Goal: Task Accomplishment & Management: Use online tool/utility

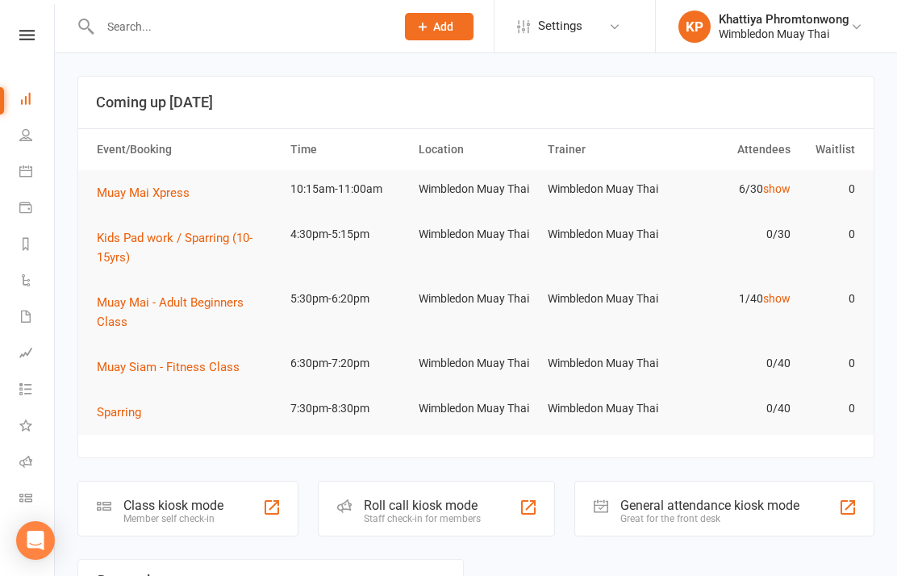
click at [194, 503] on div "Class kiosk mode" at bounding box center [173, 505] width 100 height 15
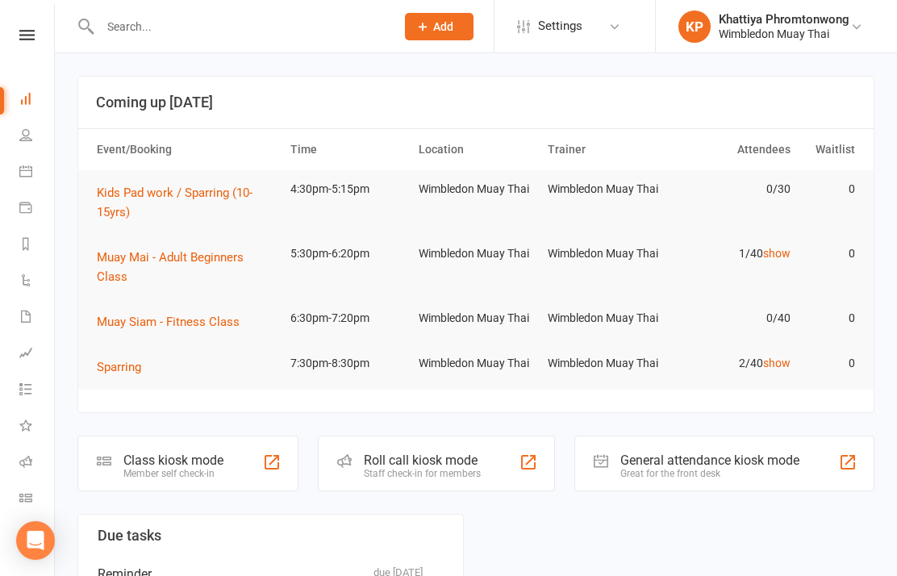
scroll to position [2, 0]
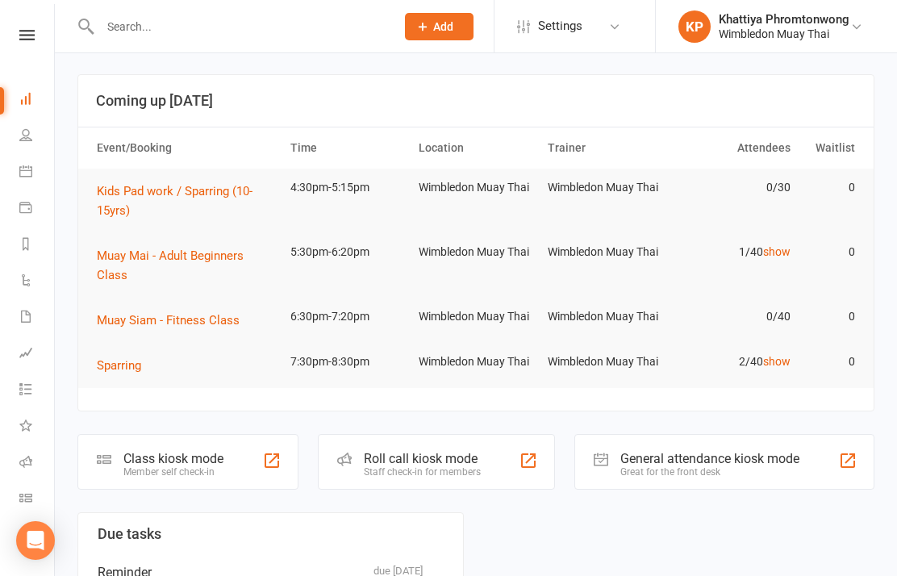
click at [169, 460] on div "Class kiosk mode" at bounding box center [173, 458] width 100 height 15
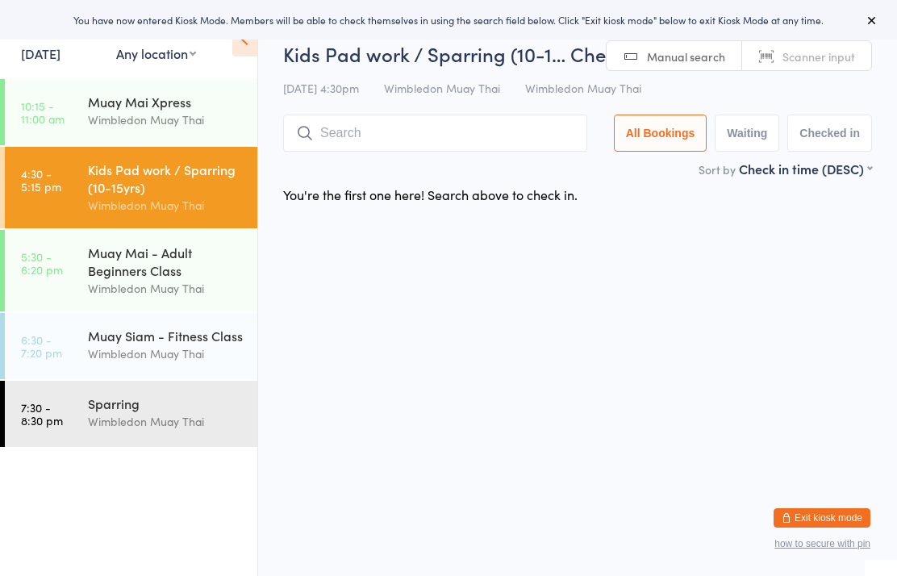
click at [86, 115] on link "10:15 - 11:00 am Muay Mai Xpress Wimbledon Muay Thai" at bounding box center [131, 112] width 253 height 66
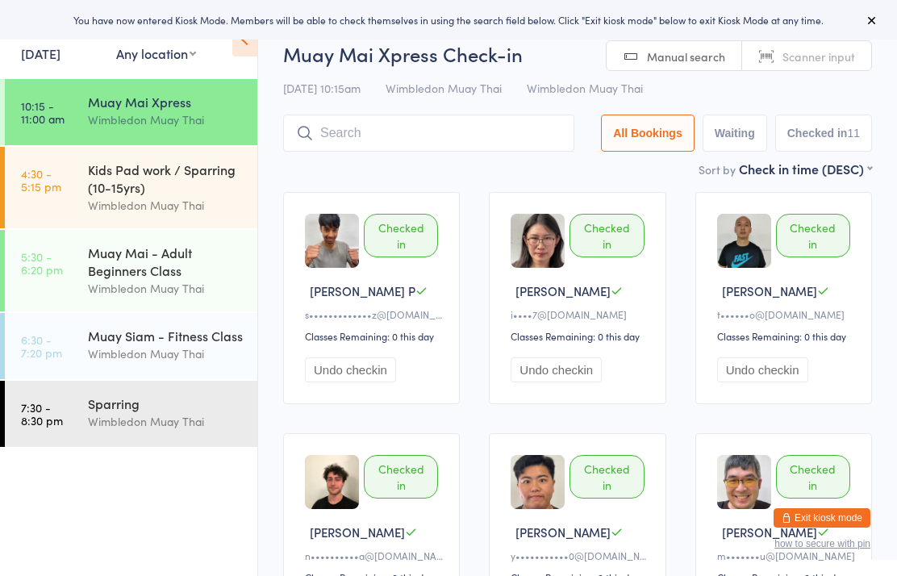
click at [95, 172] on div "Kids Pad work / Sparring (10-15yrs)" at bounding box center [166, 178] width 156 height 35
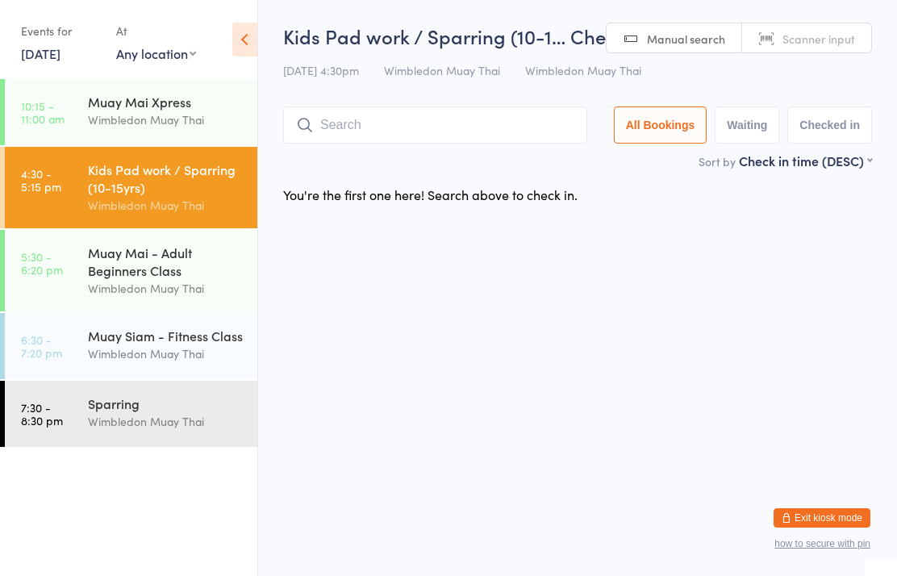
click at [401, 110] on input "search" at bounding box center [435, 124] width 304 height 37
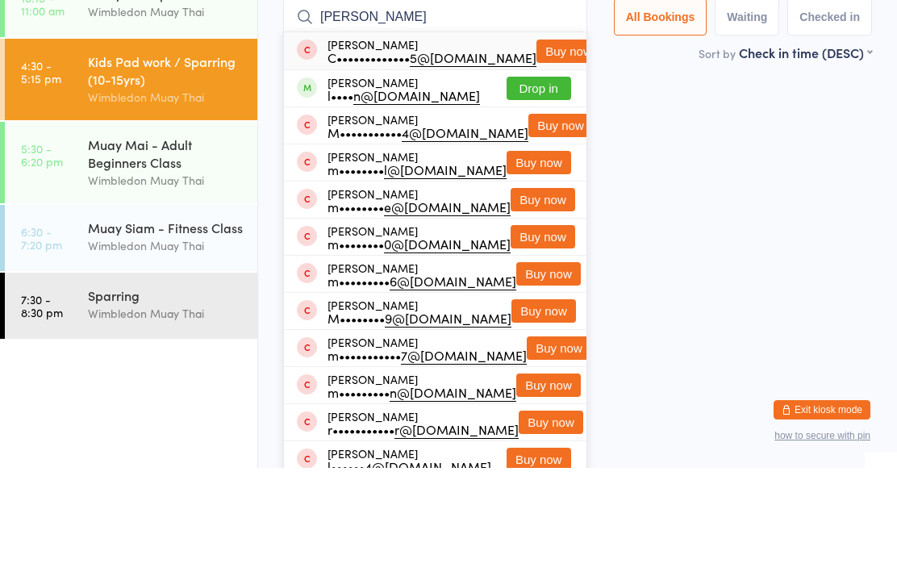
type input "[PERSON_NAME]"
click at [546, 185] on button "Drop in" at bounding box center [539, 196] width 65 height 23
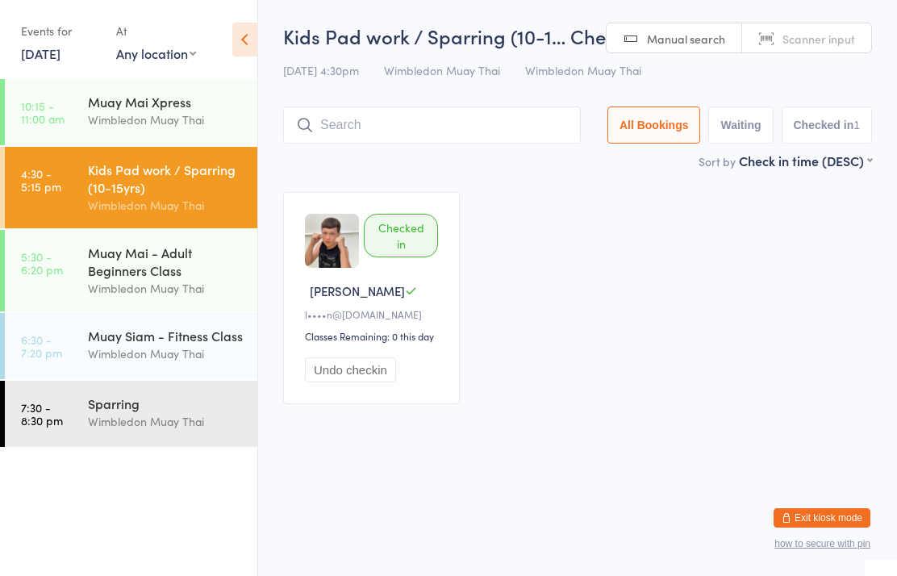
click at [471, 129] on input "search" at bounding box center [432, 124] width 298 height 37
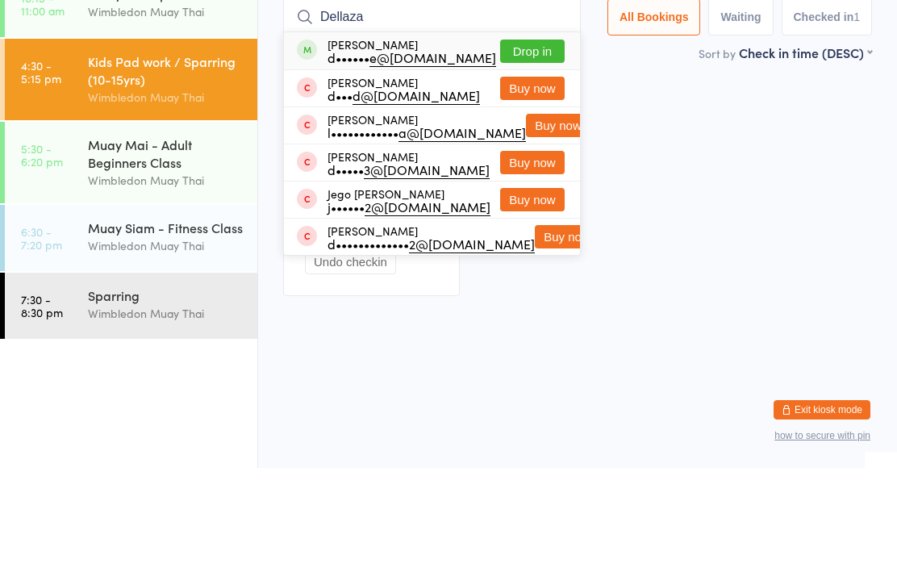
type input "Dellaza"
click at [534, 148] on button "Drop in" at bounding box center [532, 159] width 65 height 23
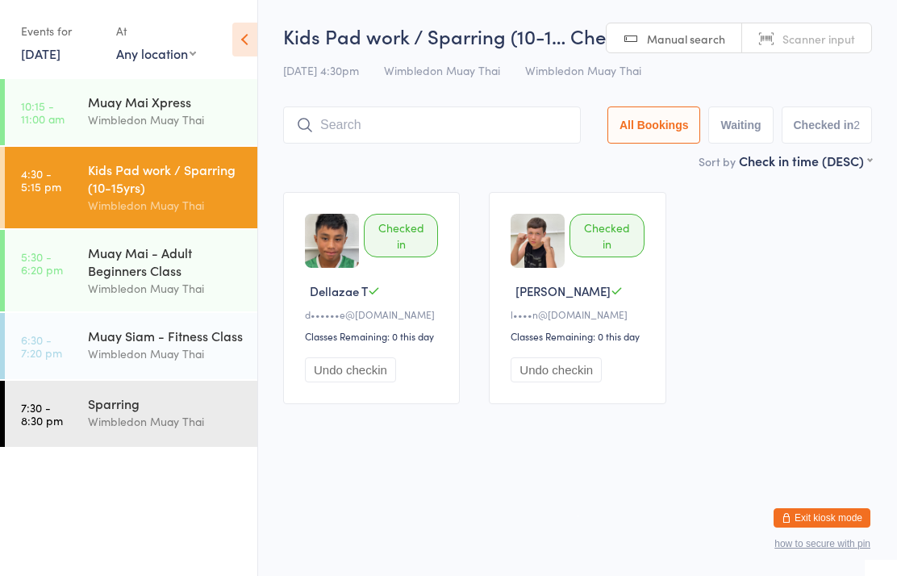
click at [92, 194] on div "Kids Pad work / Sparring (10-15yrs)" at bounding box center [166, 178] width 156 height 35
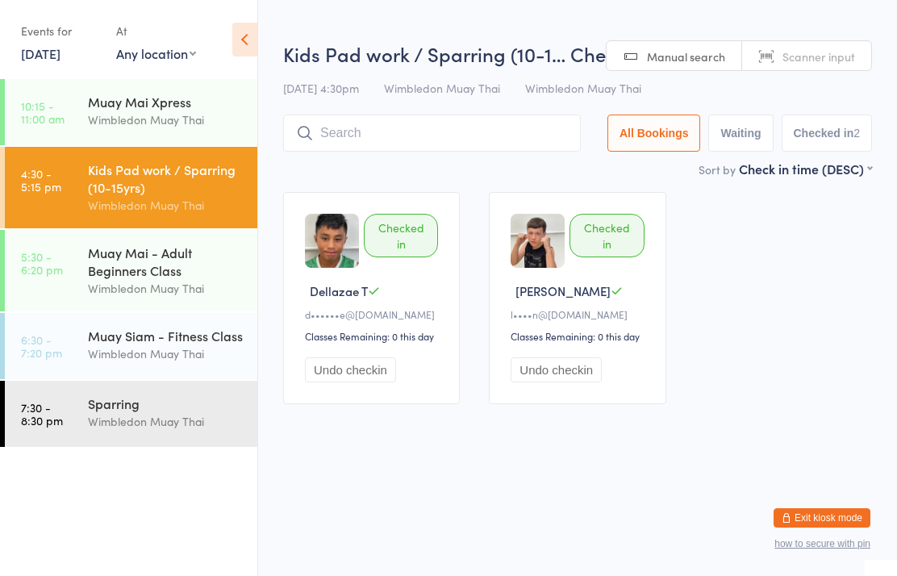
click at [373, 144] on input "search" at bounding box center [432, 133] width 298 height 37
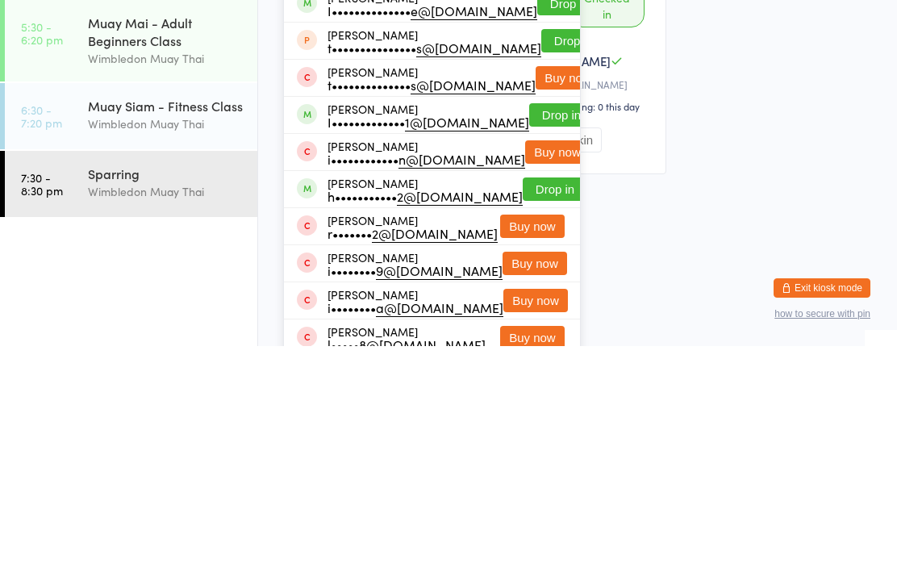
type input "[PERSON_NAME]"
click at [538, 407] on button "Drop in" at bounding box center [555, 418] width 65 height 23
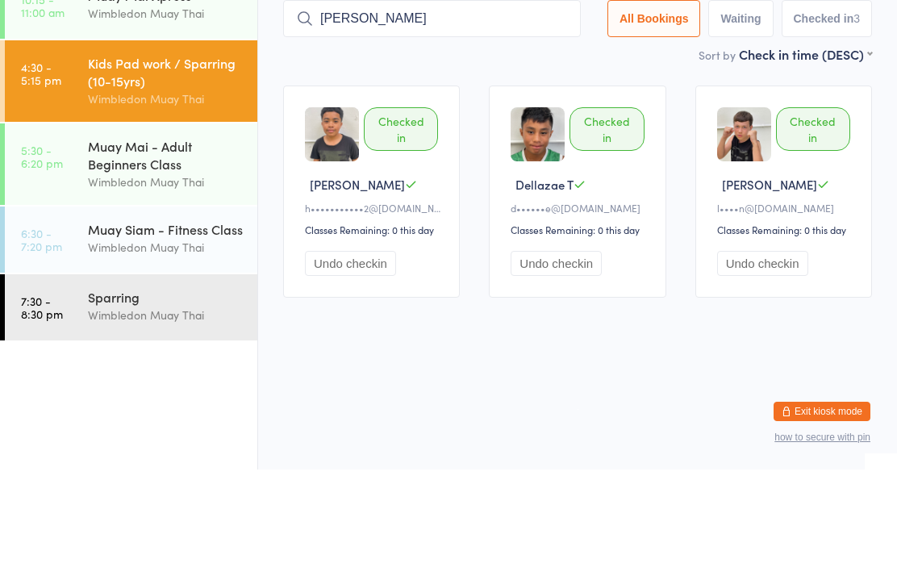
type input "[PERSON_NAME]"
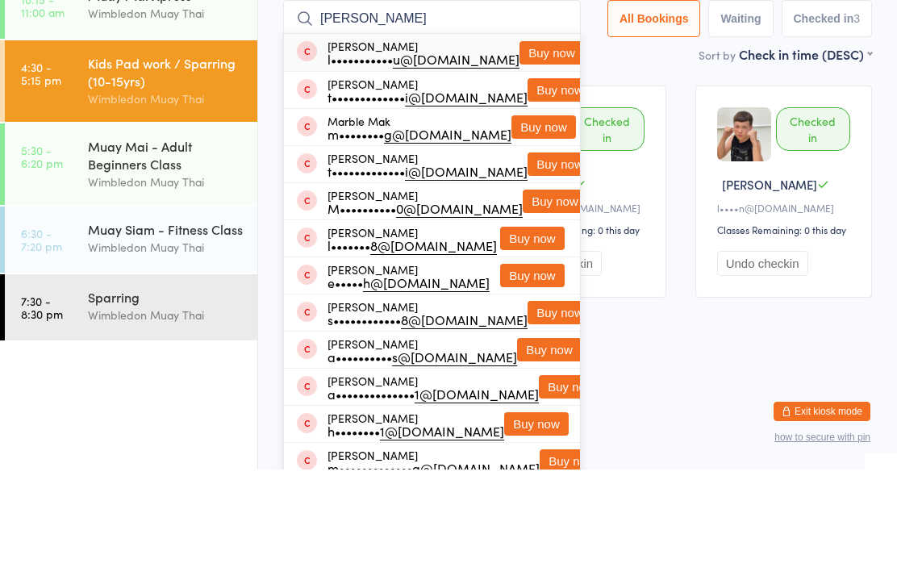
click at [530, 148] on button "Buy now" at bounding box center [552, 159] width 65 height 23
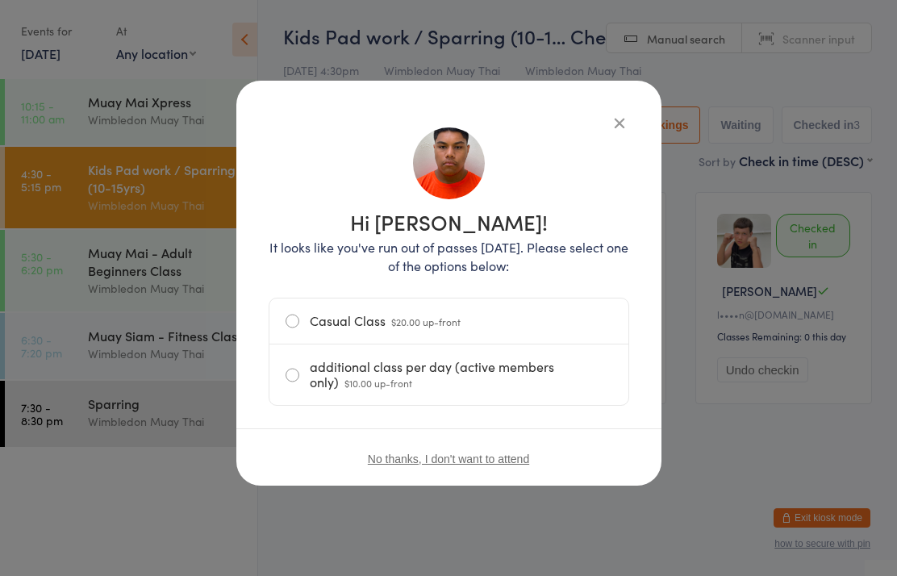
click at [549, 336] on label "Casual Class $20.00 up-front" at bounding box center [449, 321] width 327 height 45
click at [0, 0] on input "Casual Class $20.00 up-front" at bounding box center [0, 0] width 0 height 0
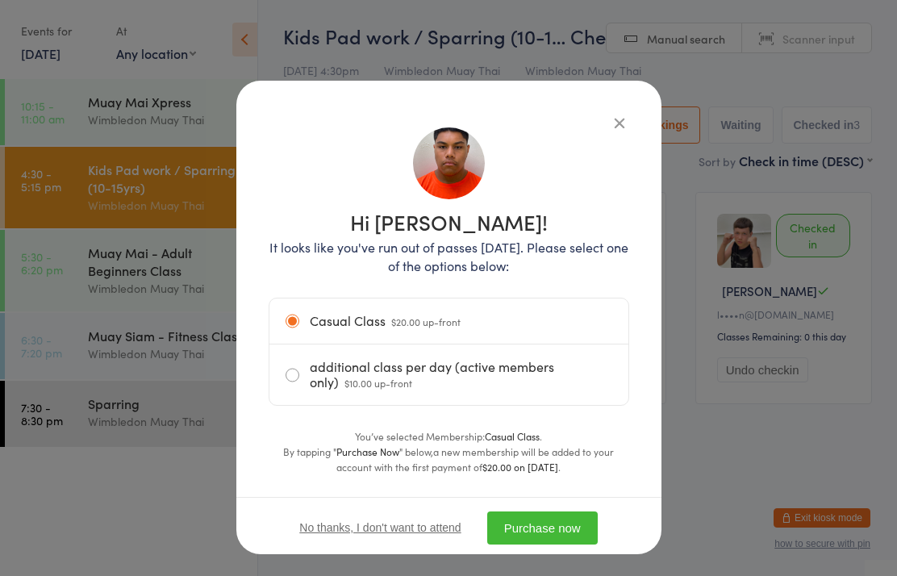
click at [558, 536] on button "Purchase now" at bounding box center [542, 527] width 111 height 33
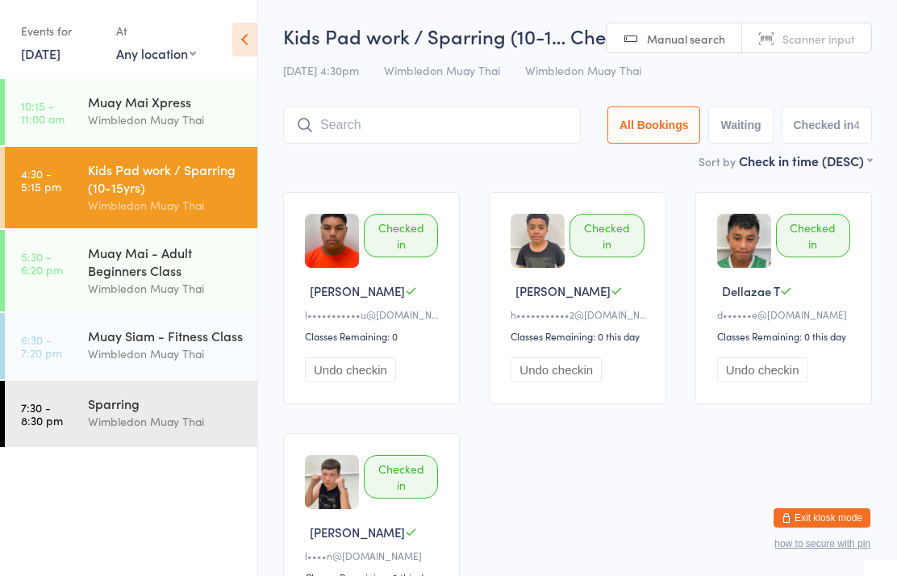
click at [347, 111] on input "search" at bounding box center [432, 124] width 298 height 37
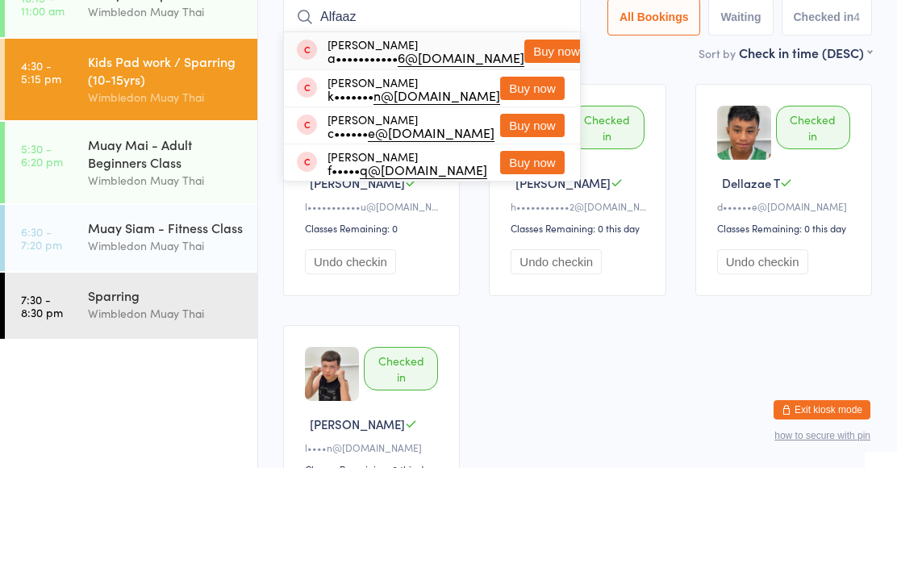
type input "Alfaaz"
click at [524, 148] on button "Buy now" at bounding box center [556, 159] width 65 height 23
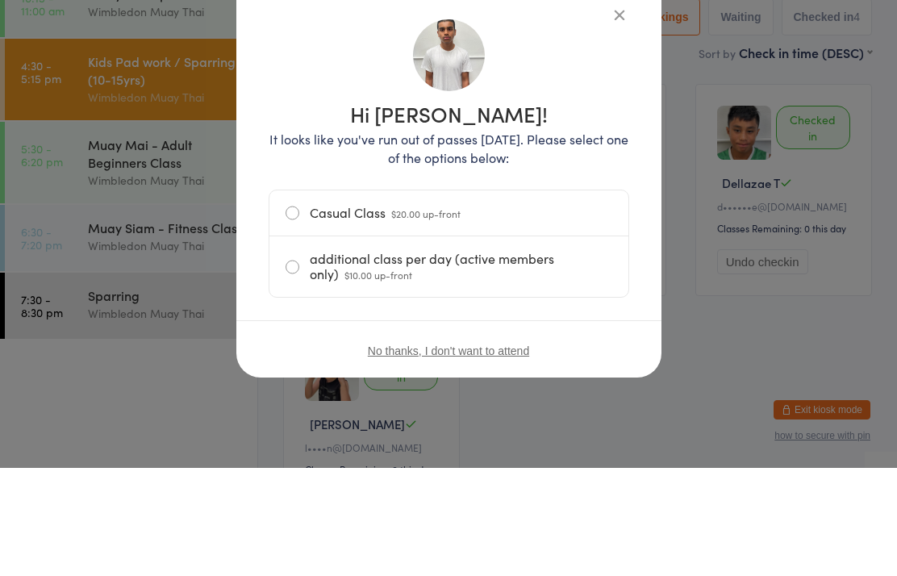
scroll to position [108, 0]
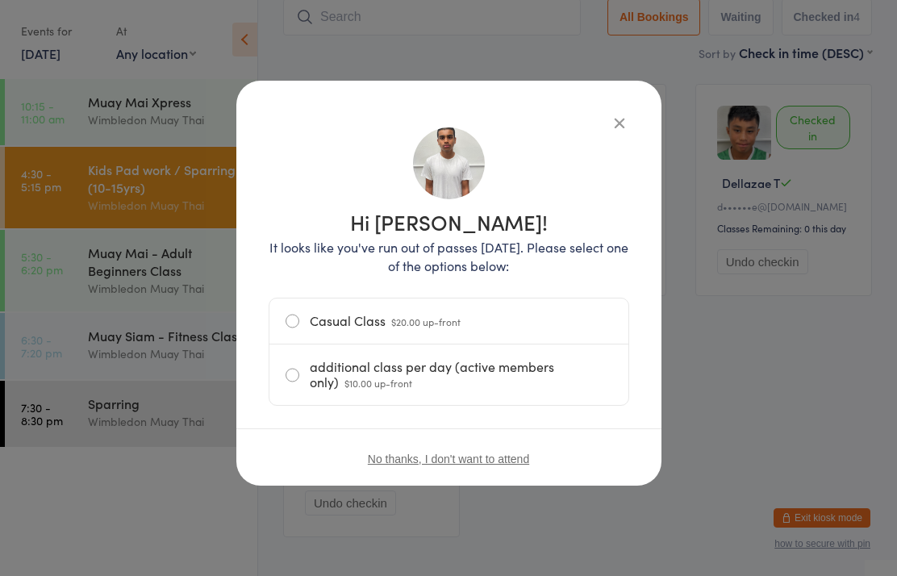
click at [313, 328] on label "Casual Class $20.00 up-front" at bounding box center [449, 321] width 327 height 45
click at [0, 0] on input "Casual Class $20.00 up-front" at bounding box center [0, 0] width 0 height 0
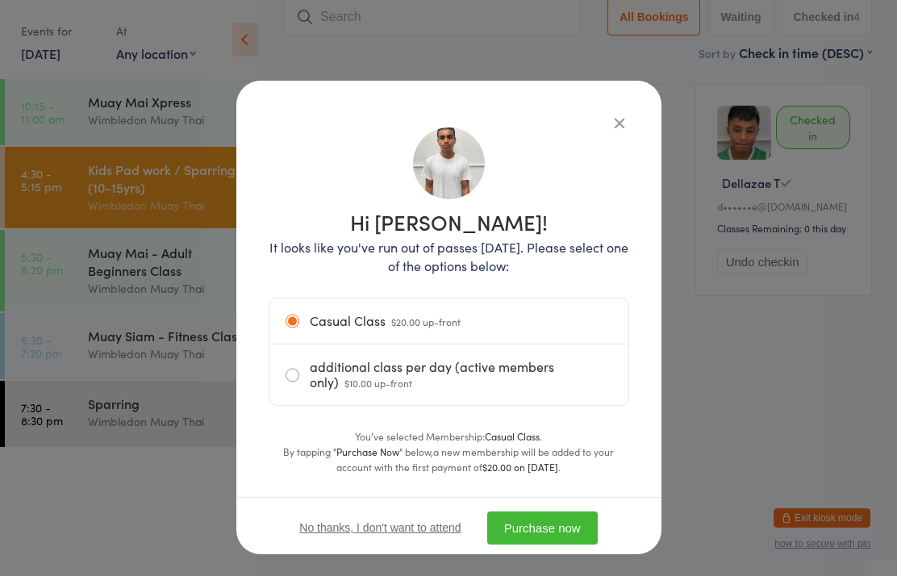
click at [525, 533] on button "Purchase now" at bounding box center [542, 527] width 111 height 33
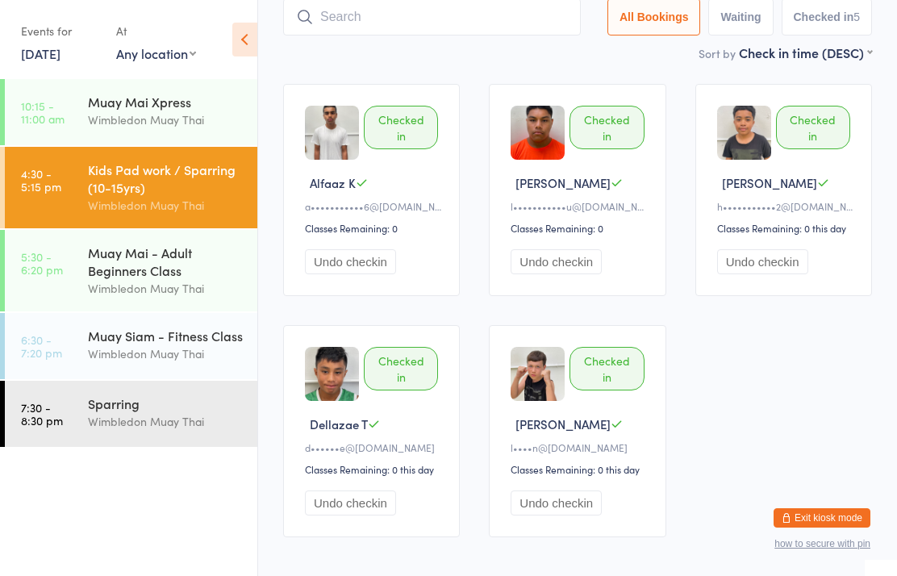
click at [403, 31] on input "search" at bounding box center [432, 16] width 298 height 37
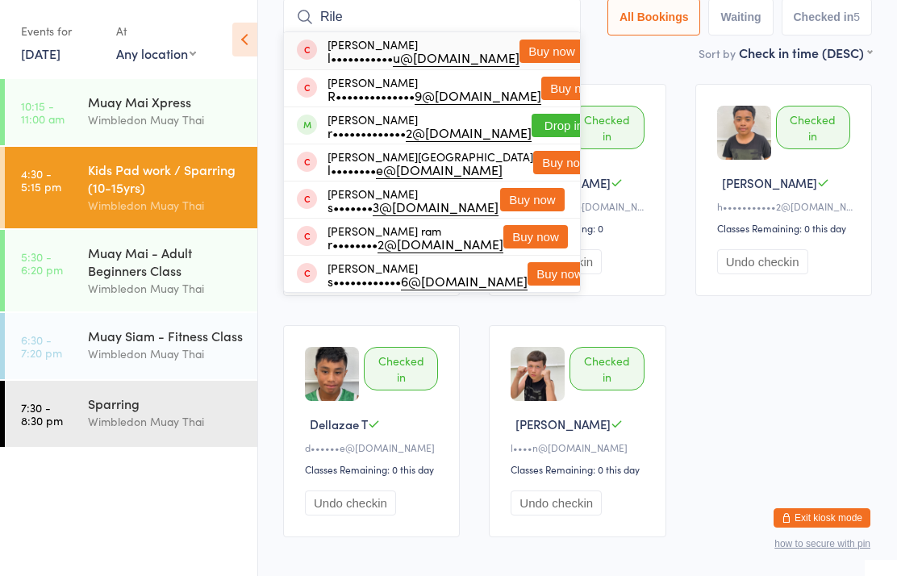
type input "Rile"
click at [534, 132] on button "Drop in" at bounding box center [564, 125] width 65 height 23
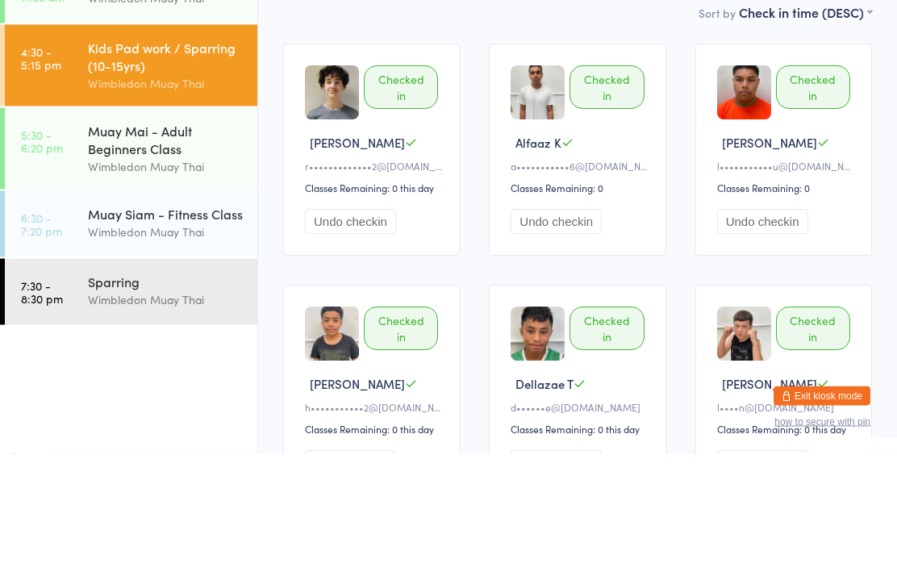
scroll to position [19, 0]
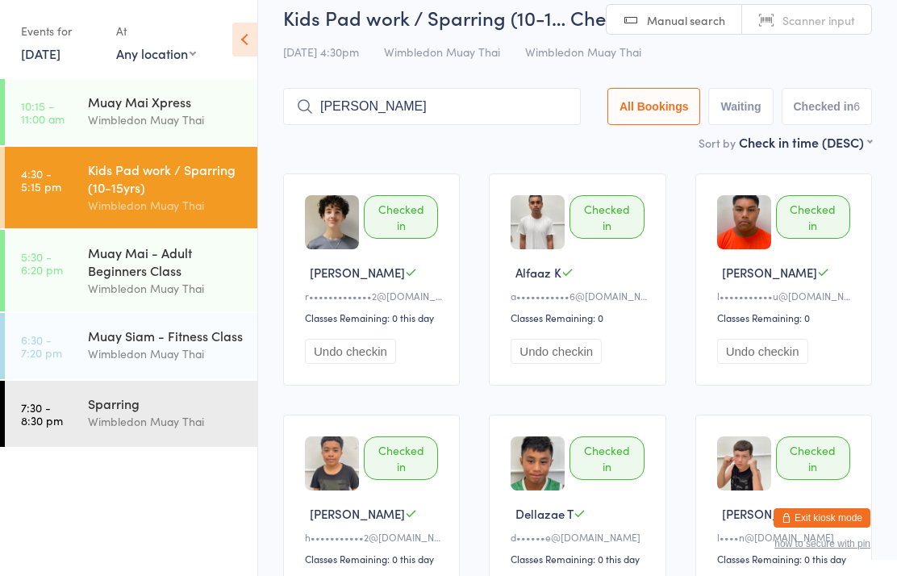
type input "[PERSON_NAME]"
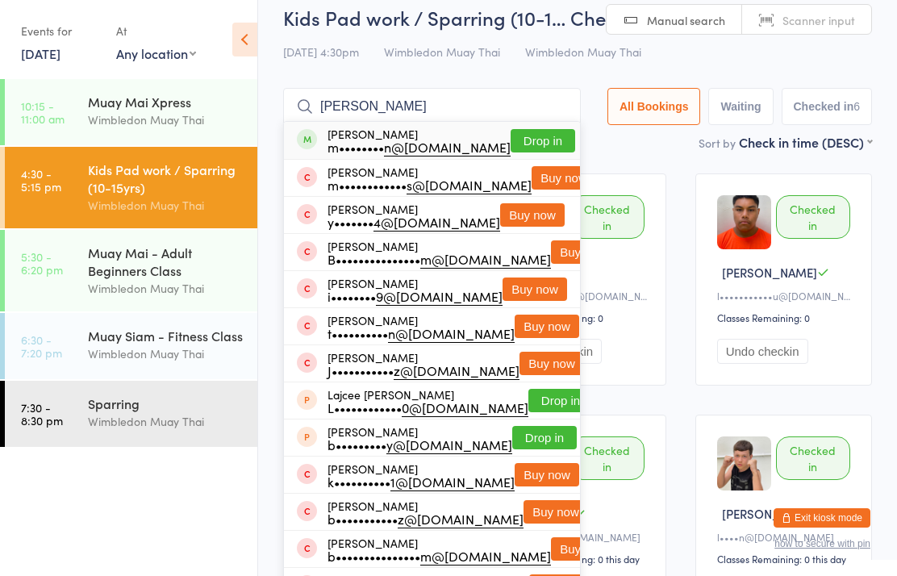
click at [544, 143] on button "Drop in" at bounding box center [543, 140] width 65 height 23
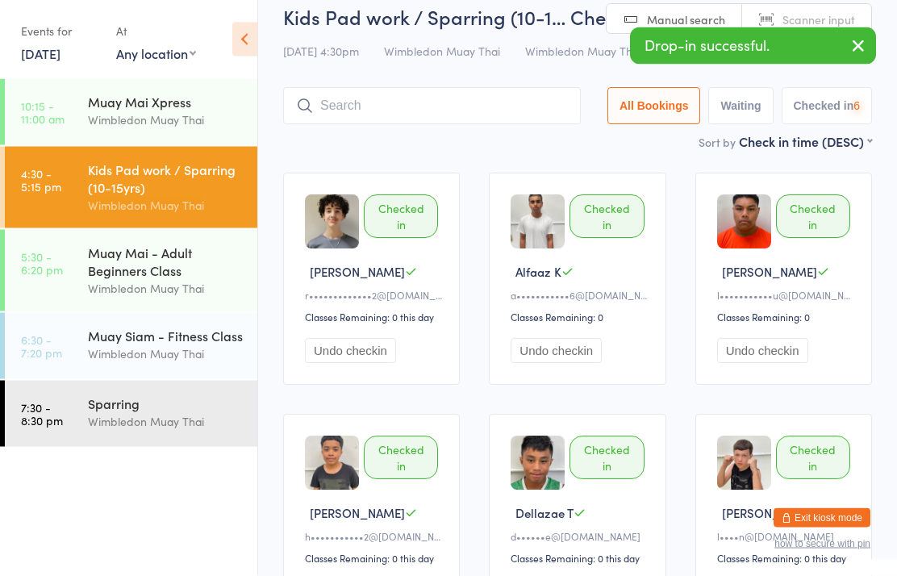
scroll to position [19, 0]
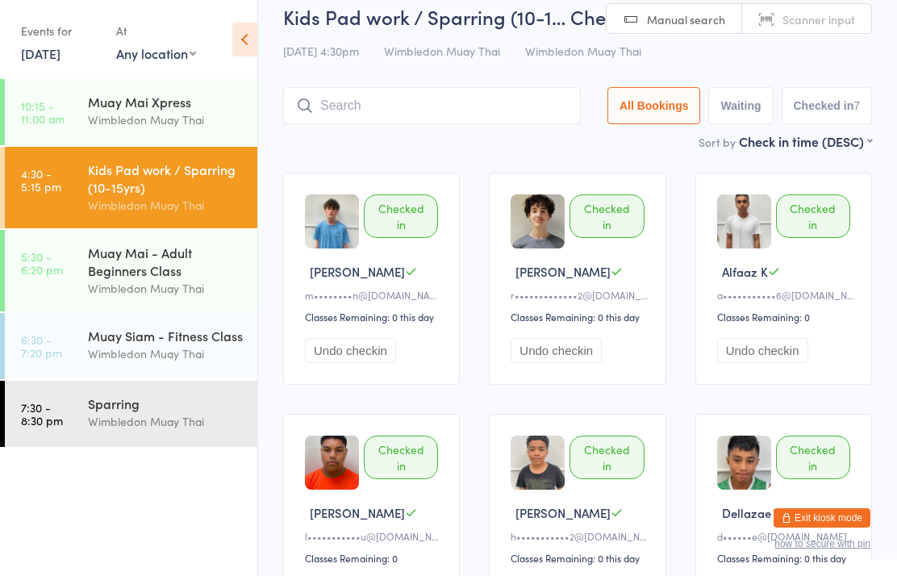
click at [475, 106] on input "search" at bounding box center [432, 105] width 298 height 37
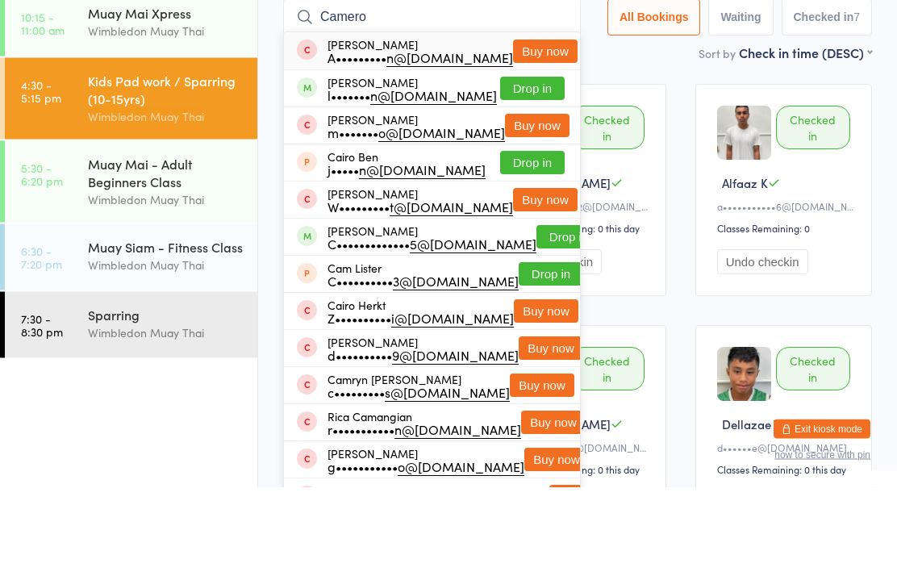
type input "Camero"
click at [536, 166] on button "Drop in" at bounding box center [532, 177] width 65 height 23
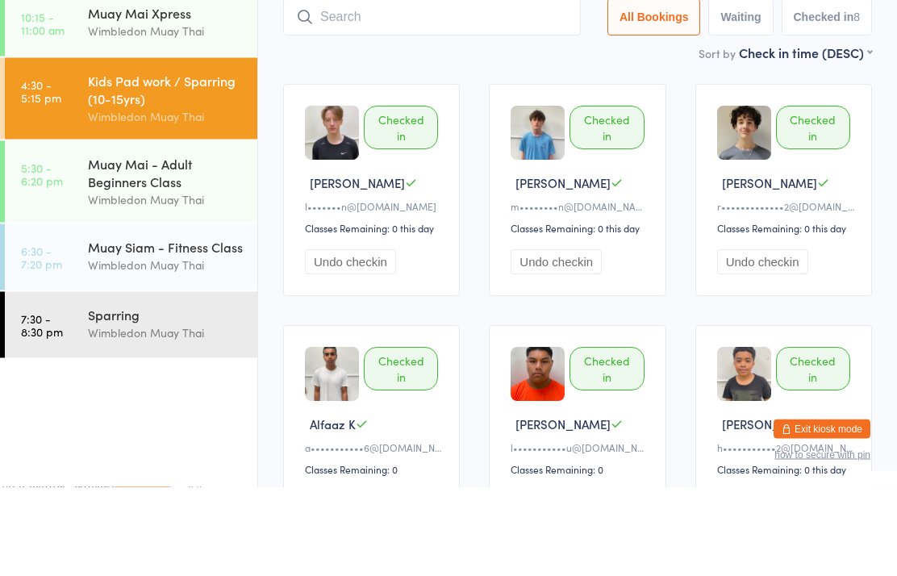
click at [194, 161] on div "Kids Pad work / Sparring (10-15yrs)" at bounding box center [166, 178] width 156 height 35
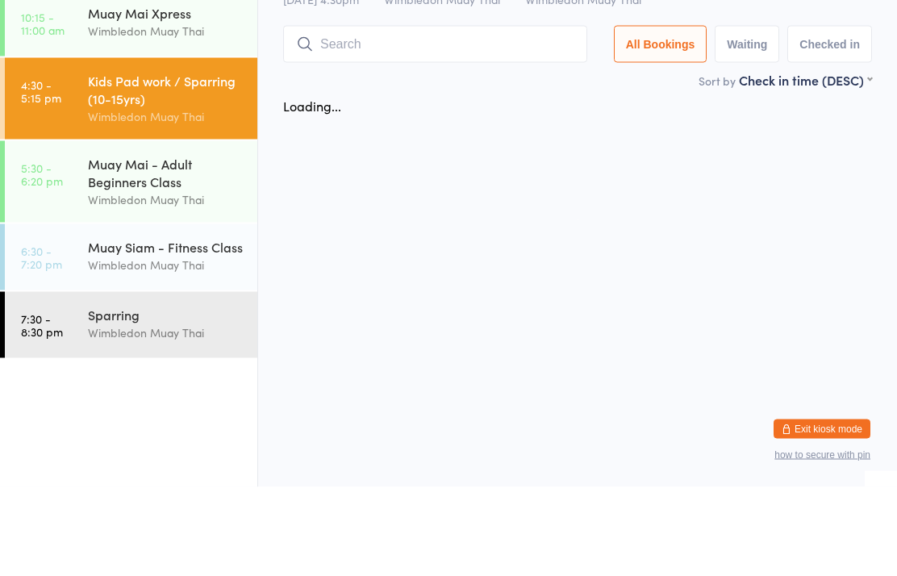
scroll to position [0, 0]
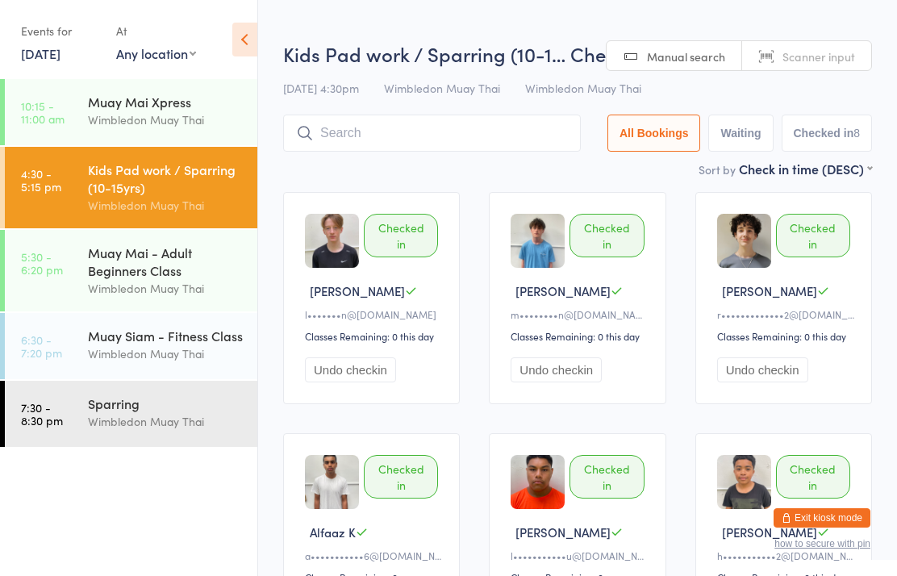
click at [209, 249] on div "Muay Mai - Adult Beginners Class" at bounding box center [166, 261] width 156 height 35
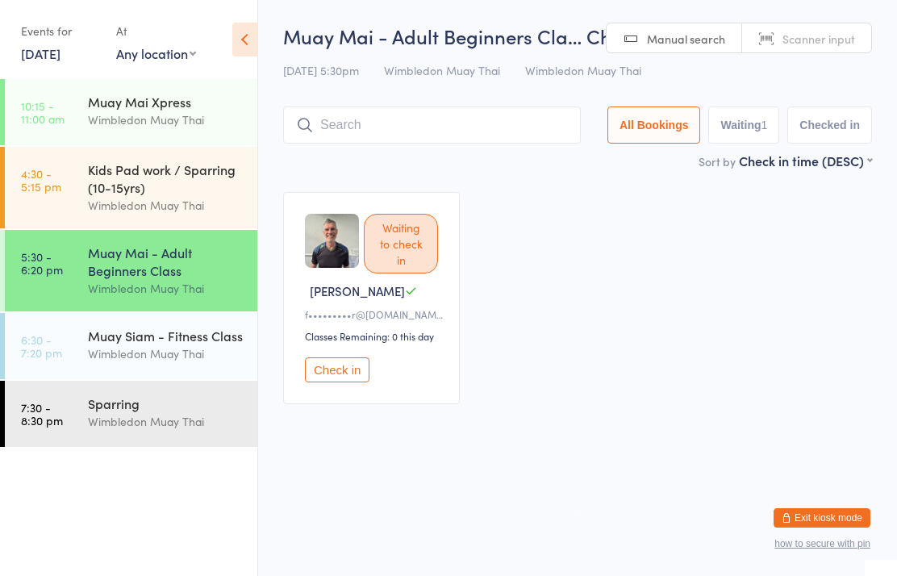
click at [196, 336] on div "Muay Siam - Fitness Class" at bounding box center [166, 336] width 156 height 18
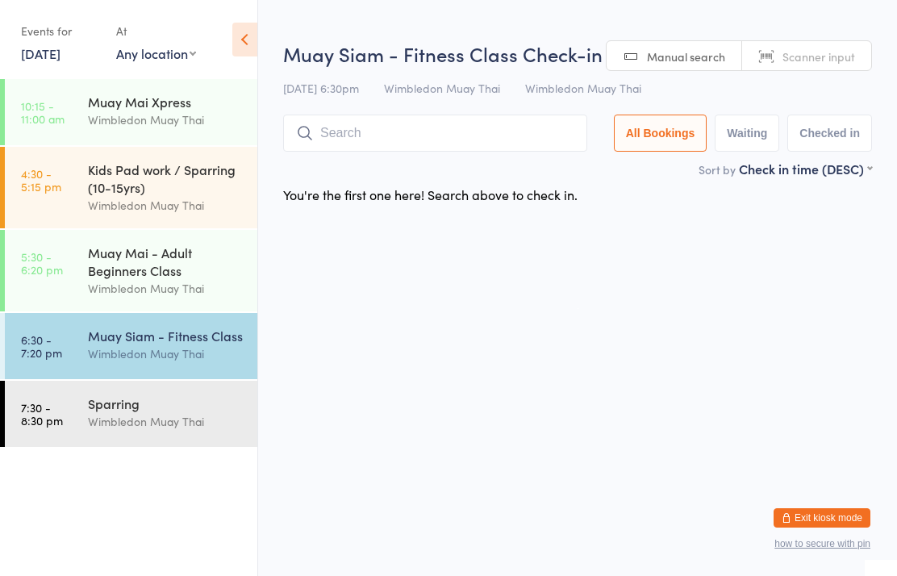
click at [153, 410] on div "Sparring" at bounding box center [166, 404] width 156 height 18
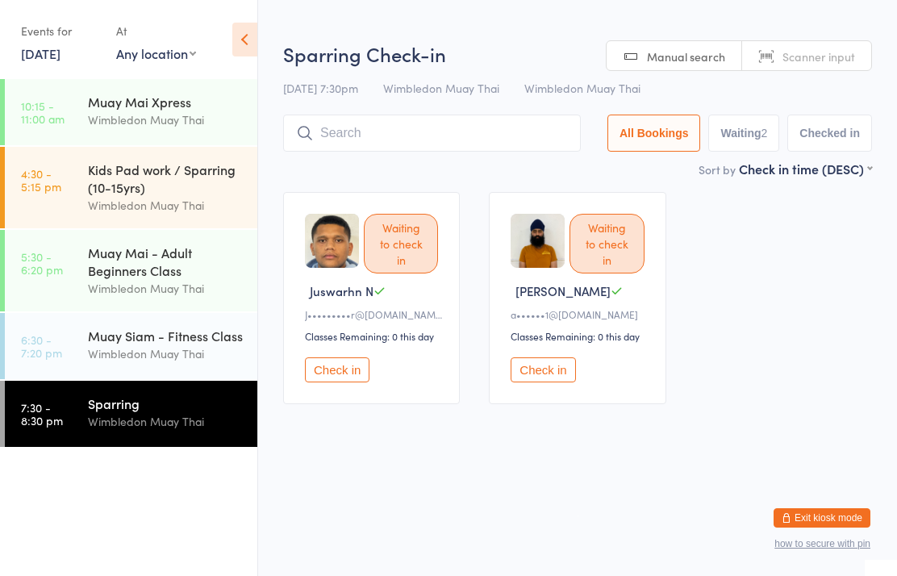
click at [179, 343] on div "Muay Siam - Fitness Class" at bounding box center [166, 336] width 156 height 18
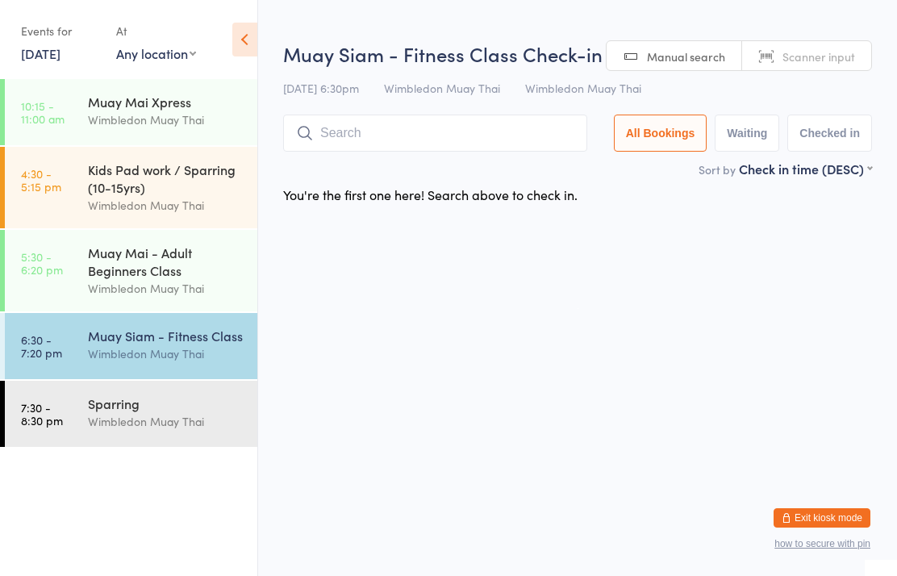
click at [193, 256] on div "Muay Mai - Adult Beginners Class" at bounding box center [166, 261] width 156 height 35
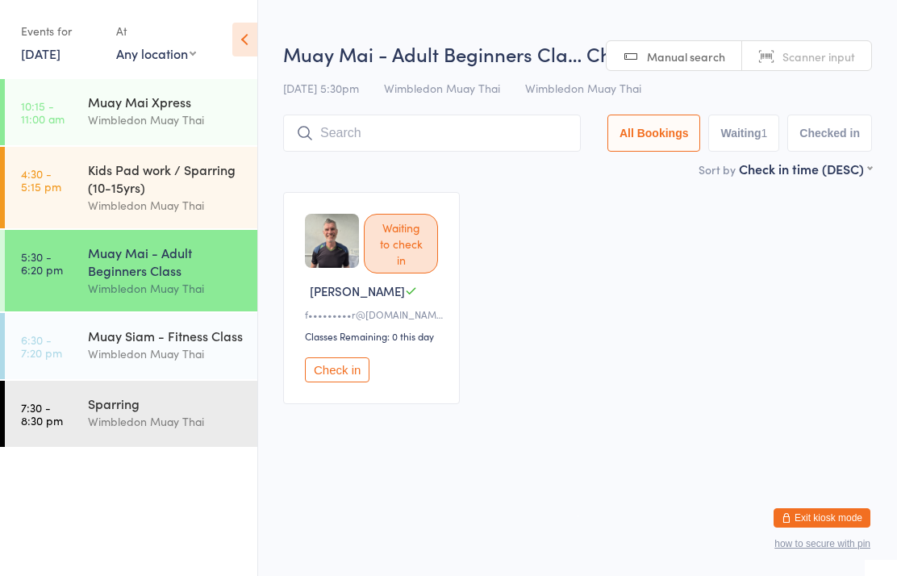
click at [198, 189] on div "Kids Pad work / Sparring (10-15yrs)" at bounding box center [166, 178] width 156 height 35
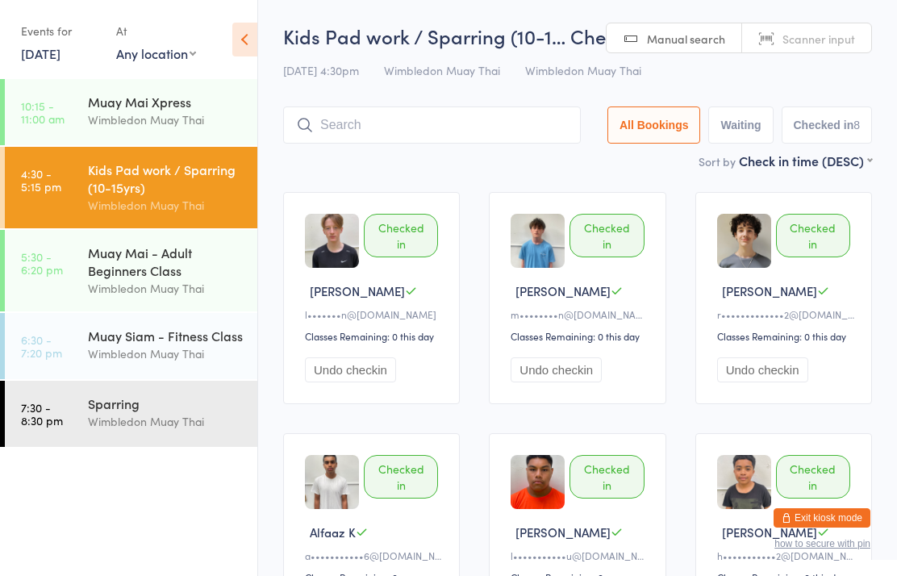
click at [440, 127] on input "search" at bounding box center [432, 124] width 298 height 37
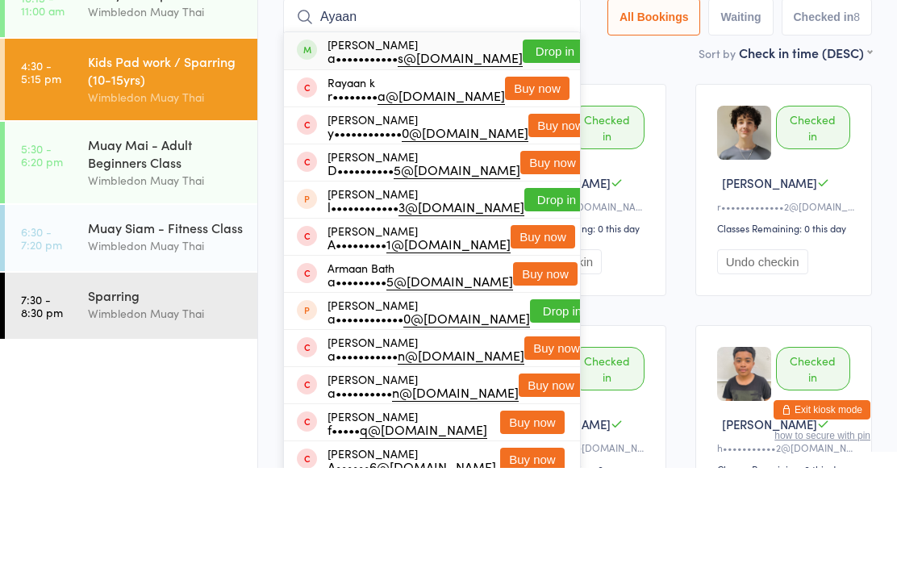
type input "Ayaan"
click at [530, 148] on button "Drop in" at bounding box center [555, 159] width 65 height 23
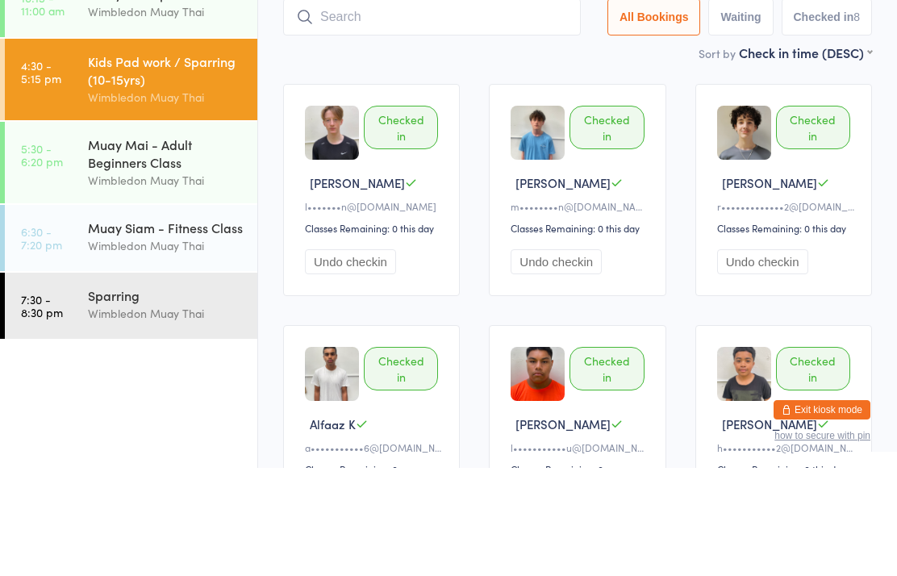
scroll to position [108, 0]
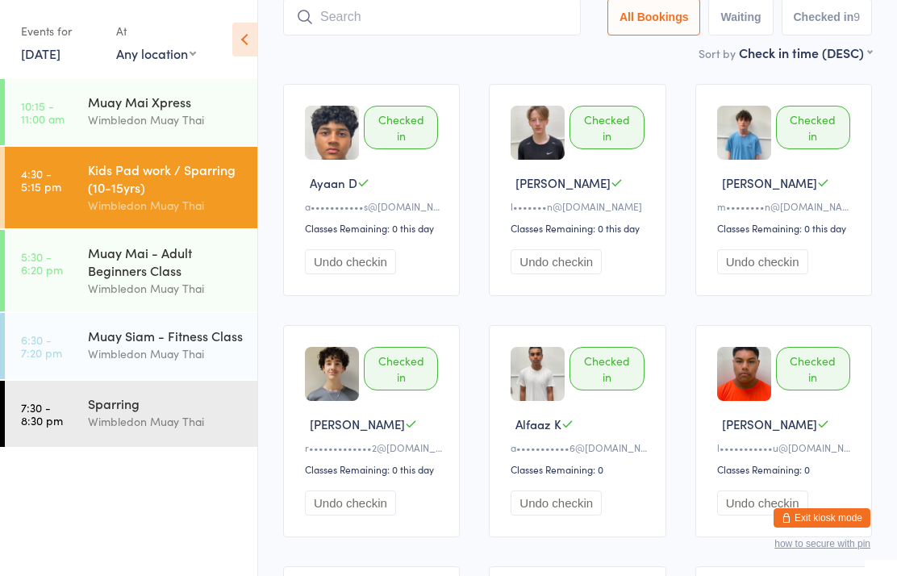
click at [559, 30] on input "search" at bounding box center [432, 16] width 298 height 37
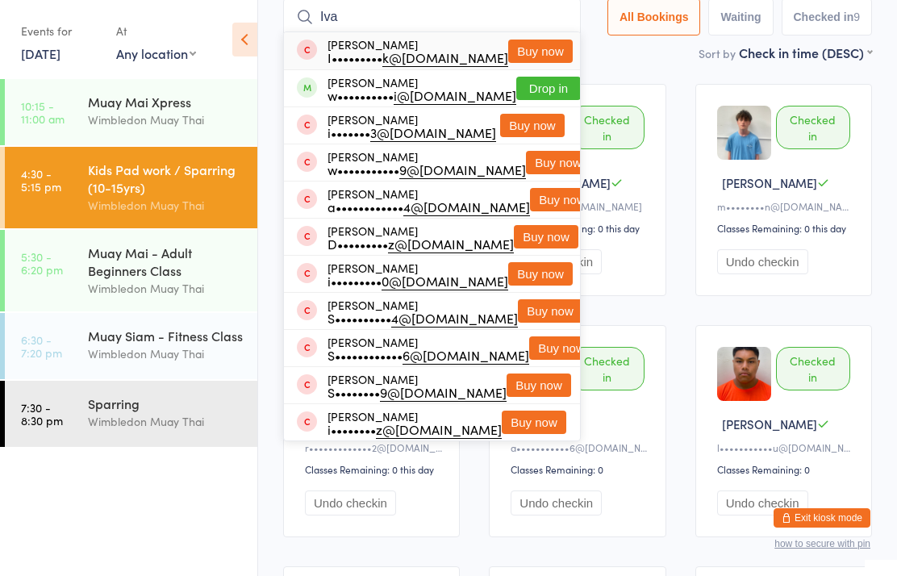
type input "Iva"
click at [546, 90] on button "Drop in" at bounding box center [548, 88] width 65 height 23
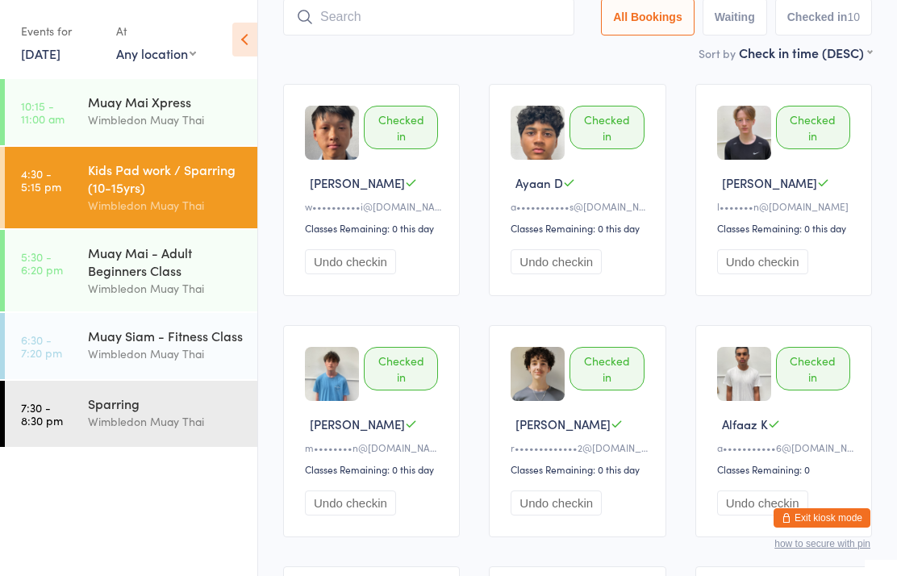
click at [158, 194] on div "Kids Pad work / Sparring (10-15yrs)" at bounding box center [166, 178] width 156 height 35
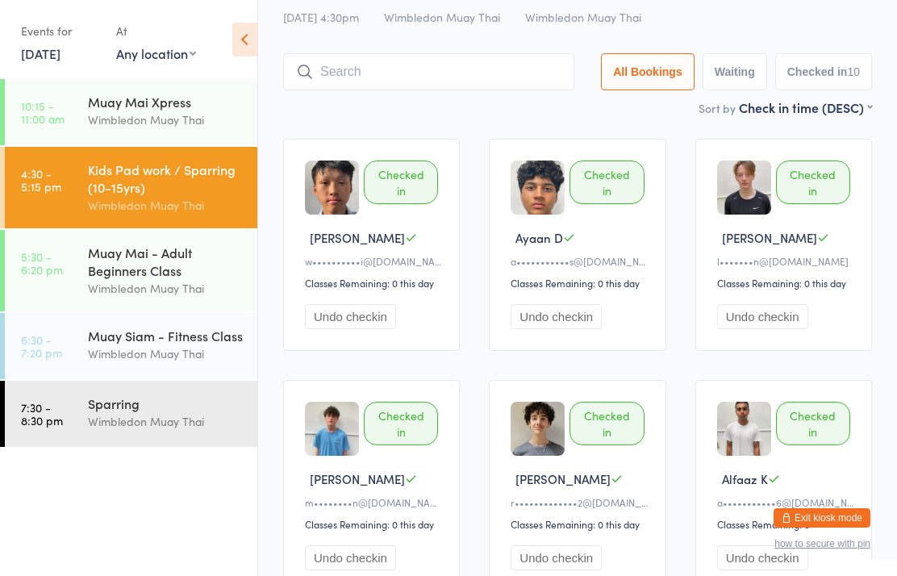
scroll to position [65, 0]
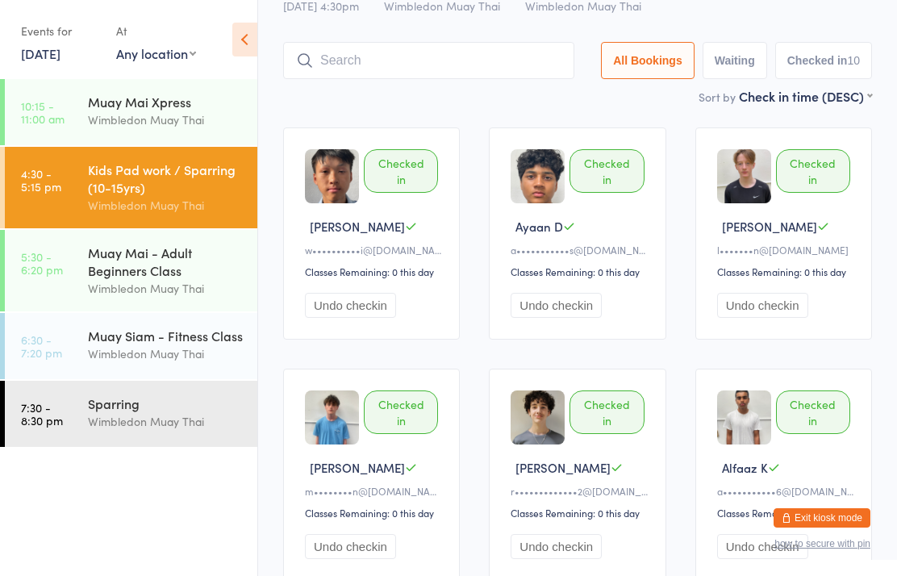
click at [127, 172] on div "Kids Pad work / Sparring (10-15yrs)" at bounding box center [166, 178] width 156 height 35
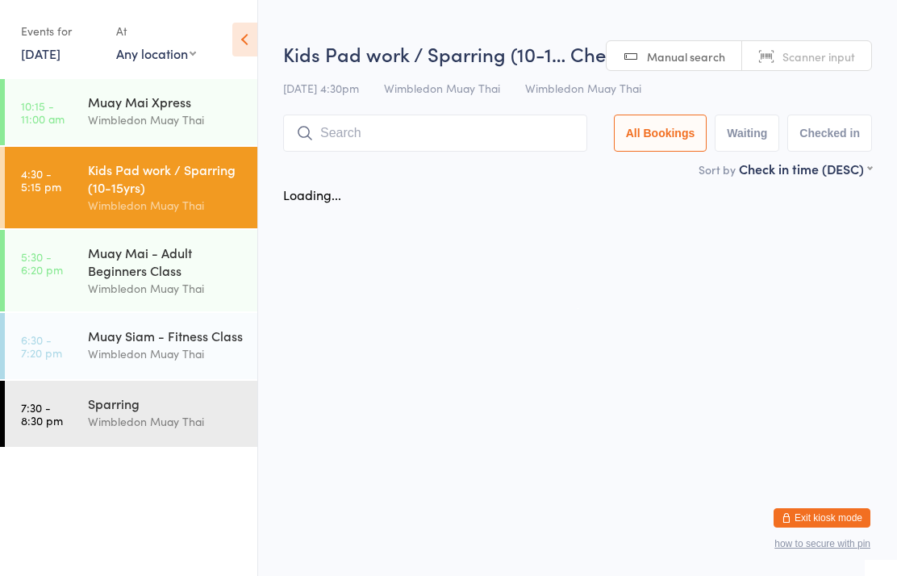
scroll to position [0, 0]
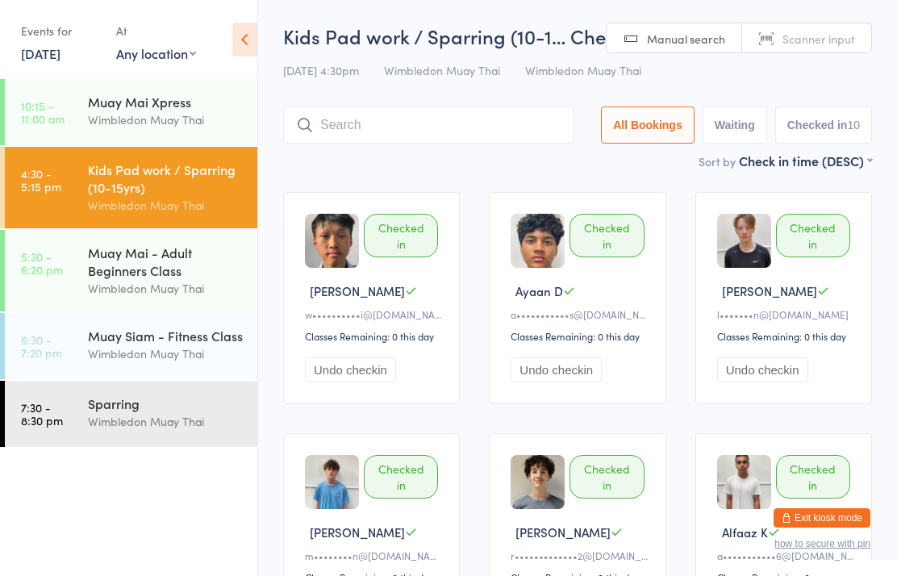
click at [159, 278] on div "Muay Mai - Adult Beginners Class" at bounding box center [166, 261] width 156 height 35
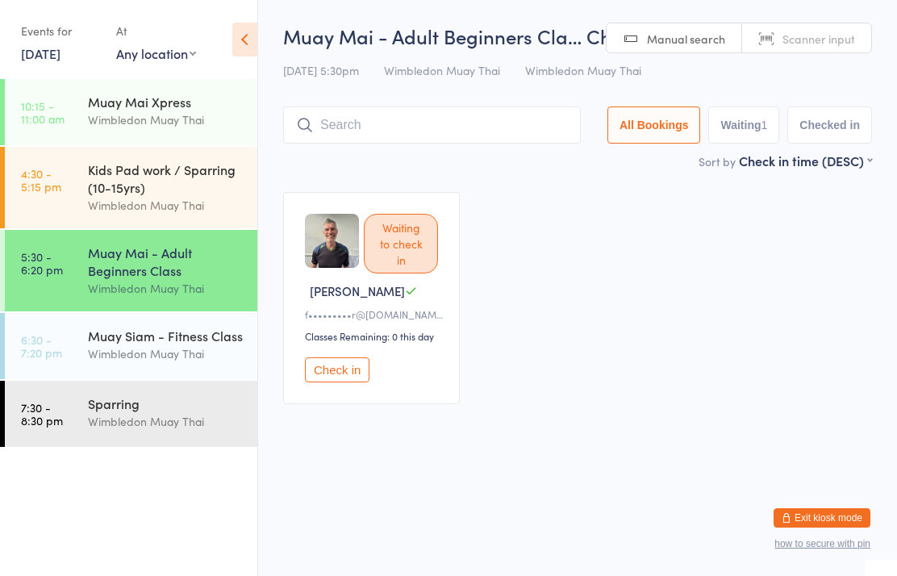
click at [357, 119] on input "search" at bounding box center [432, 124] width 298 height 37
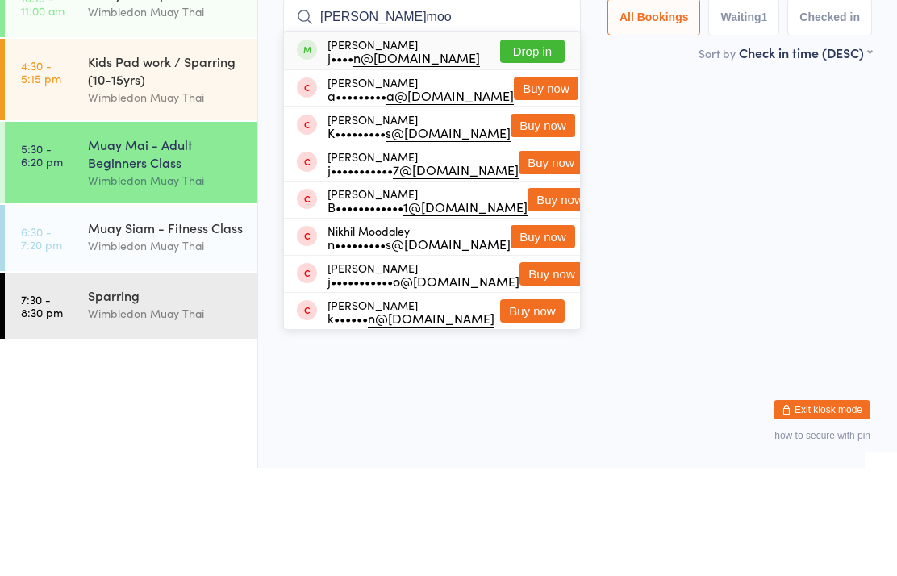
type input "[PERSON_NAME]moo"
click at [532, 148] on button "Drop in" at bounding box center [532, 159] width 65 height 23
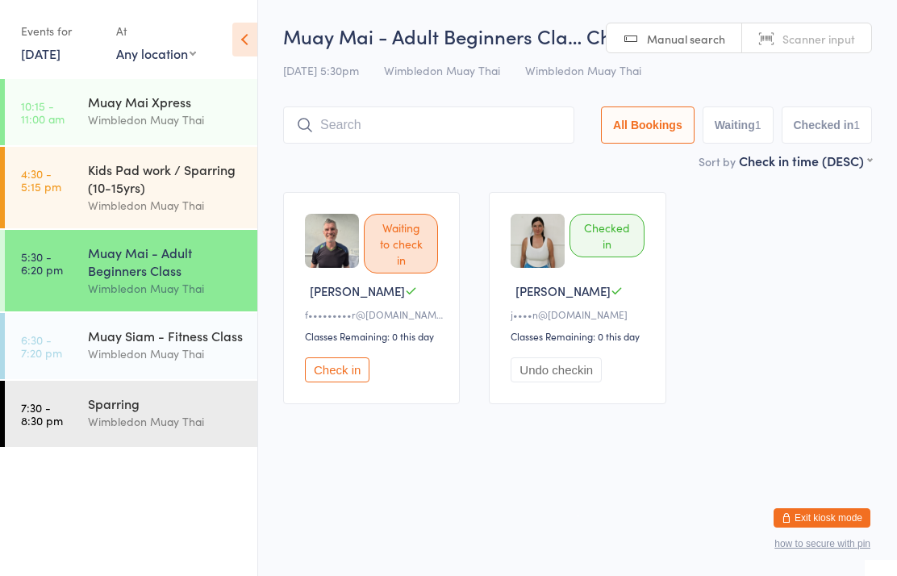
click at [351, 119] on input "search" at bounding box center [428, 124] width 291 height 37
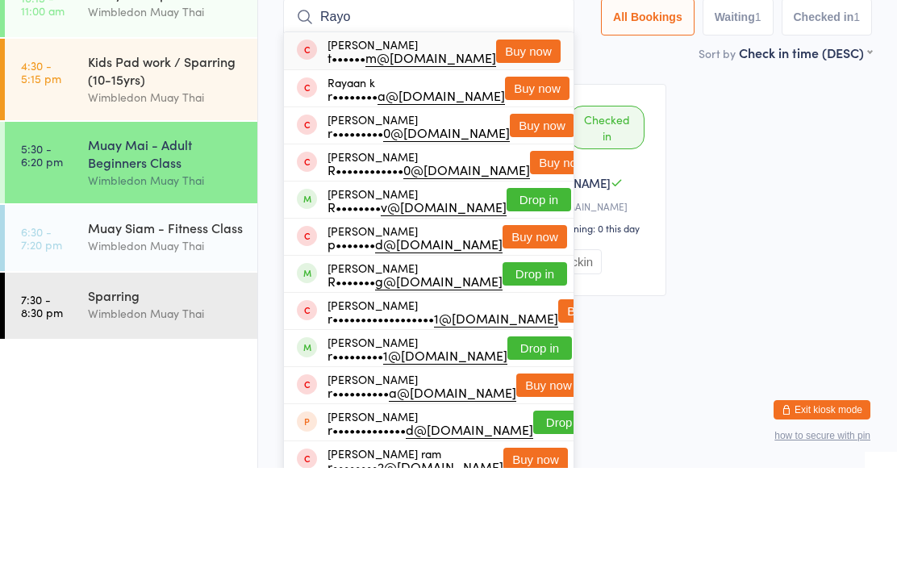
type input "Rayo"
click at [527, 296] on button "Drop in" at bounding box center [539, 307] width 65 height 23
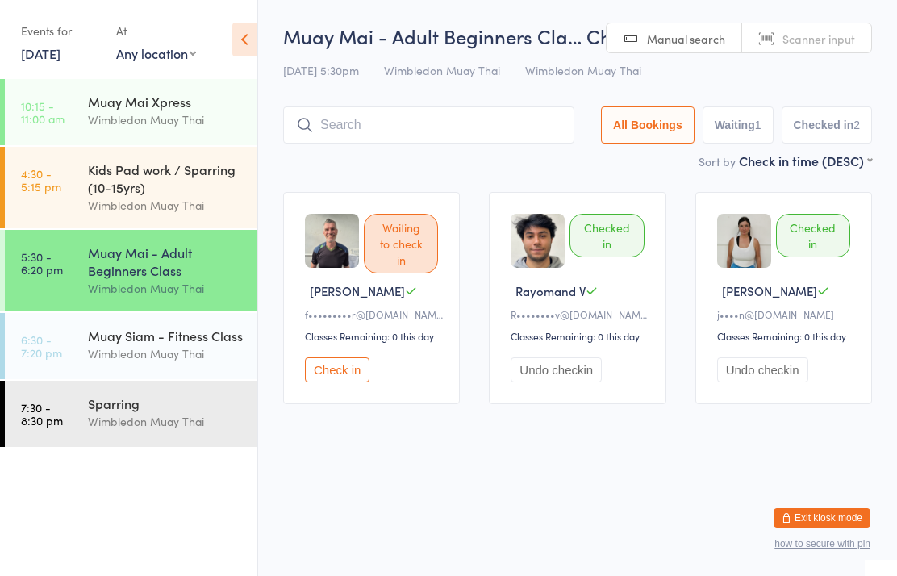
click at [457, 124] on input "search" at bounding box center [428, 124] width 291 height 37
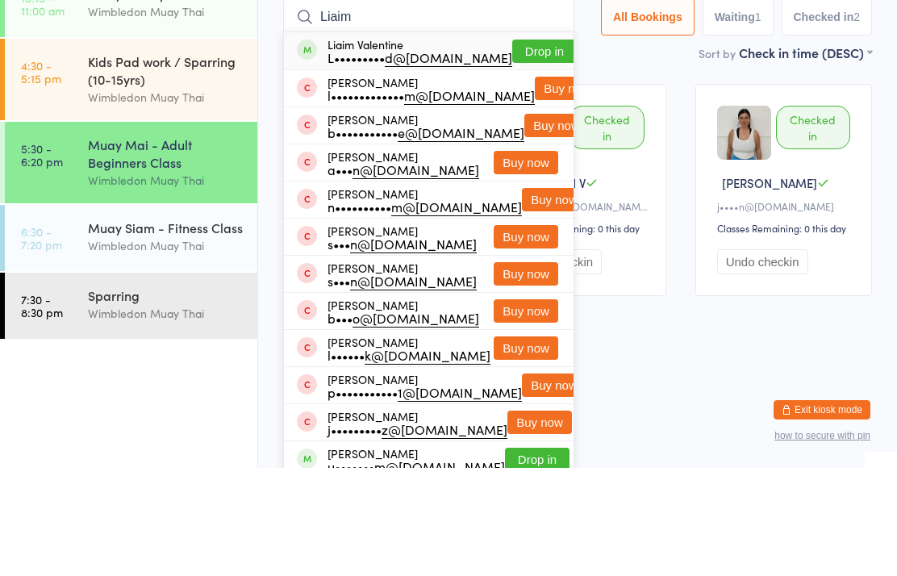
type input "Liaim"
click at [515, 148] on button "Drop in" at bounding box center [544, 159] width 65 height 23
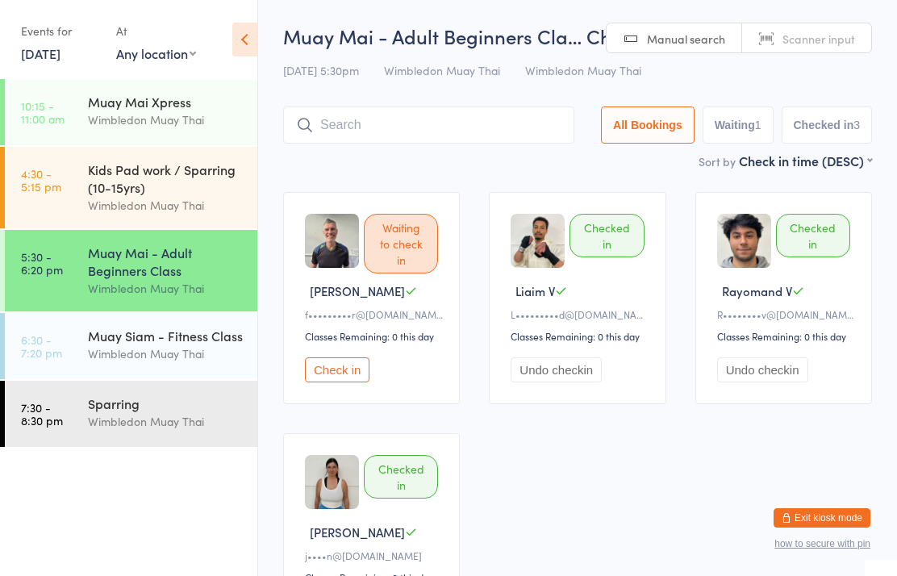
click at [175, 287] on div "Wimbledon Muay Thai" at bounding box center [166, 288] width 156 height 19
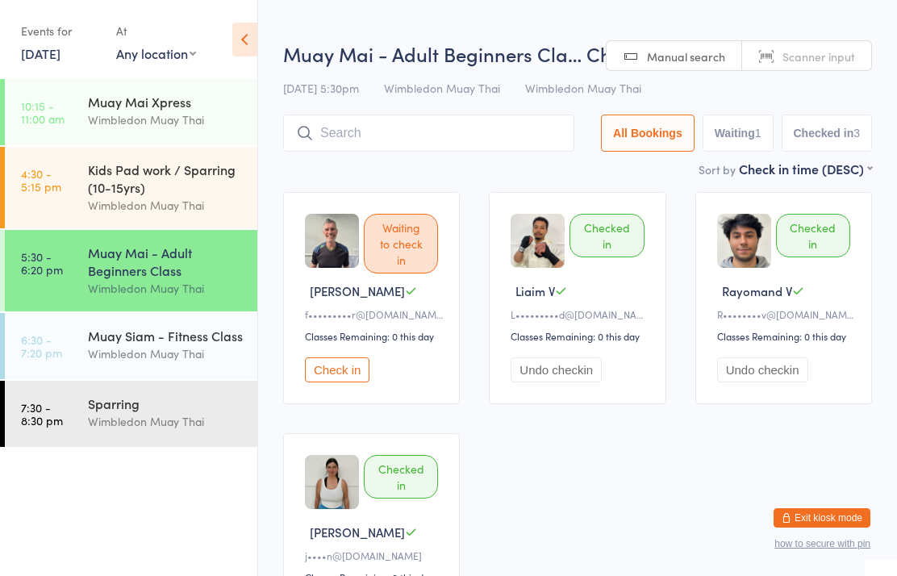
click at [415, 127] on input "search" at bounding box center [428, 133] width 291 height 37
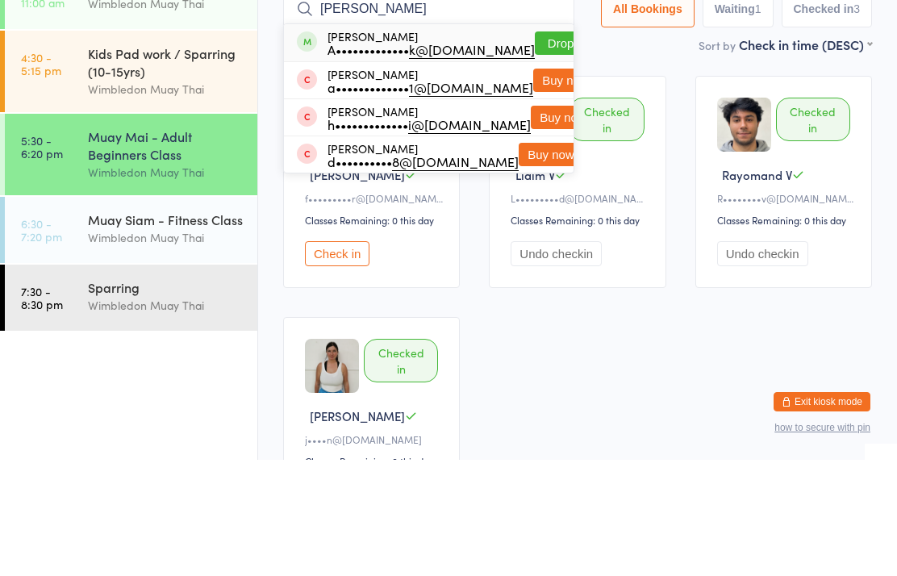
type input "[PERSON_NAME]"
click at [535, 148] on button "Drop in" at bounding box center [567, 159] width 65 height 23
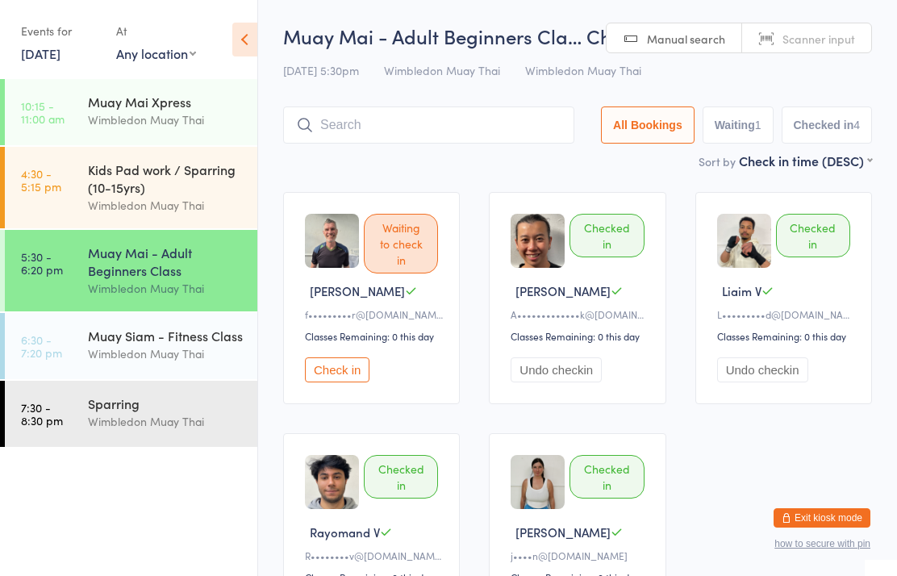
click at [182, 277] on div "Muay Mai - Adult Beginners Class" at bounding box center [166, 261] width 156 height 35
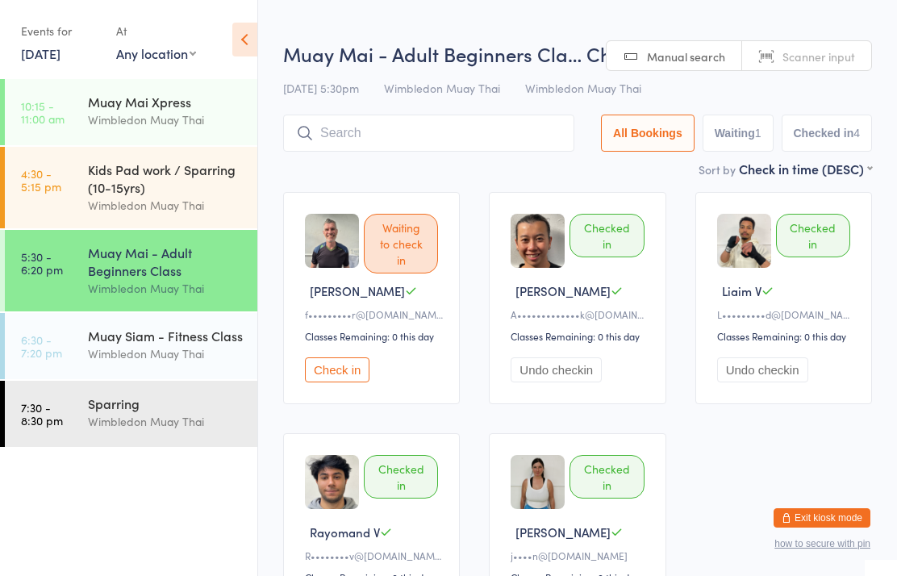
click at [453, 148] on input "search" at bounding box center [428, 133] width 291 height 37
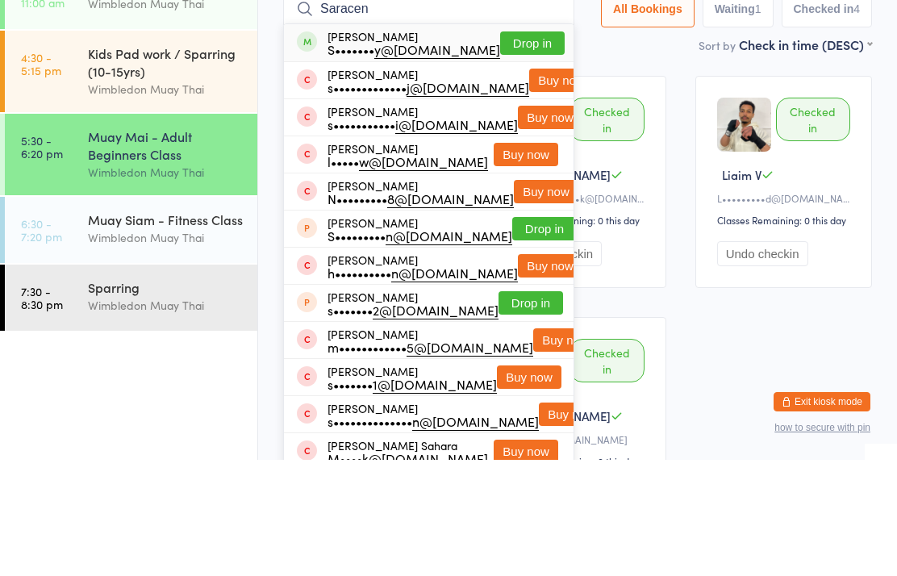
type input "Saracen"
click at [530, 148] on button "Drop in" at bounding box center [532, 159] width 65 height 23
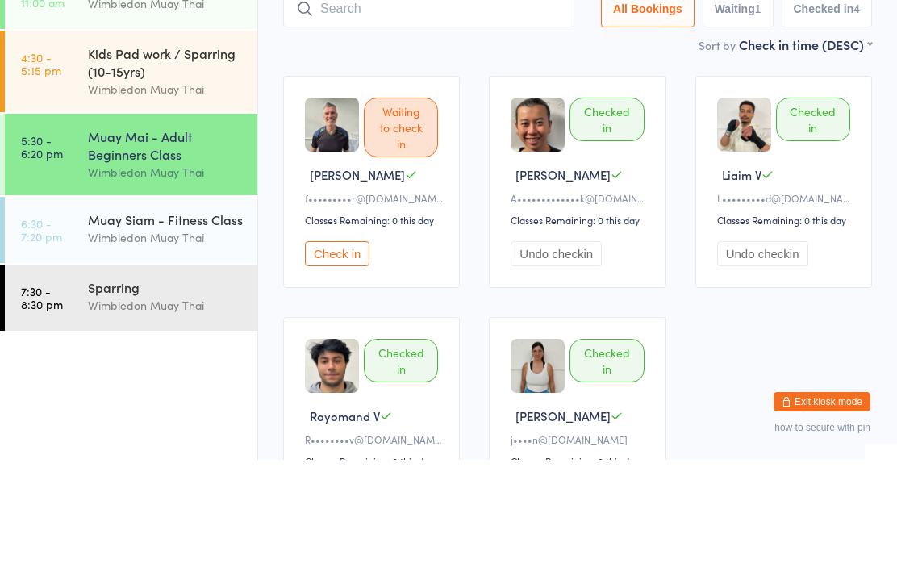
scroll to position [116, 0]
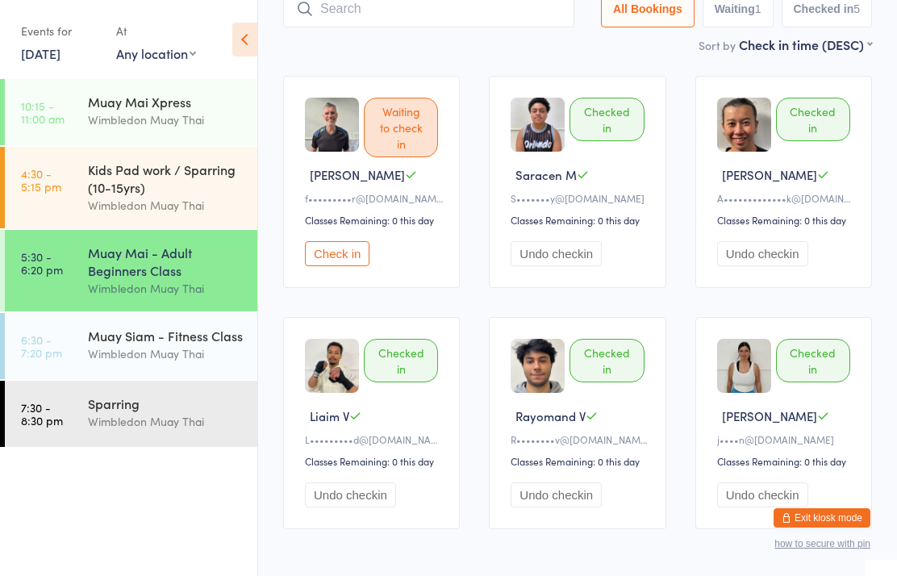
click at [384, 22] on input "search" at bounding box center [428, 8] width 291 height 37
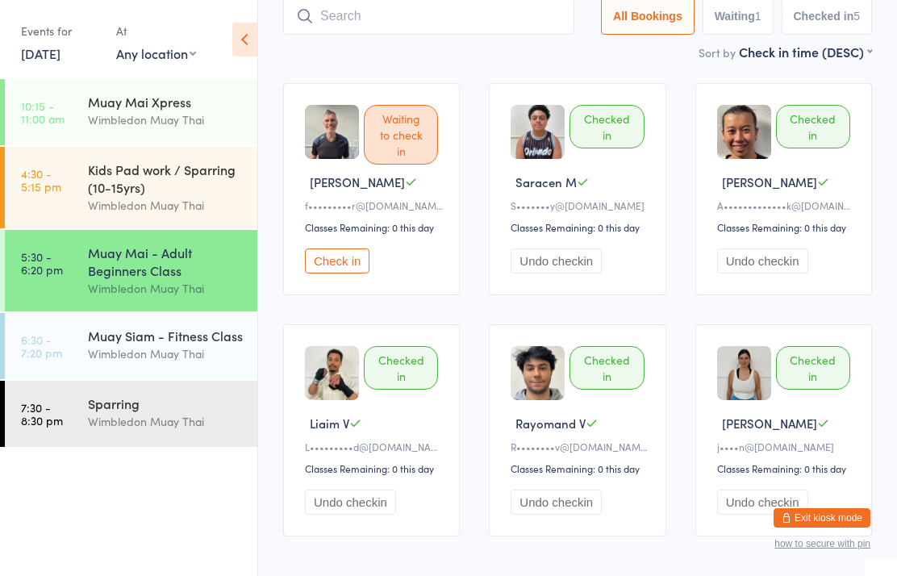
scroll to position [108, 0]
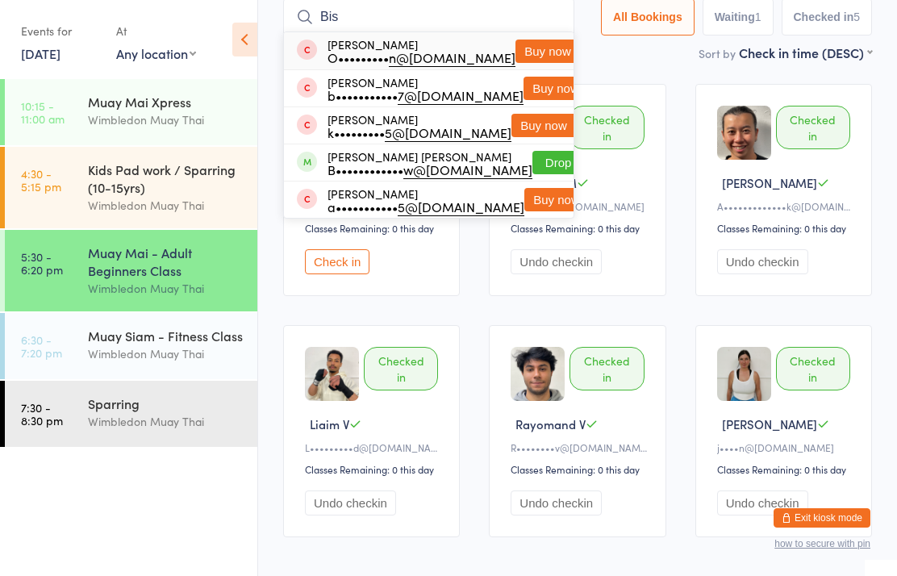
type input "Bis"
click at [532, 162] on button "Drop in" at bounding box center [564, 162] width 65 height 23
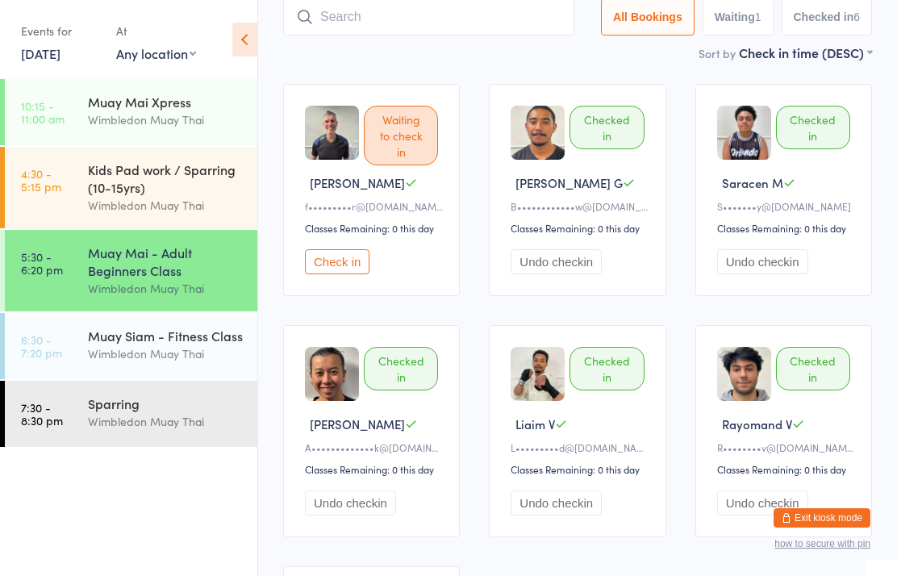
click at [403, 144] on div "Waiting to check in" at bounding box center [401, 136] width 74 height 60
click at [341, 274] on button "Check in" at bounding box center [337, 261] width 65 height 25
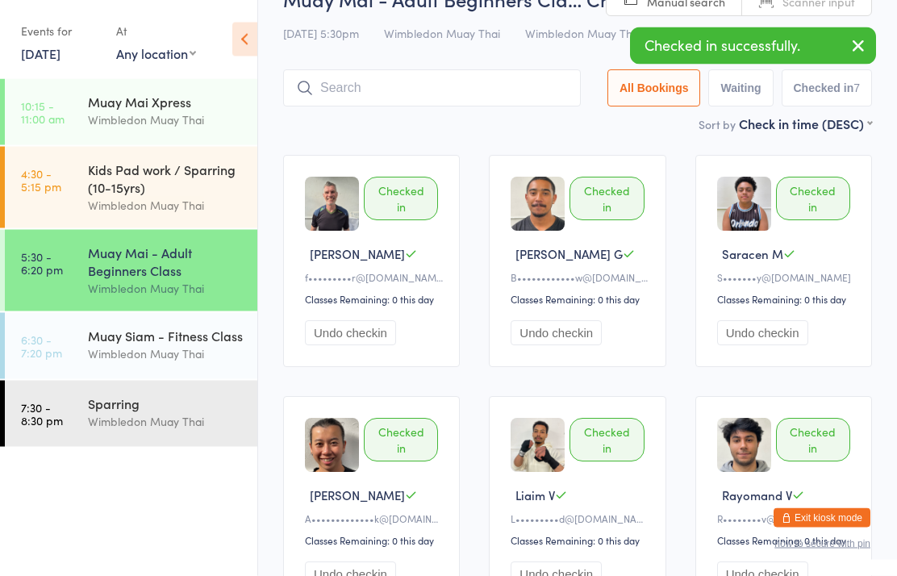
scroll to position [0, 0]
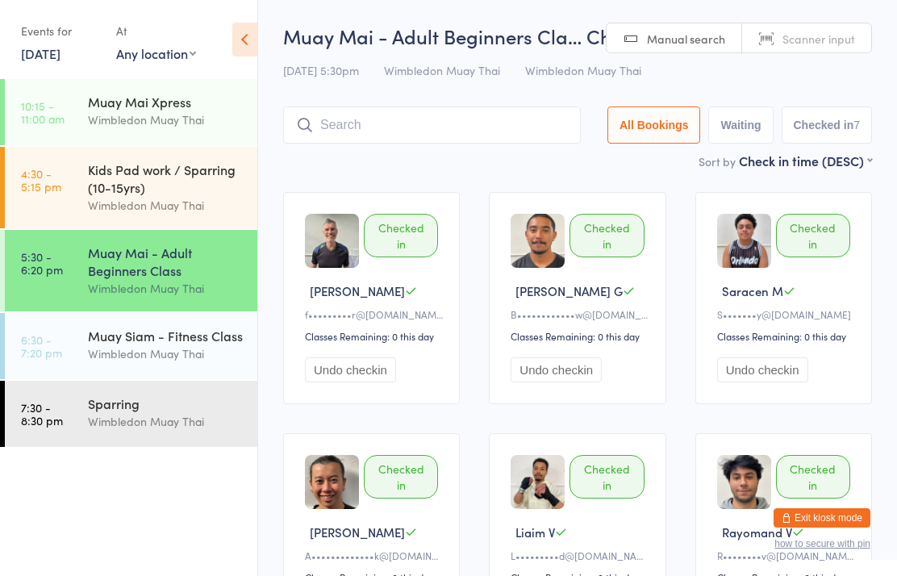
click at [513, 115] on input "search" at bounding box center [432, 124] width 298 height 37
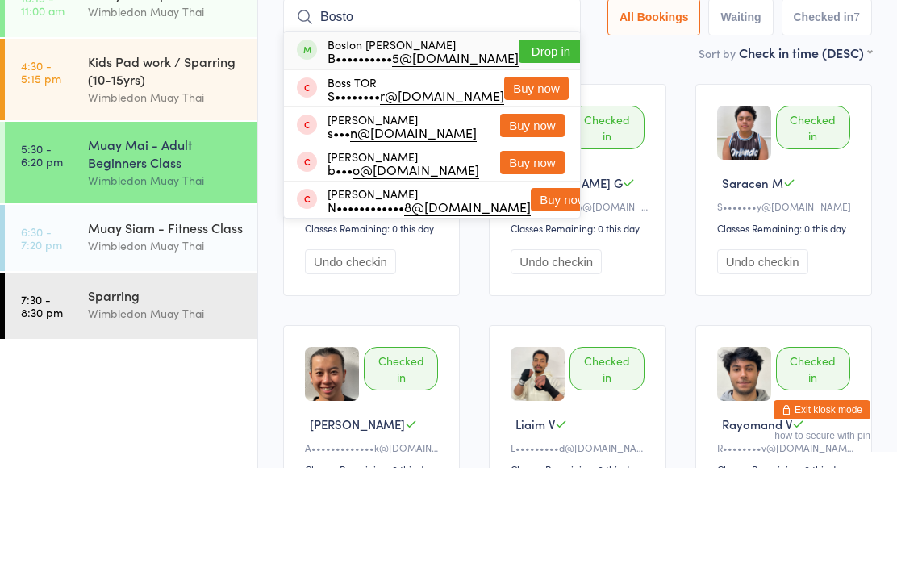
type input "Bosto"
click at [541, 148] on button "Drop in" at bounding box center [551, 159] width 65 height 23
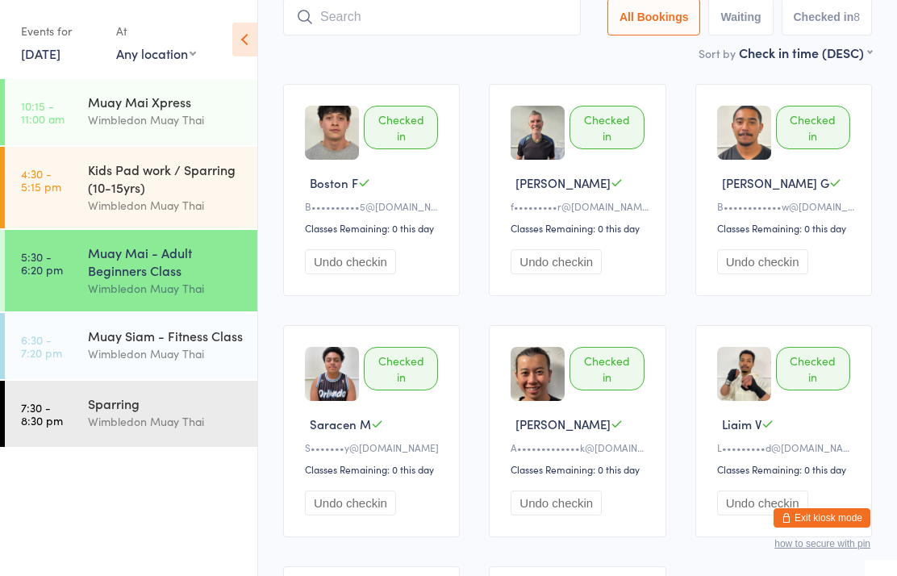
click at [406, 21] on input "search" at bounding box center [432, 16] width 298 height 37
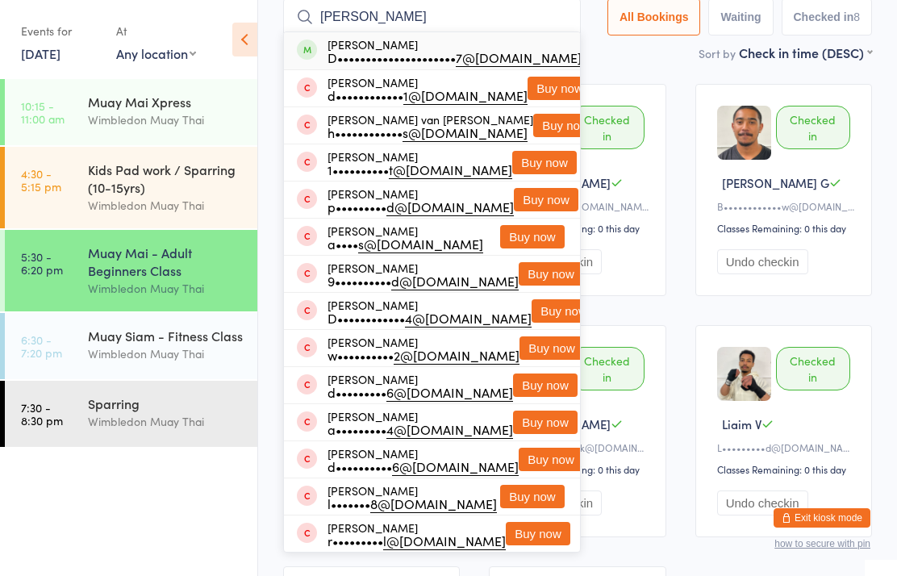
type input "[PERSON_NAME]"
click at [382, 52] on div "D••••••••••••••••••••• 7@[DOMAIN_NAME]" at bounding box center [455, 57] width 254 height 13
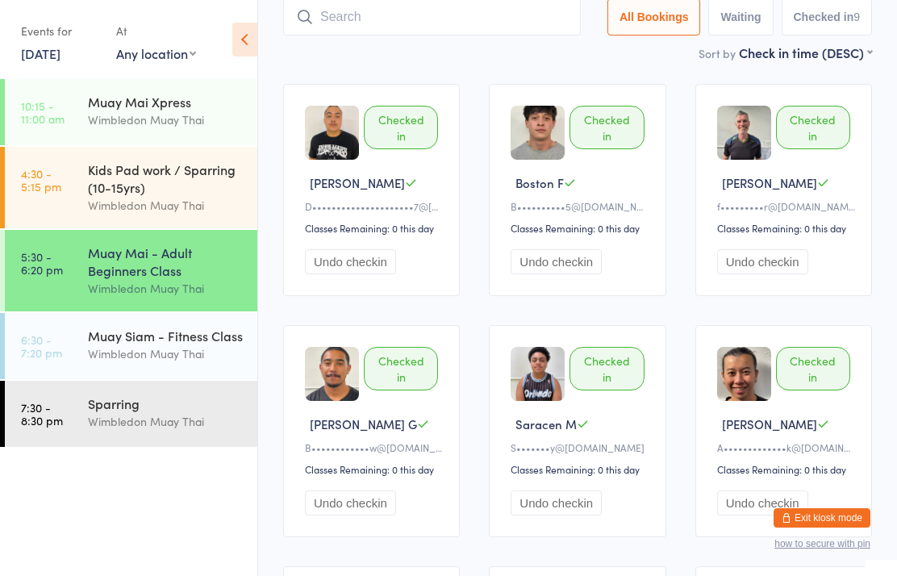
click at [156, 276] on div "Muay Mai - Adult Beginners Class" at bounding box center [166, 261] width 156 height 35
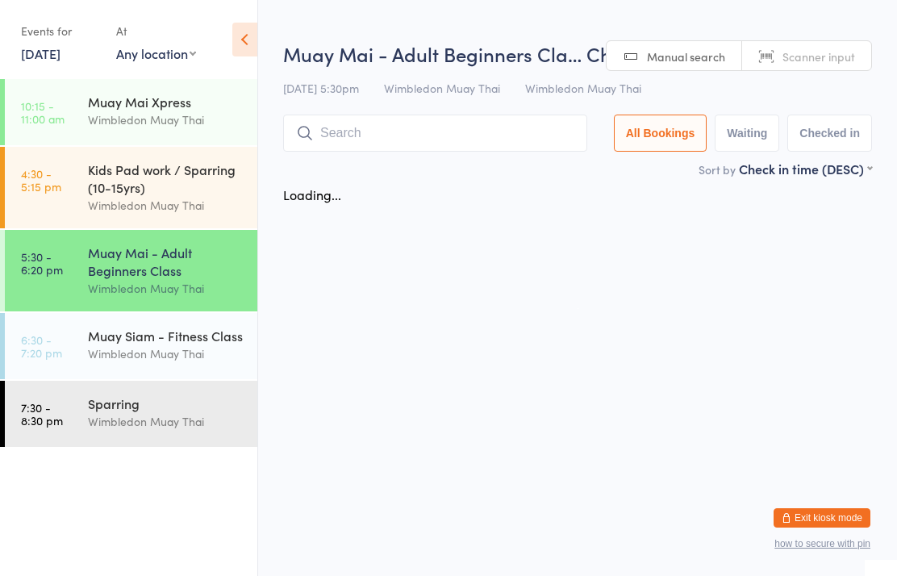
scroll to position [0, 0]
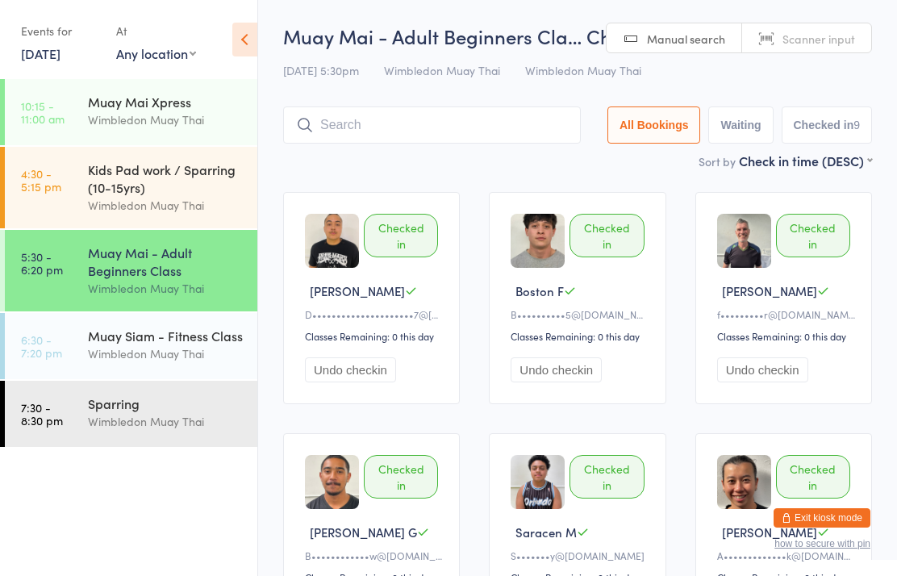
click at [202, 263] on div "Muay Mai - Adult Beginners Class" at bounding box center [166, 261] width 156 height 35
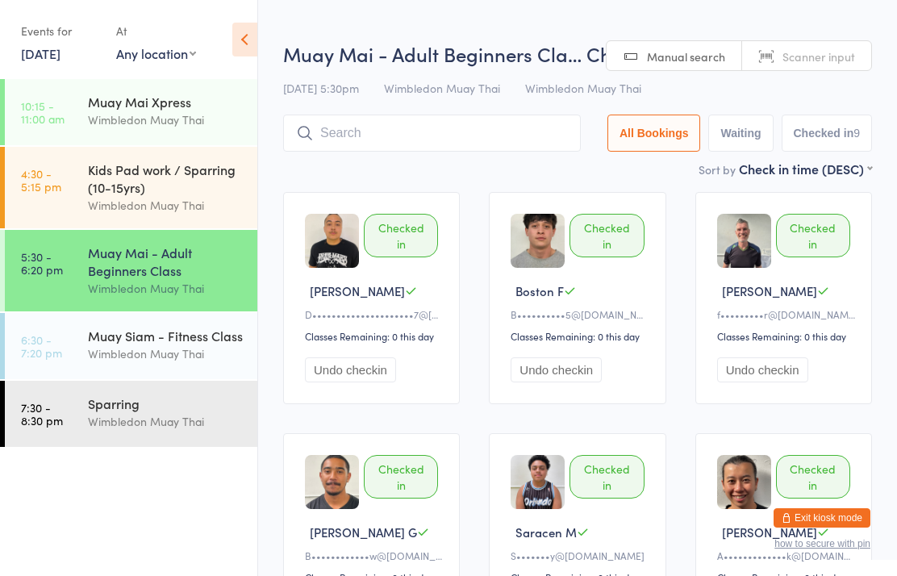
click at [189, 192] on div "Kids Pad work / Sparring (10-15yrs)" at bounding box center [166, 178] width 156 height 35
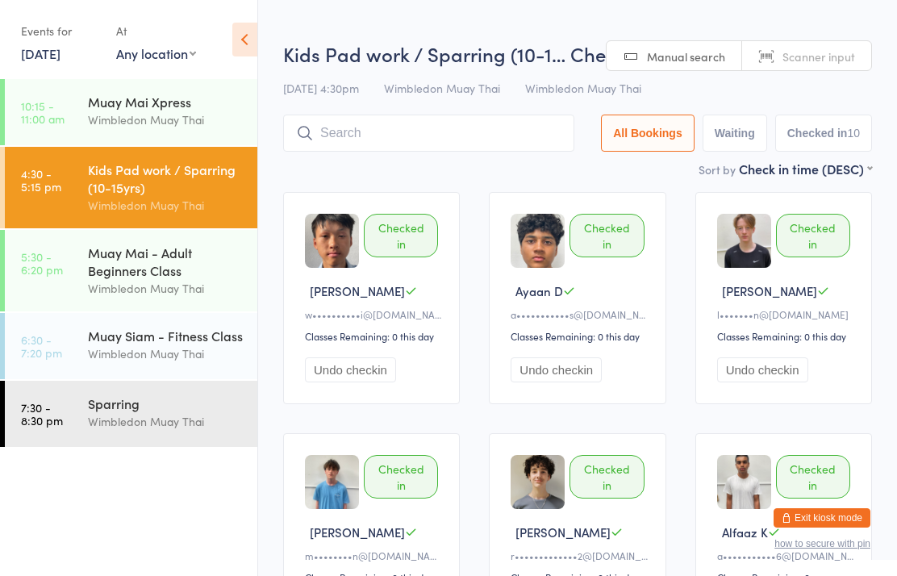
click at [205, 279] on div "Muay Mai - Adult Beginners Class" at bounding box center [166, 261] width 156 height 35
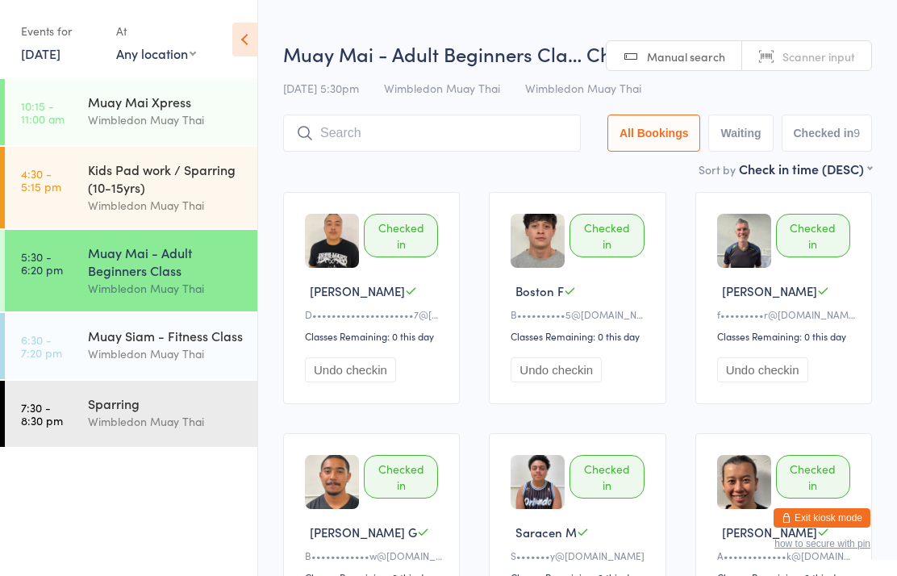
click at [201, 336] on div "Muay Siam - Fitness Class" at bounding box center [166, 336] width 156 height 18
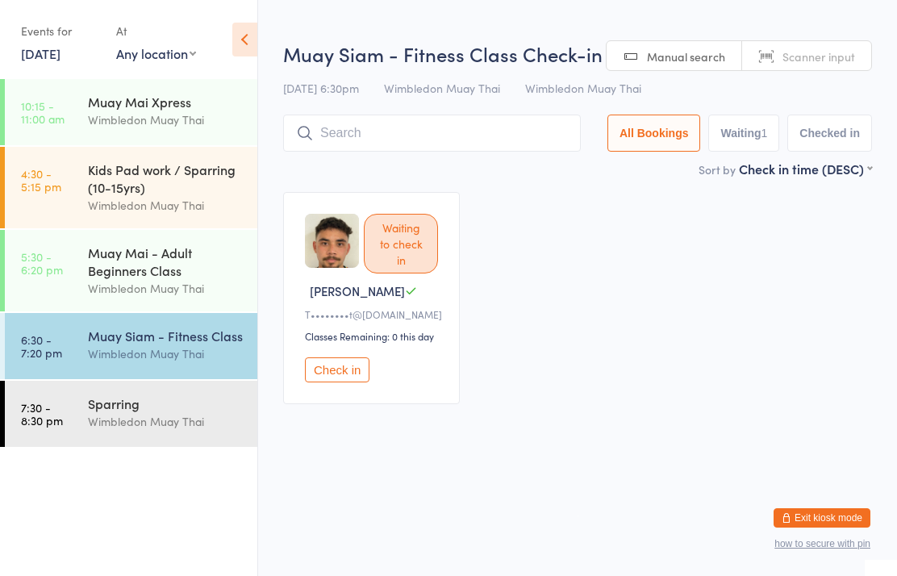
click at [173, 445] on div "Sparring Wimbledon Muay Thai" at bounding box center [172, 413] width 169 height 64
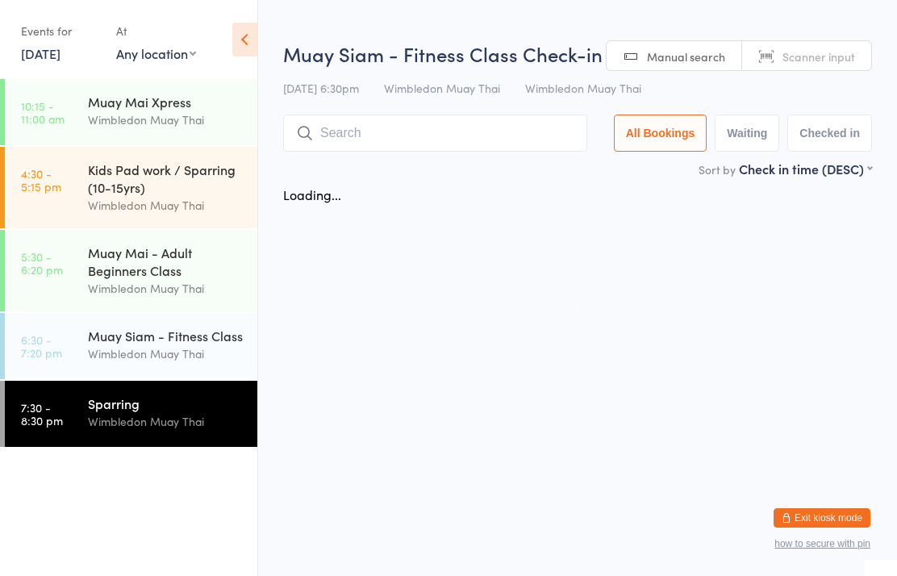
click at [198, 363] on div "Wimbledon Muay Thai" at bounding box center [166, 353] width 156 height 19
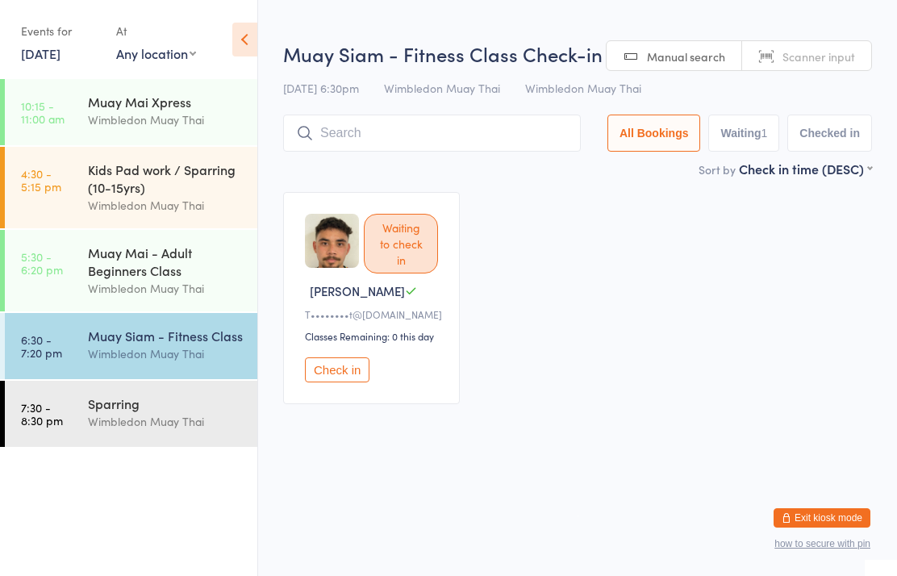
click at [215, 292] on div "Wimbledon Muay Thai" at bounding box center [166, 288] width 156 height 19
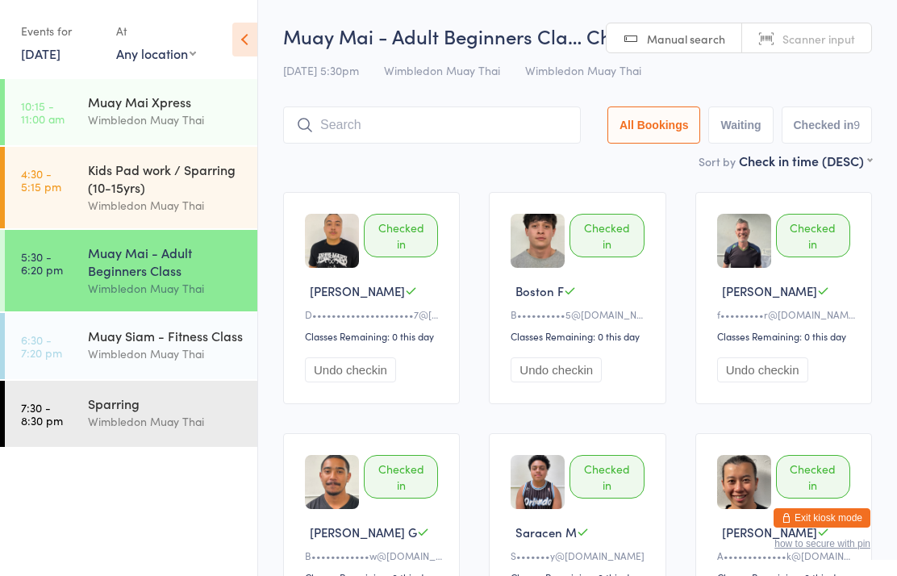
click at [179, 361] on div "Wimbledon Muay Thai" at bounding box center [166, 353] width 156 height 19
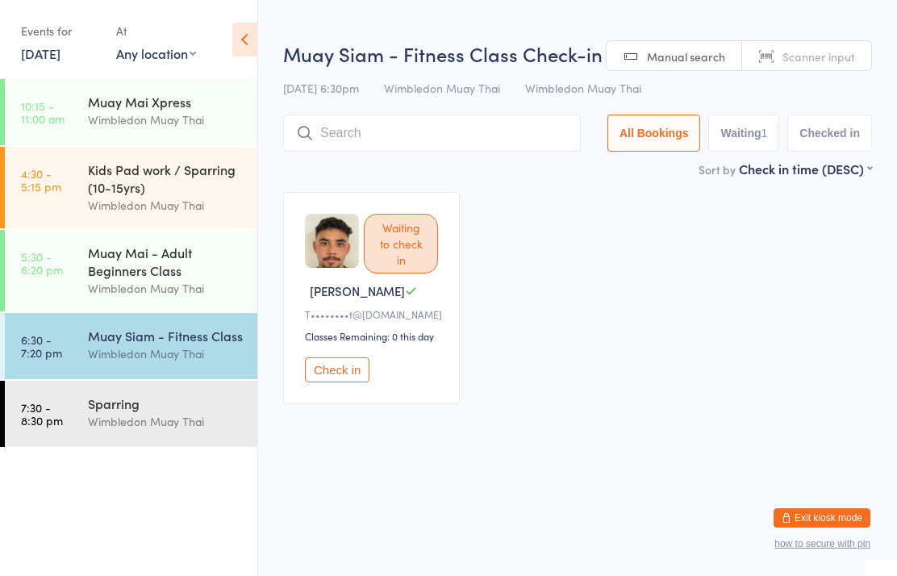
click at [170, 431] on div "Wimbledon Muay Thai" at bounding box center [166, 421] width 156 height 19
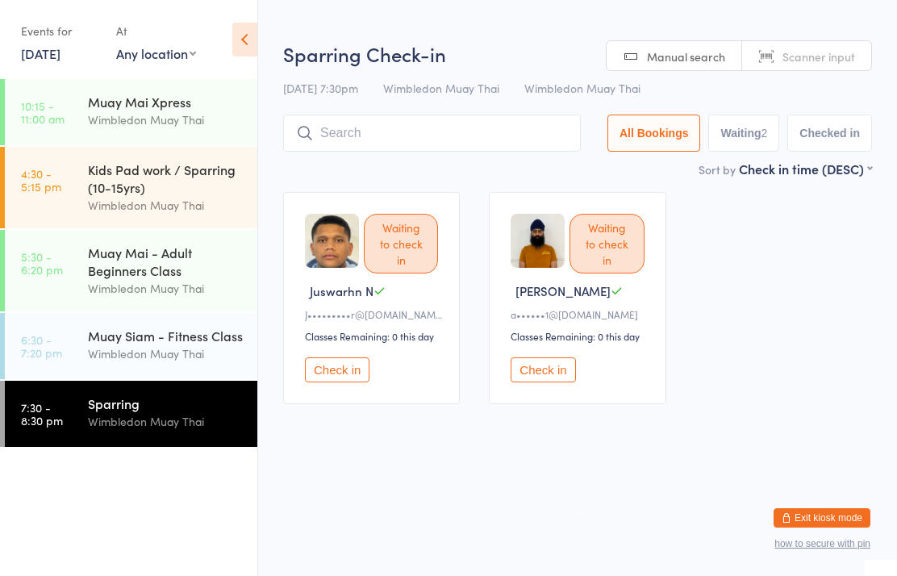
click at [142, 268] on div "Muay Mai - Adult Beginners Class" at bounding box center [166, 261] width 156 height 35
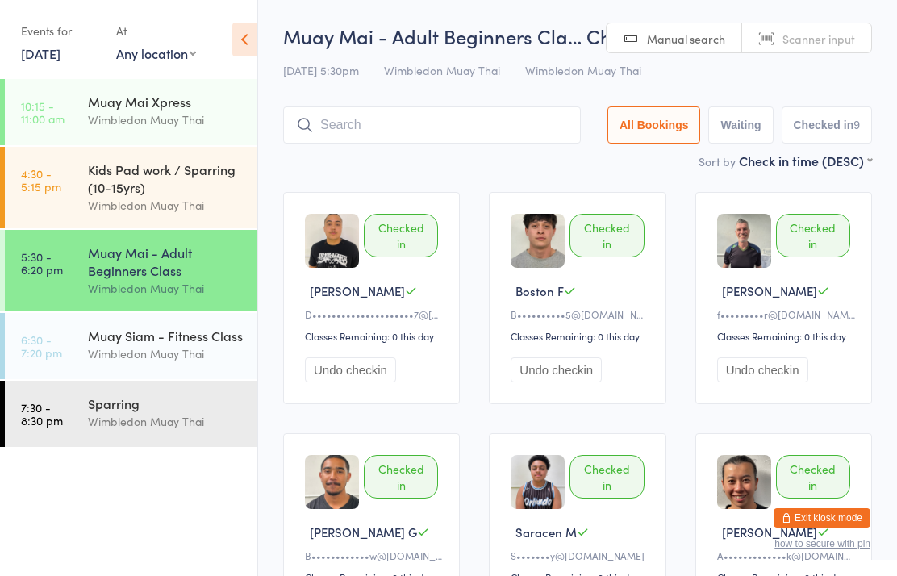
click at [496, 122] on input "search" at bounding box center [432, 124] width 298 height 37
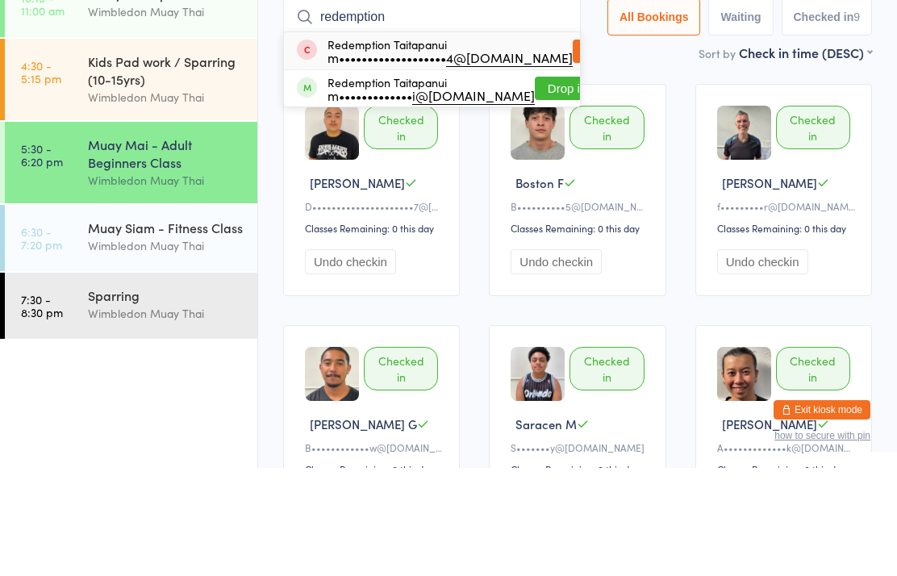
type input "redemption"
click at [535, 185] on button "Drop in" at bounding box center [567, 196] width 65 height 23
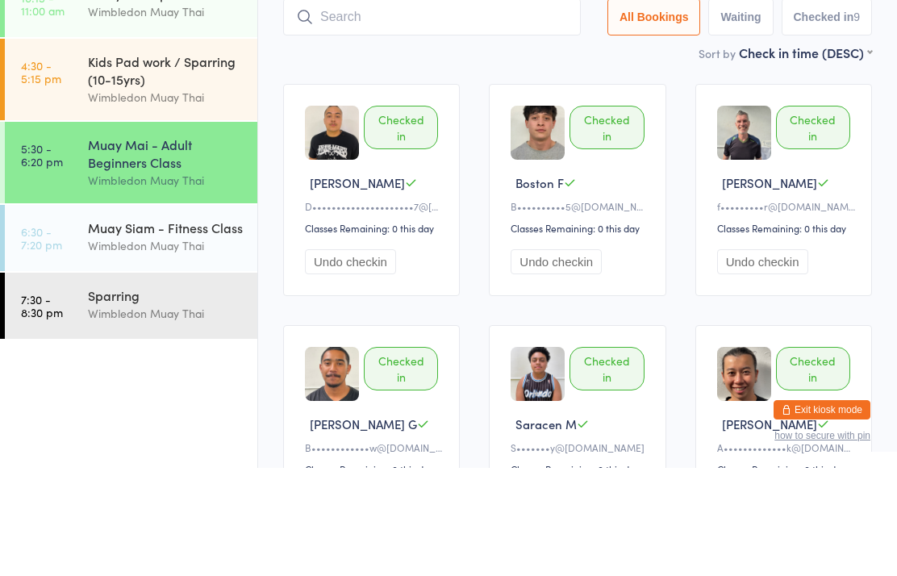
scroll to position [108, 0]
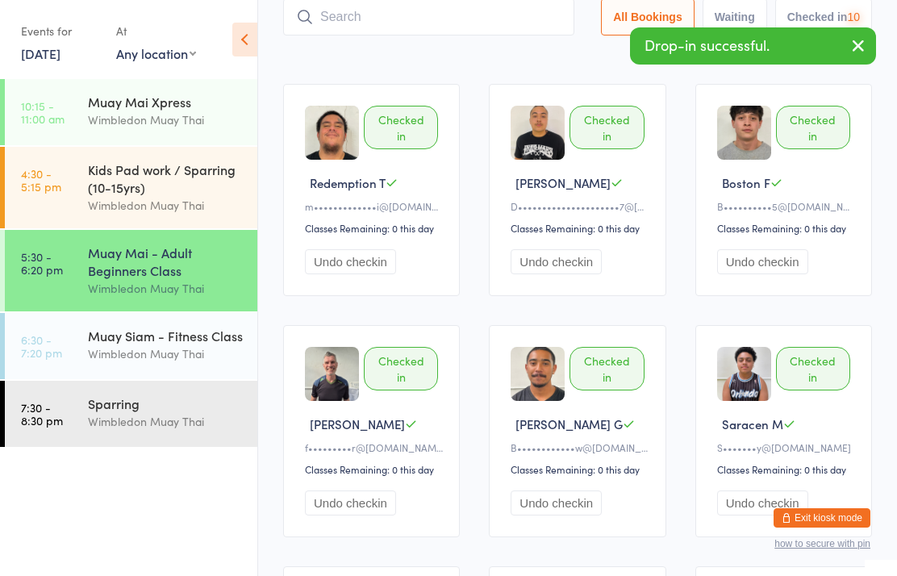
click at [476, 19] on input "search" at bounding box center [428, 16] width 291 height 37
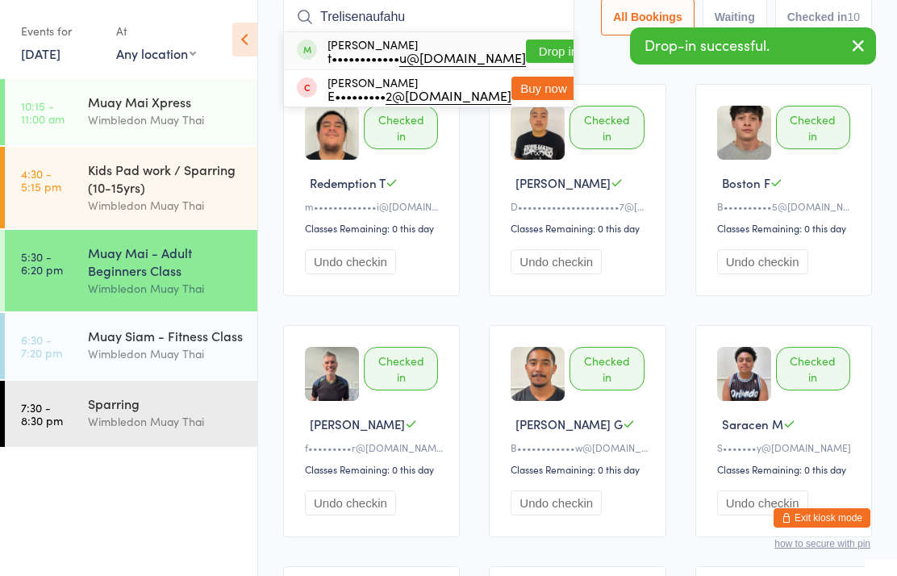
type input "Trelisenaufahu"
click at [526, 55] on button "Drop in" at bounding box center [558, 51] width 65 height 23
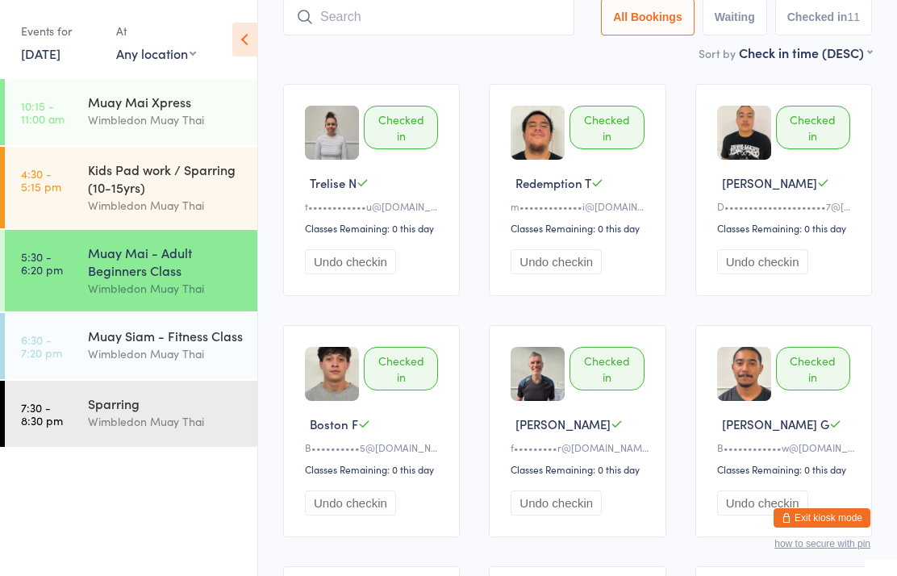
click at [357, 35] on input "search" at bounding box center [428, 16] width 291 height 37
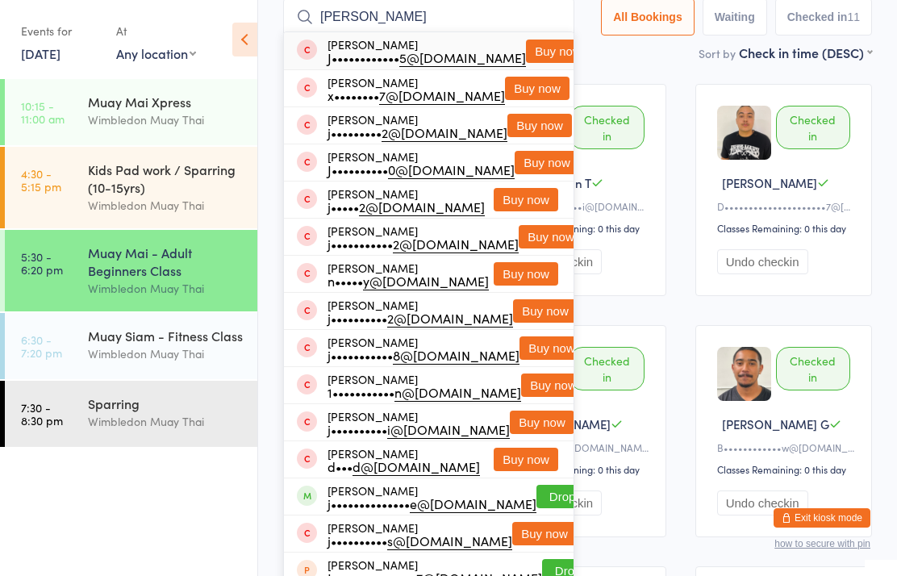
type input "[PERSON_NAME]"
click at [539, 44] on button "Buy now" at bounding box center [558, 51] width 65 height 23
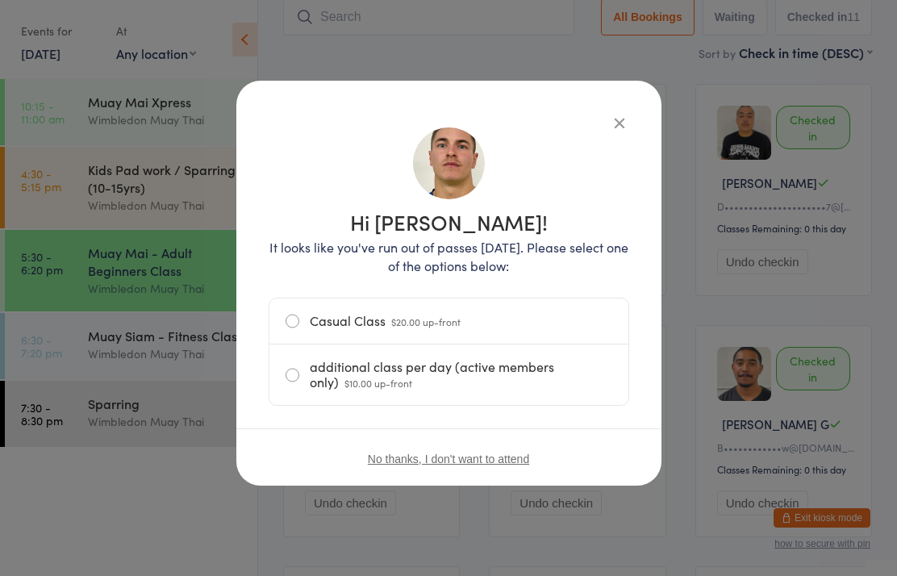
click at [418, 299] on label "Casual Class $20.00 up-front" at bounding box center [449, 321] width 327 height 45
click at [0, 0] on input "Casual Class $20.00 up-front" at bounding box center [0, 0] width 0 height 0
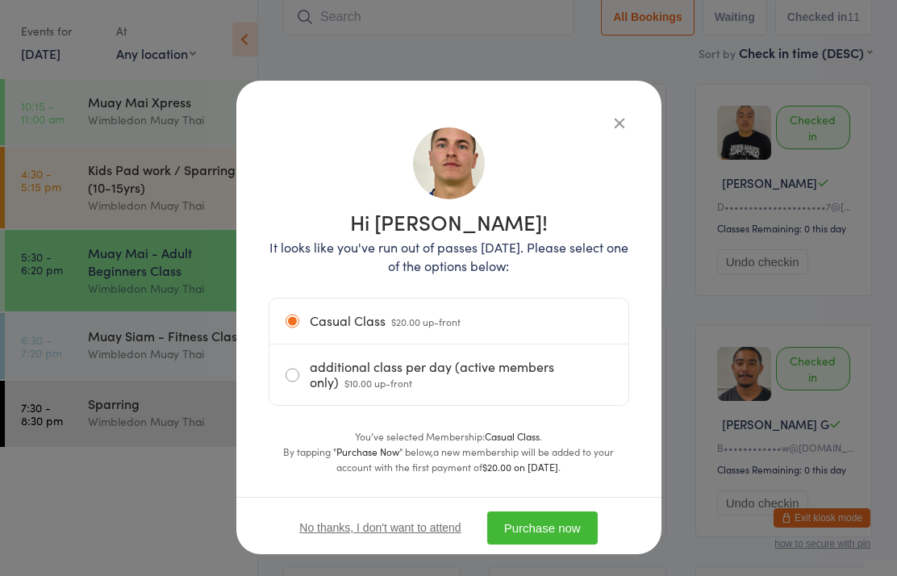
click at [581, 516] on button "Purchase now" at bounding box center [542, 527] width 111 height 33
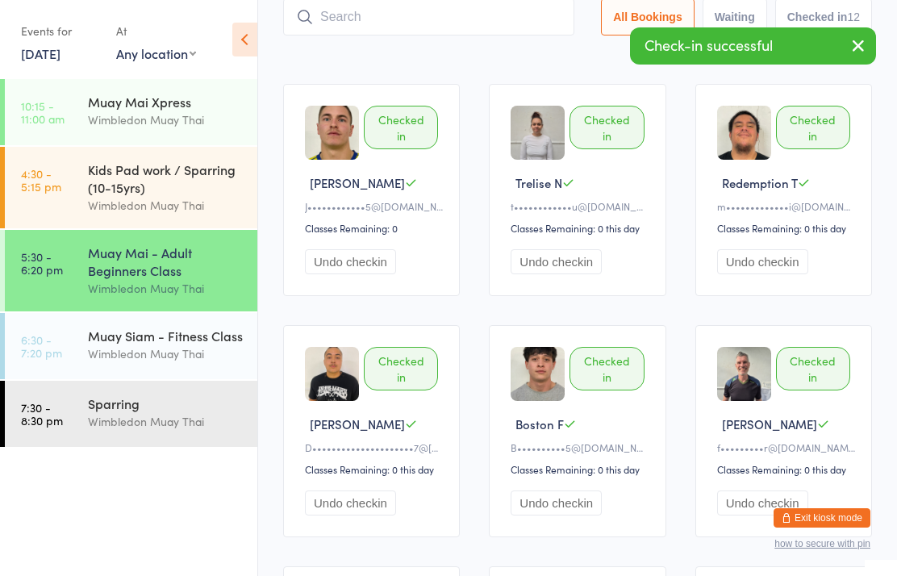
click at [31, 276] on time "5:30 - 6:20 pm" at bounding box center [42, 263] width 42 height 26
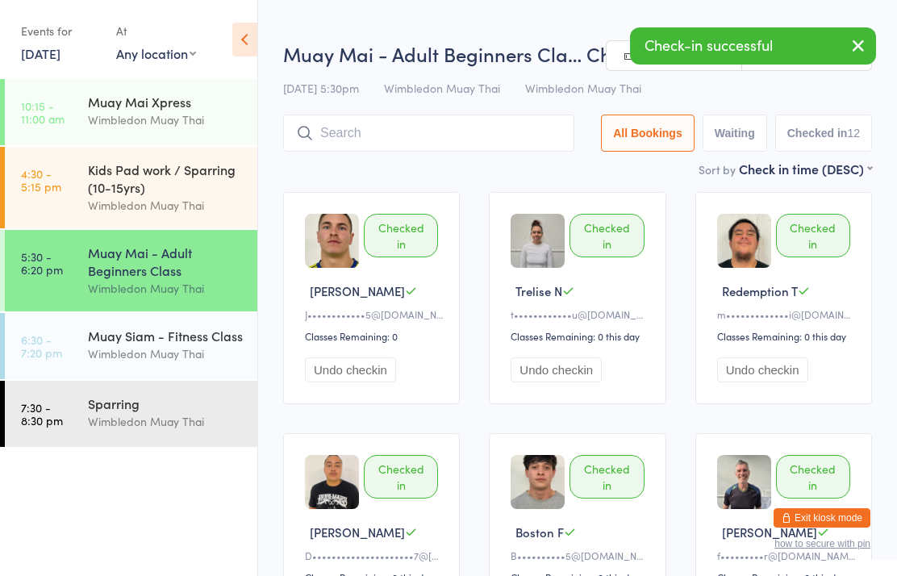
click at [55, 359] on time "6:30 - 7:20 pm" at bounding box center [41, 346] width 41 height 26
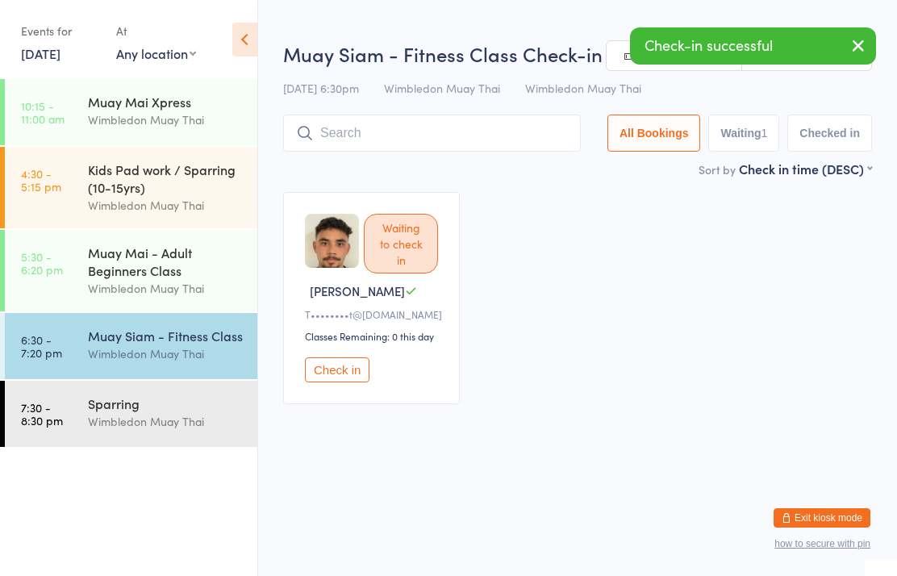
click at [68, 290] on link "5:30 - 6:20 pm Muay Mai - Adult Beginners Class Wimbledon Muay Thai" at bounding box center [131, 270] width 253 height 81
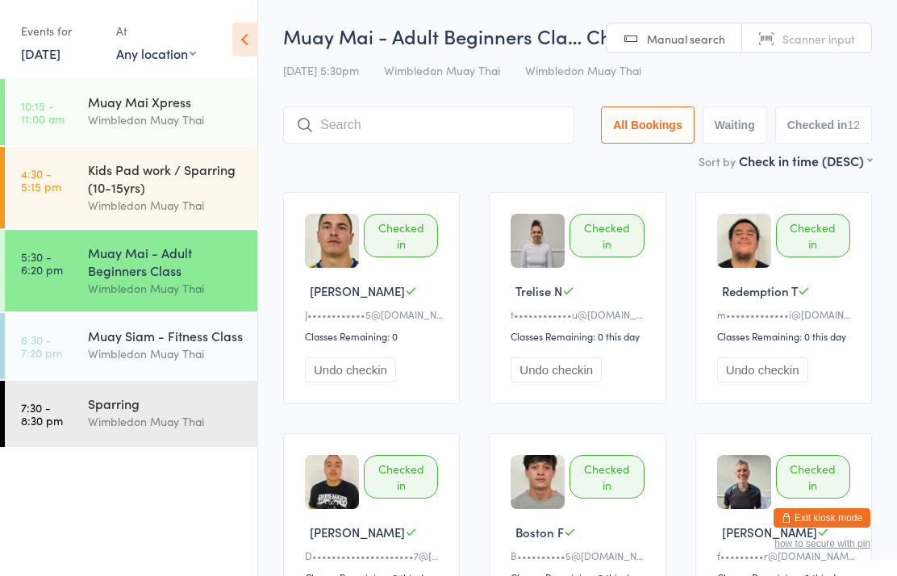
click at [158, 353] on div "Wimbledon Muay Thai" at bounding box center [166, 353] width 156 height 19
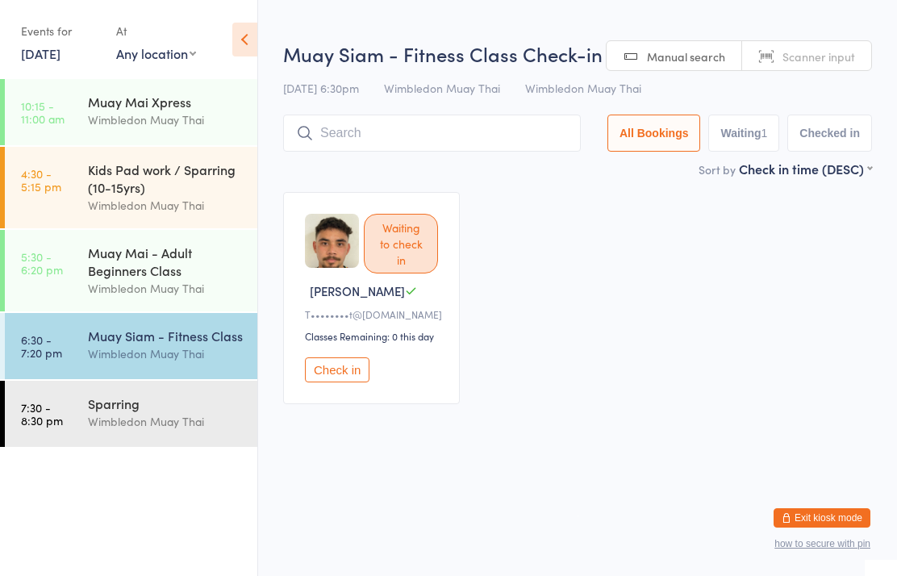
click at [453, 135] on input "search" at bounding box center [432, 133] width 298 height 37
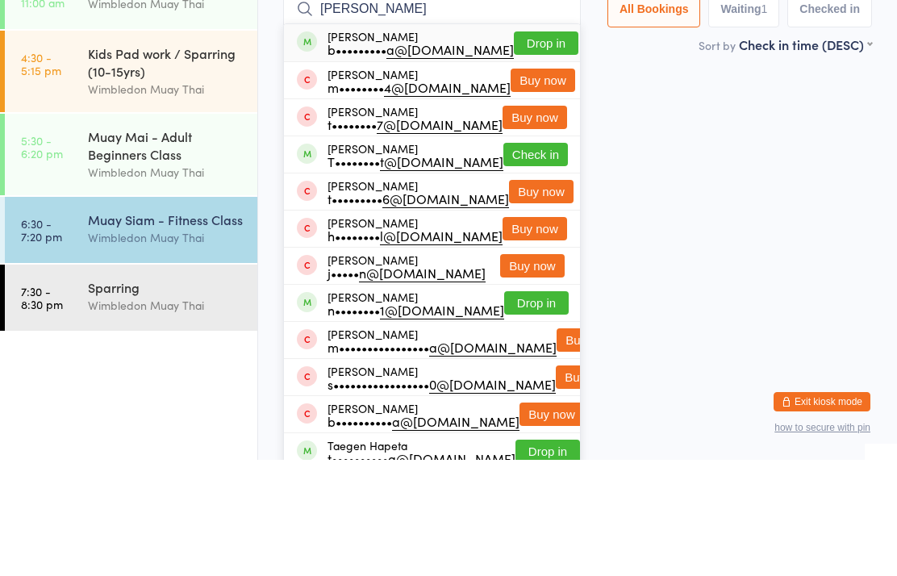
type input "[PERSON_NAME]"
click at [539, 148] on button "Drop in" at bounding box center [546, 159] width 65 height 23
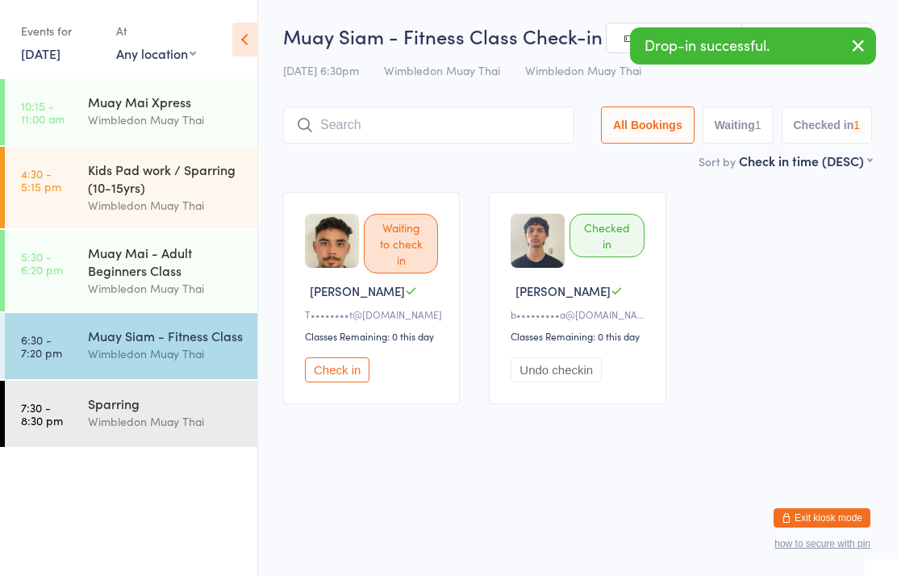
click at [190, 412] on div "Sparring" at bounding box center [166, 404] width 156 height 18
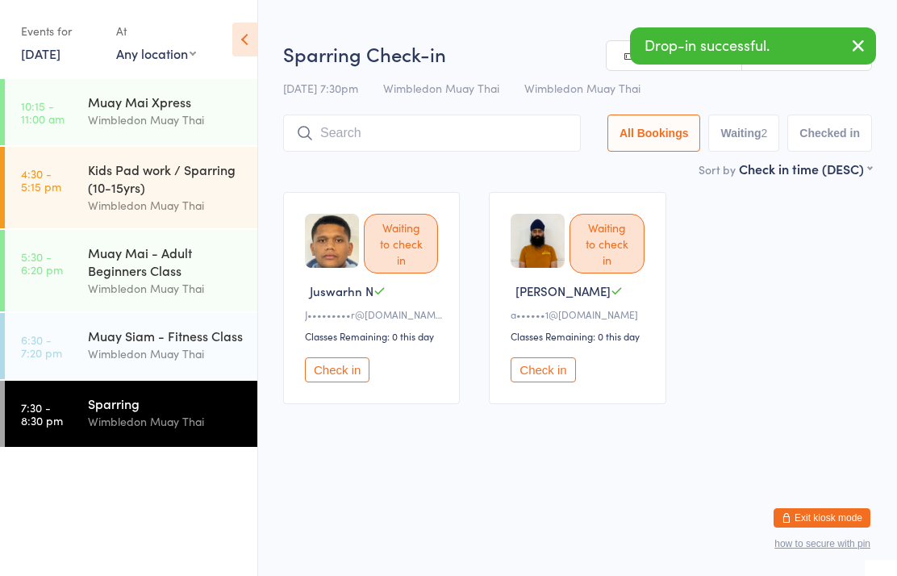
click at [471, 139] on input "search" at bounding box center [432, 133] width 298 height 37
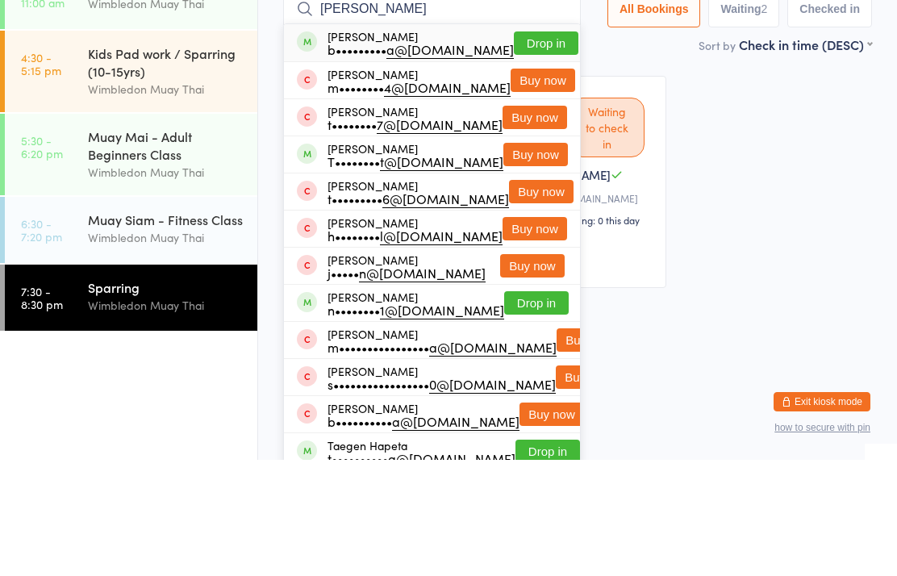
type input "[PERSON_NAME]"
click at [530, 148] on button "Drop in" at bounding box center [546, 159] width 65 height 23
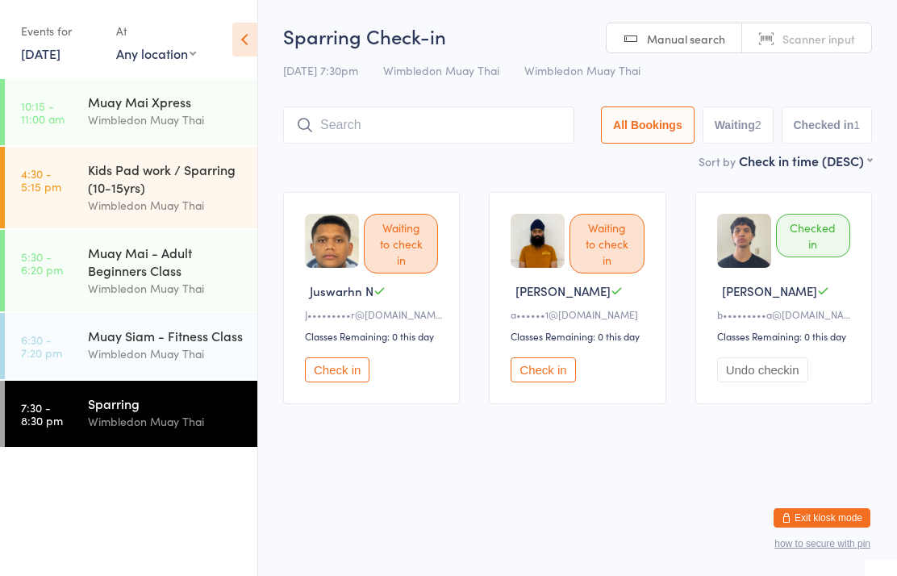
click at [158, 357] on div "Wimbledon Muay Thai" at bounding box center [166, 353] width 156 height 19
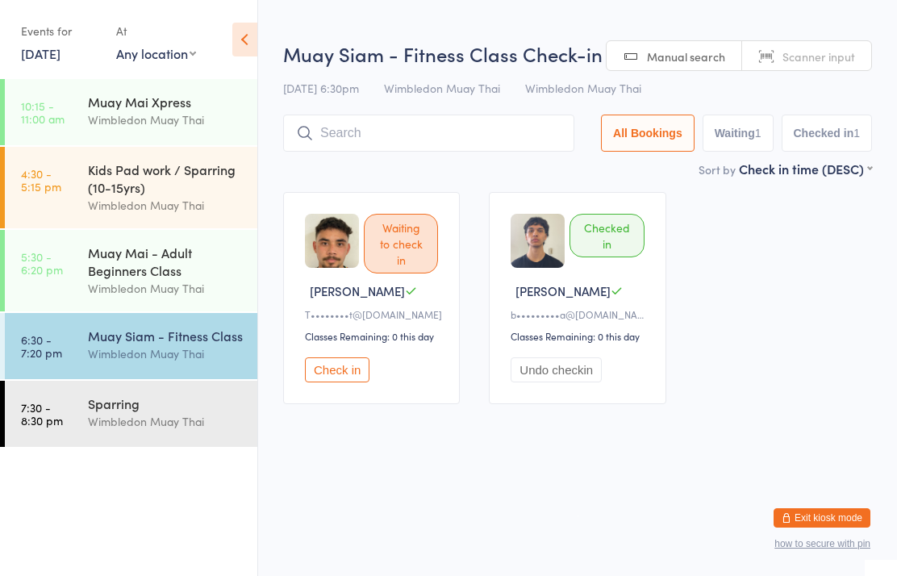
click at [478, 152] on input "search" at bounding box center [428, 133] width 291 height 37
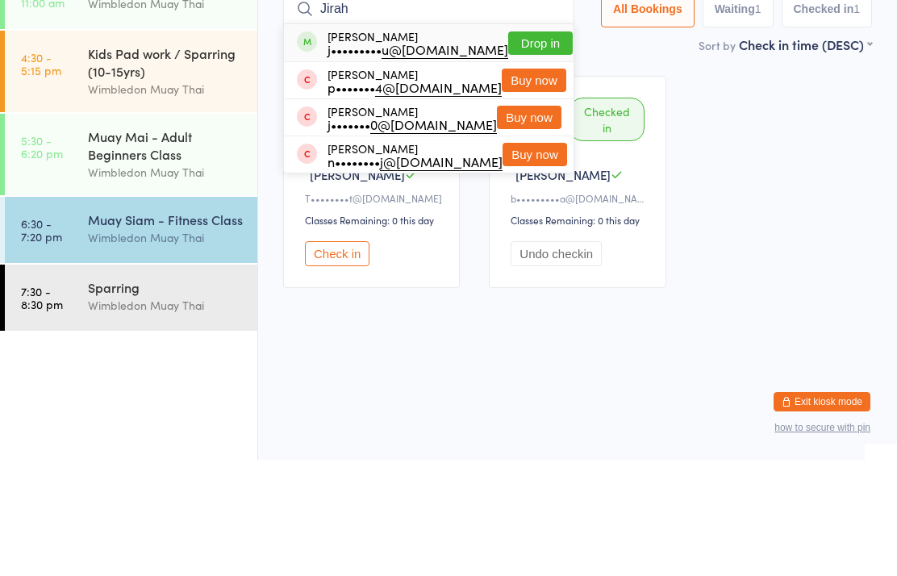
type input "Jirah"
click at [528, 148] on button "Drop in" at bounding box center [540, 159] width 65 height 23
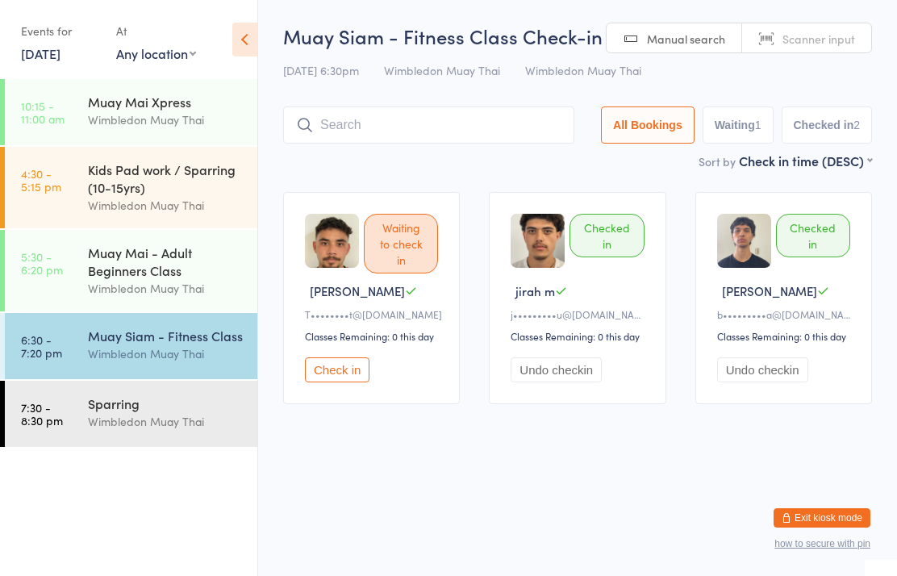
click at [238, 344] on div "Muay Siam - Fitness Class" at bounding box center [166, 336] width 156 height 18
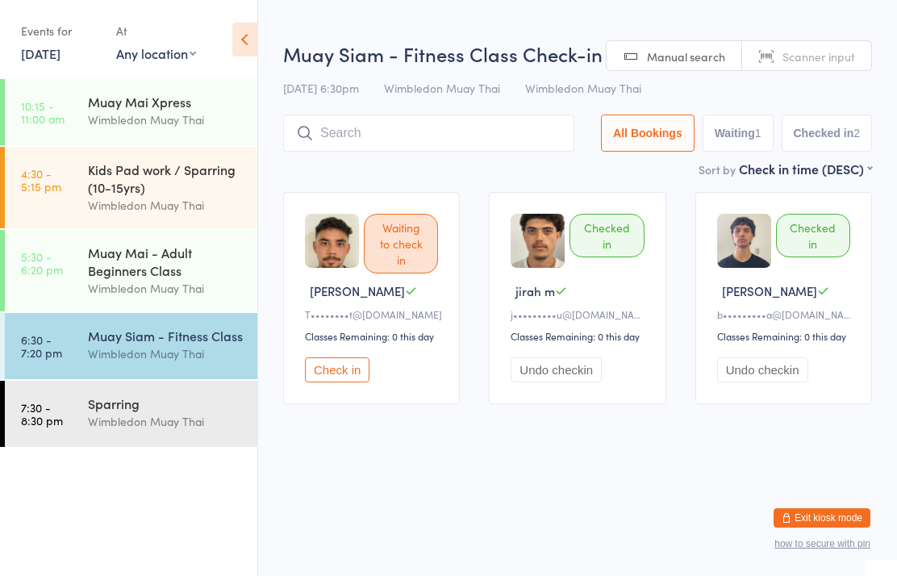
click at [526, 140] on input "search" at bounding box center [428, 133] width 291 height 37
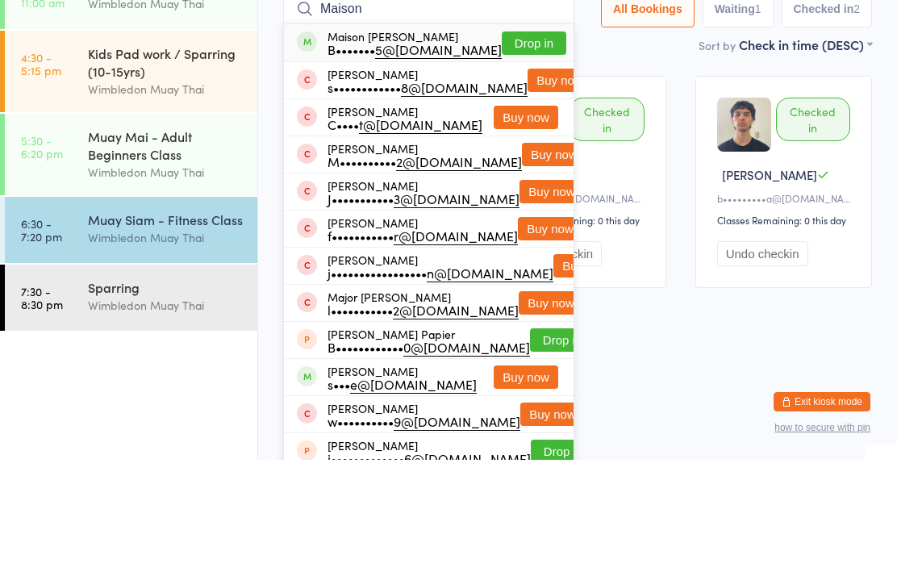
type input "Maison"
click at [540, 148] on button "Drop in" at bounding box center [534, 159] width 65 height 23
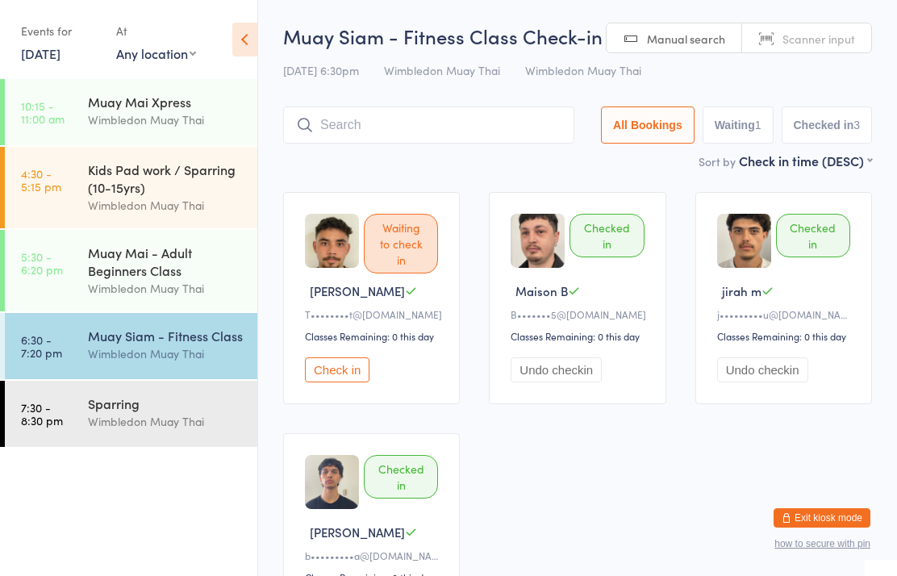
click at [144, 258] on div "Muay Mai - Adult Beginners Class" at bounding box center [166, 261] width 156 height 35
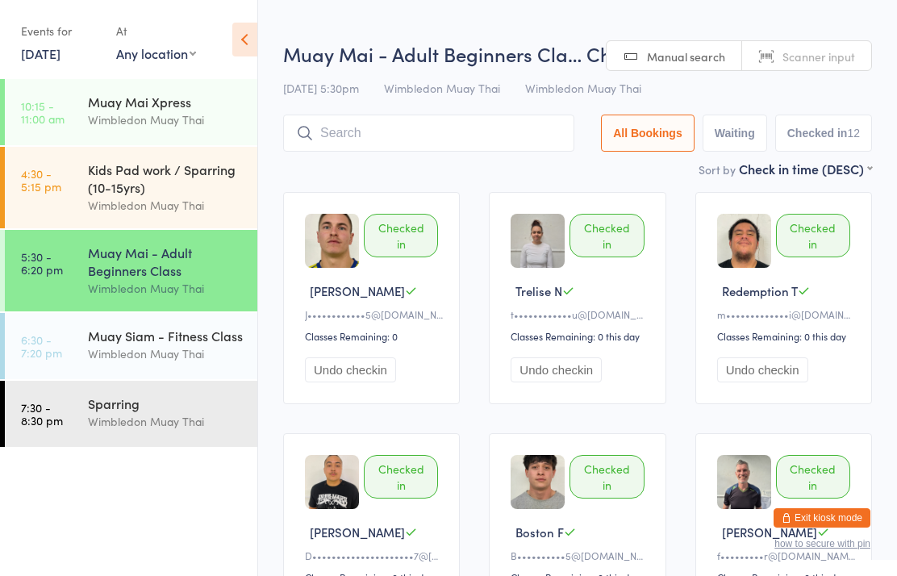
click at [134, 324] on div "Muay Siam - Fitness Class Wimbledon Muay Thai" at bounding box center [172, 345] width 169 height 64
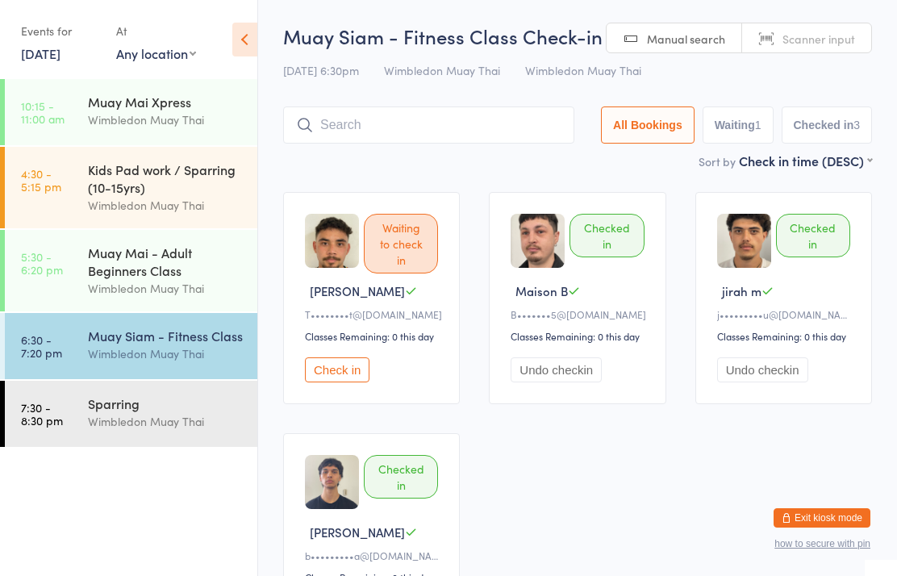
click at [215, 356] on div "Wimbledon Muay Thai" at bounding box center [166, 353] width 156 height 19
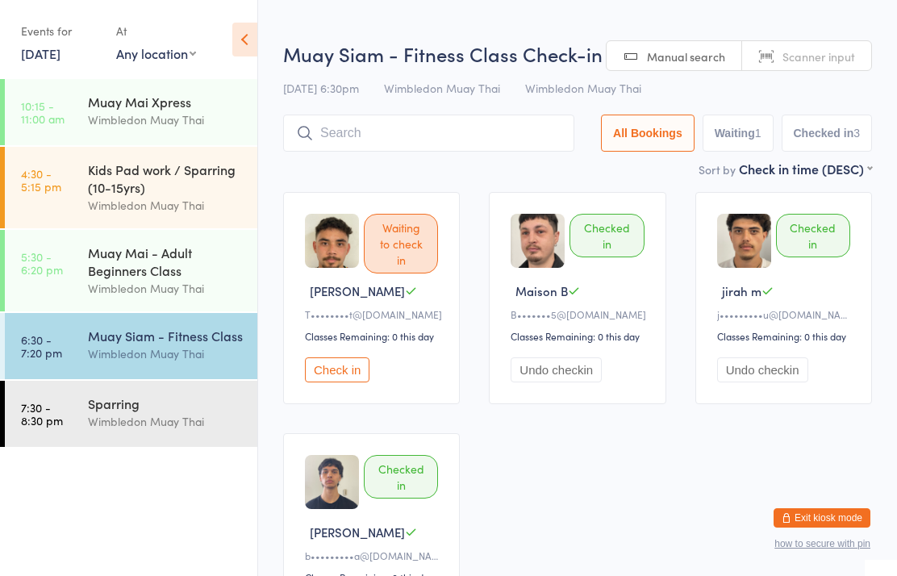
click at [406, 139] on input "search" at bounding box center [428, 133] width 291 height 37
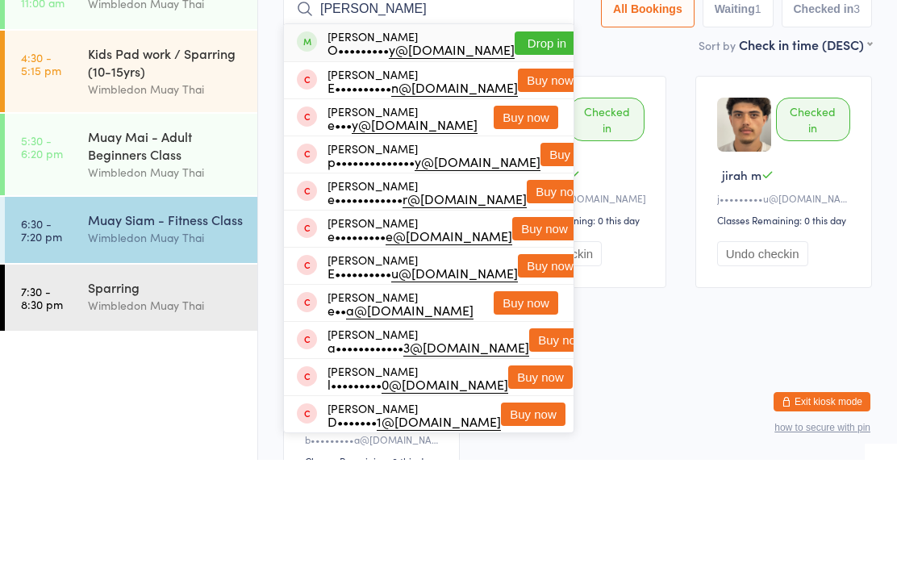
type input "[PERSON_NAME]"
click at [521, 148] on button "Drop in" at bounding box center [547, 159] width 65 height 23
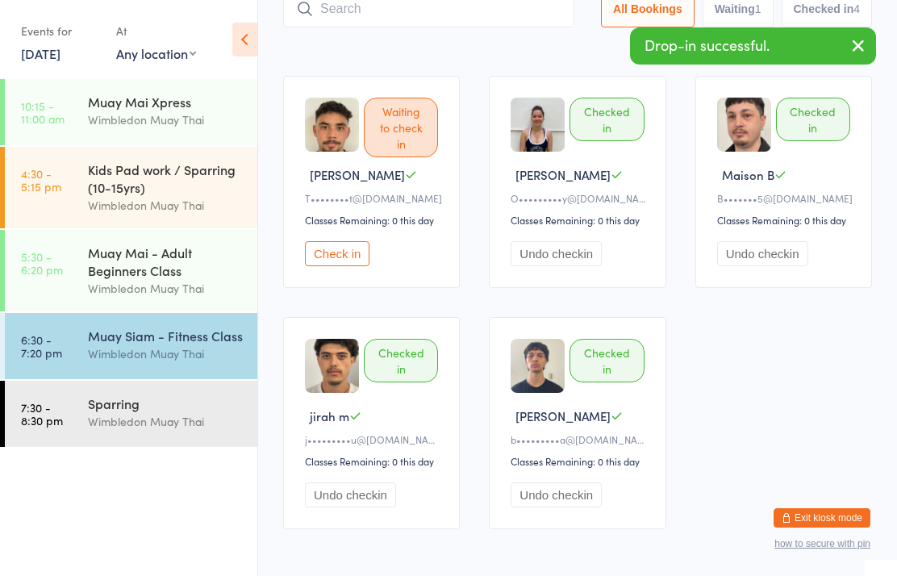
click at [387, 27] on input "search" at bounding box center [428, 8] width 291 height 37
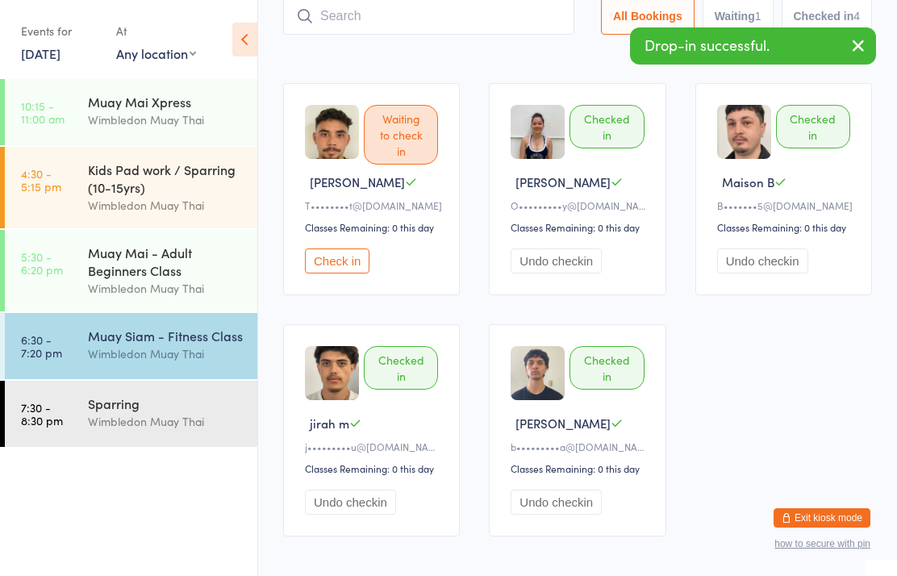
scroll to position [108, 0]
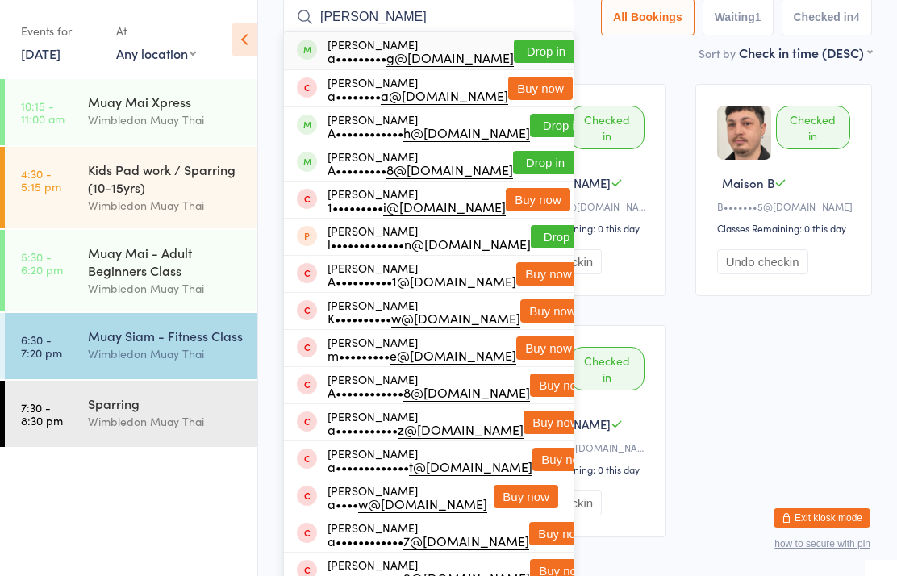
type input "[PERSON_NAME]"
click at [528, 59] on button "Drop in" at bounding box center [546, 51] width 65 height 23
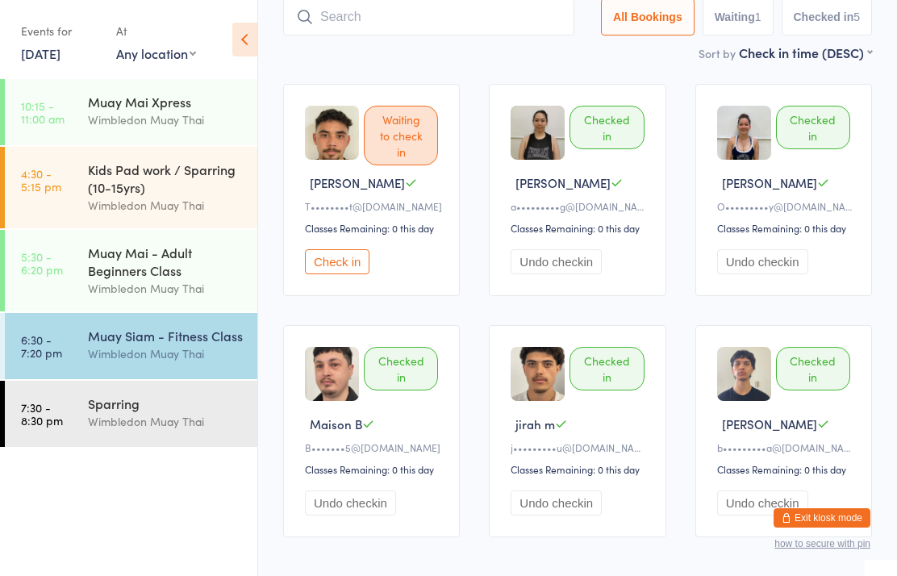
click at [173, 430] on div "Wimbledon Muay Thai" at bounding box center [166, 421] width 156 height 19
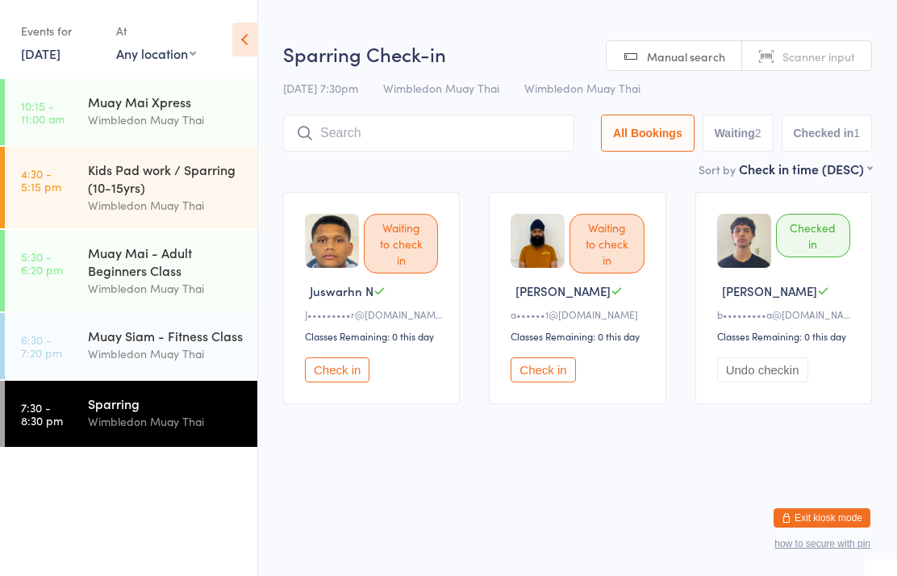
click at [457, 133] on input "search" at bounding box center [428, 133] width 291 height 37
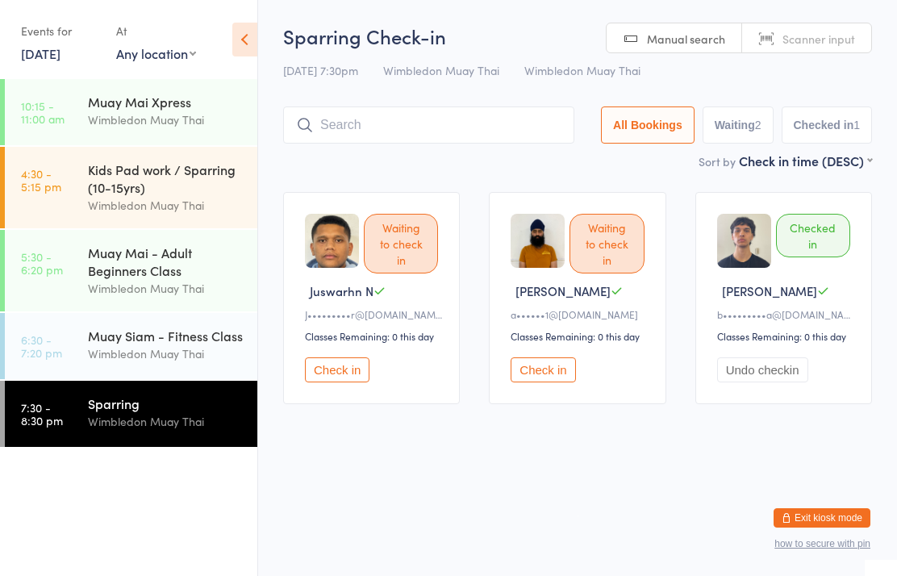
click at [169, 354] on div "Wimbledon Muay Thai" at bounding box center [166, 353] width 156 height 19
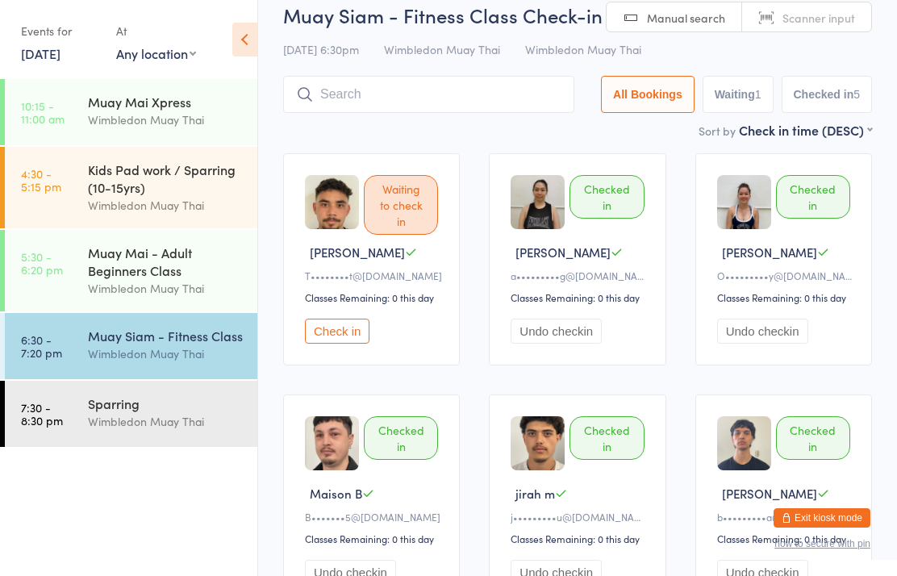
scroll to position [38, 0]
click at [530, 110] on input "search" at bounding box center [428, 95] width 291 height 37
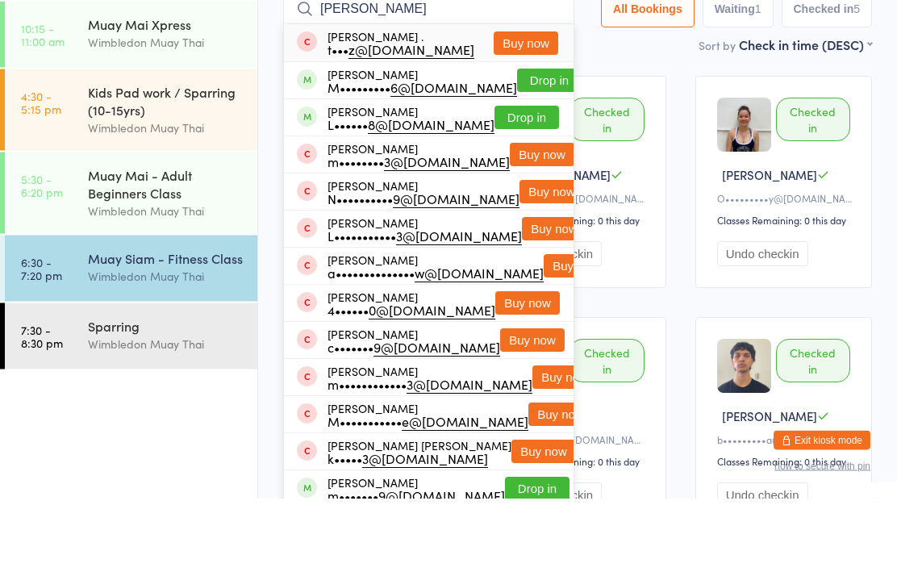
type input "[PERSON_NAME]"
click at [540, 147] on button "Drop in" at bounding box center [549, 158] width 65 height 23
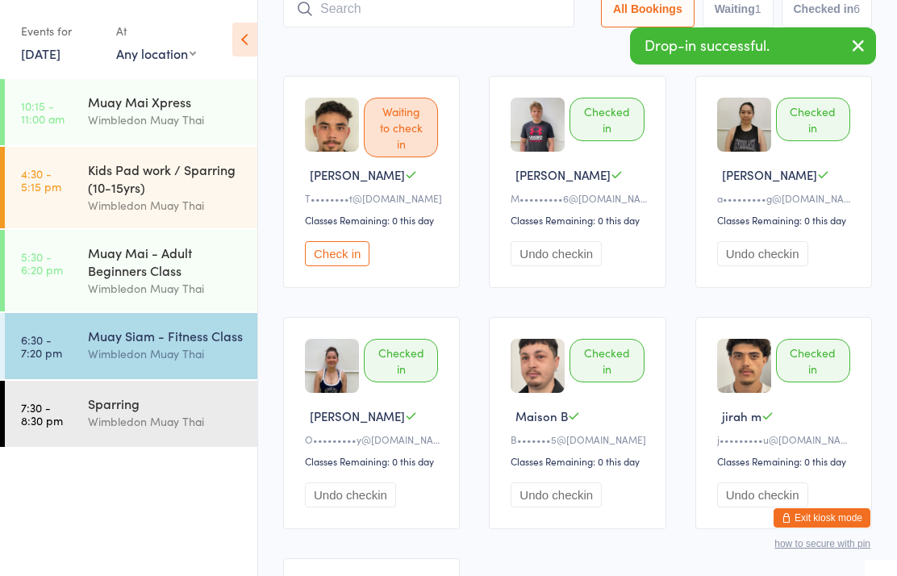
click at [109, 412] on div "Sparring" at bounding box center [166, 404] width 156 height 18
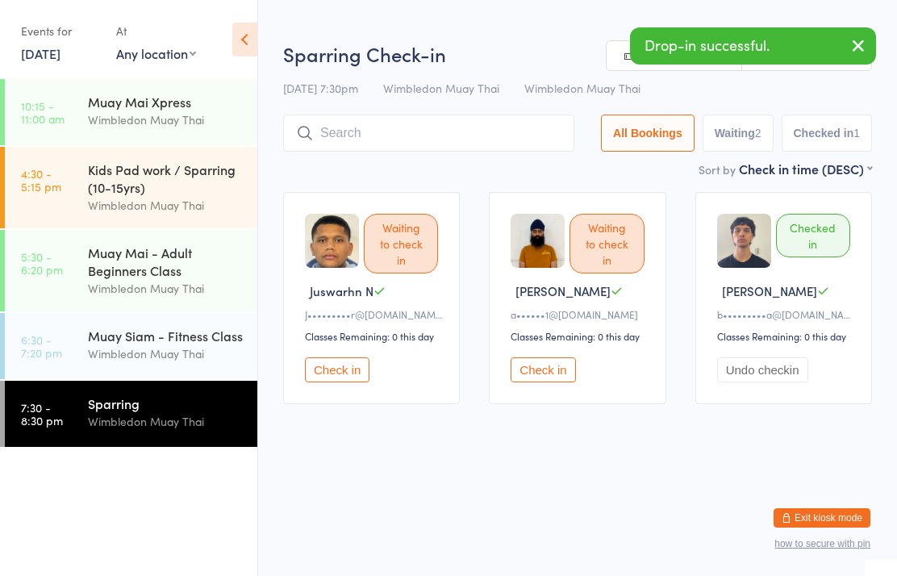
click at [476, 143] on input "search" at bounding box center [428, 133] width 291 height 37
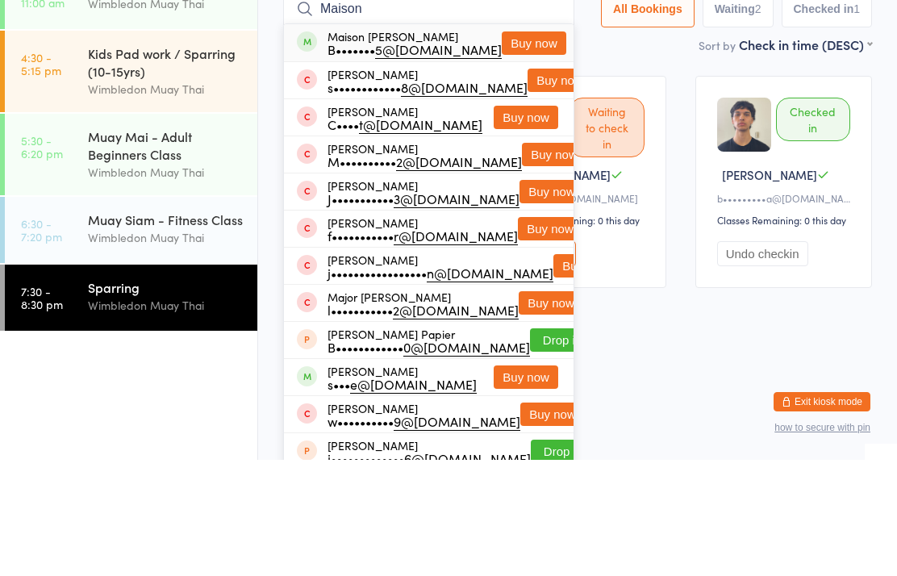
type input "Maison"
click at [525, 148] on button "Buy now" at bounding box center [534, 159] width 65 height 23
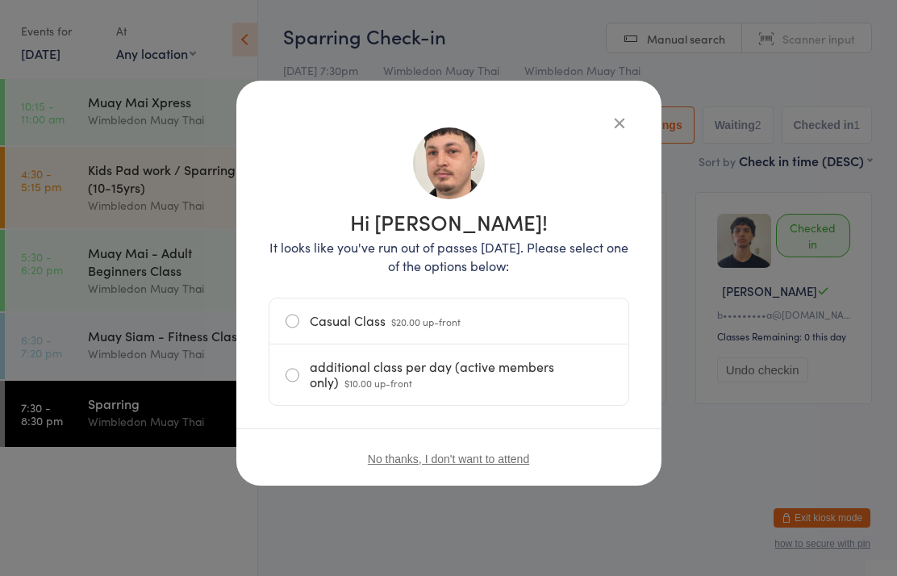
click at [490, 395] on label "additional class per day (active members only) $10.00 up-front" at bounding box center [449, 374] width 327 height 61
click at [0, 0] on input "additional class per day (active members only) $10.00 up-front" at bounding box center [0, 0] width 0 height 0
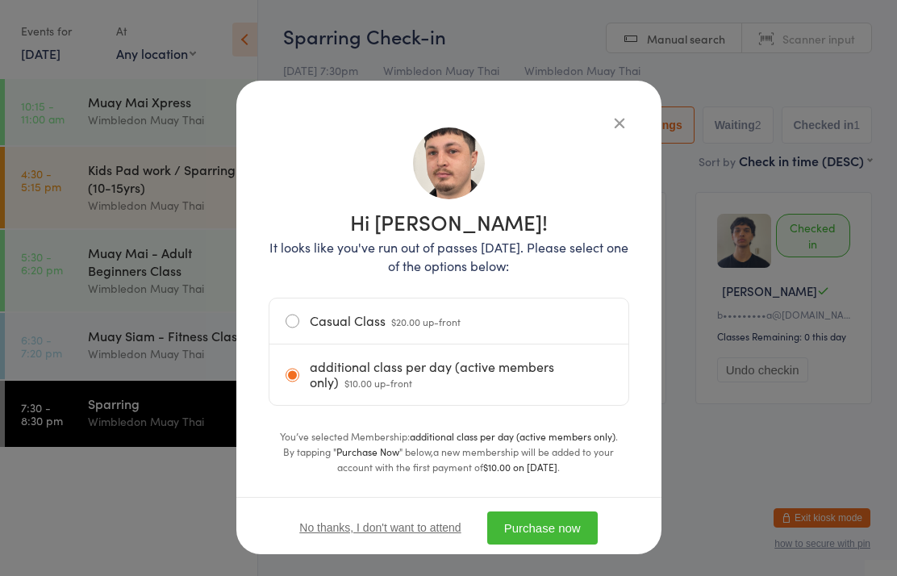
click at [548, 524] on button "Purchase now" at bounding box center [542, 527] width 111 height 33
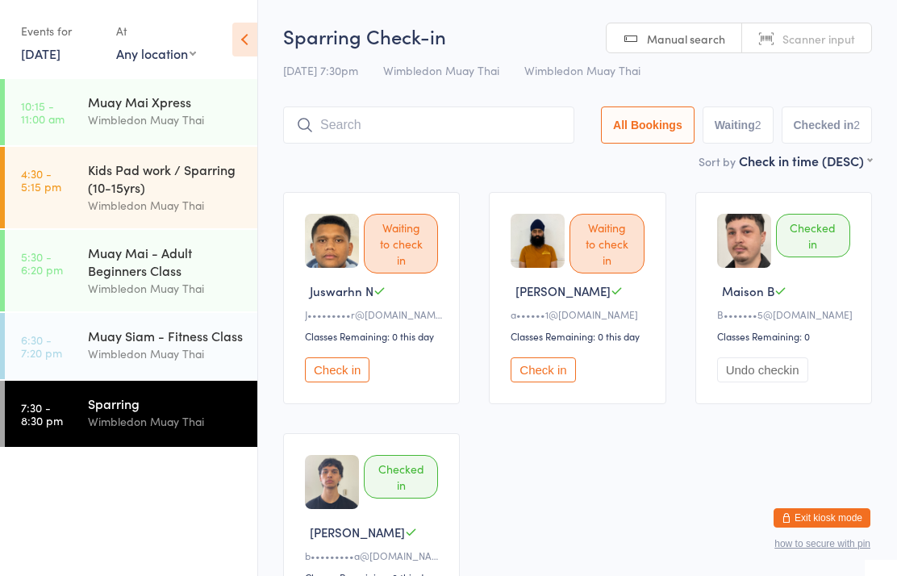
click at [183, 344] on div "Muay Siam - Fitness Class" at bounding box center [166, 336] width 156 height 18
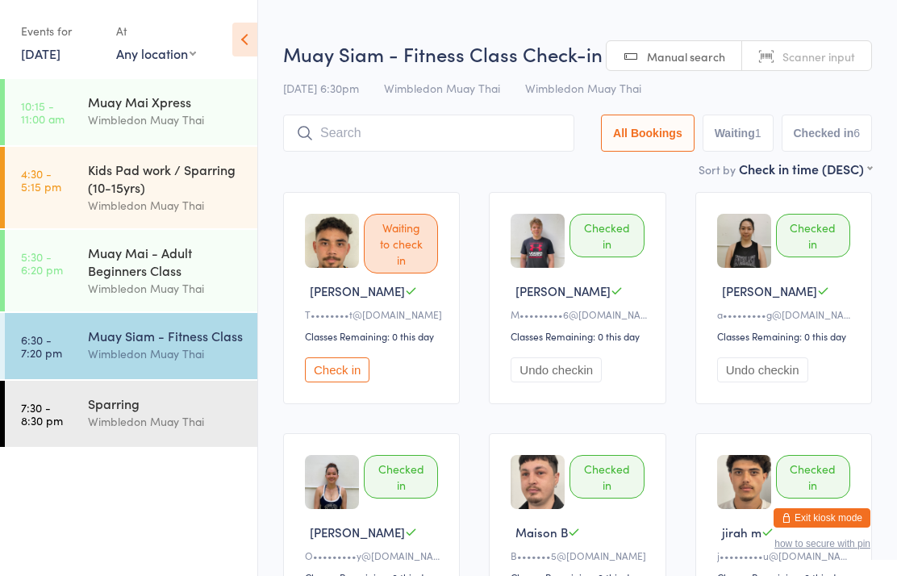
click at [463, 132] on input "search" at bounding box center [428, 133] width 291 height 37
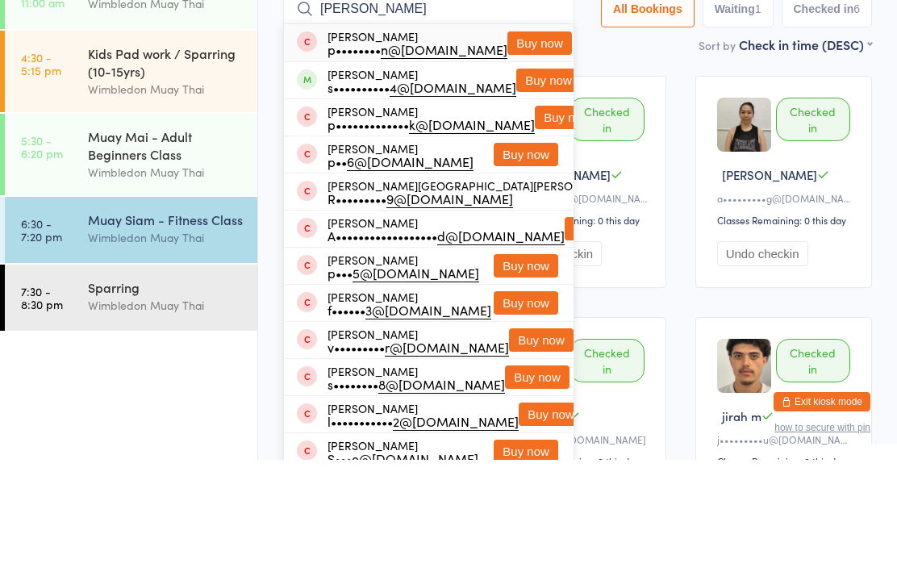
type input "[PERSON_NAME]"
click at [516, 148] on button "Buy now" at bounding box center [539, 159] width 65 height 23
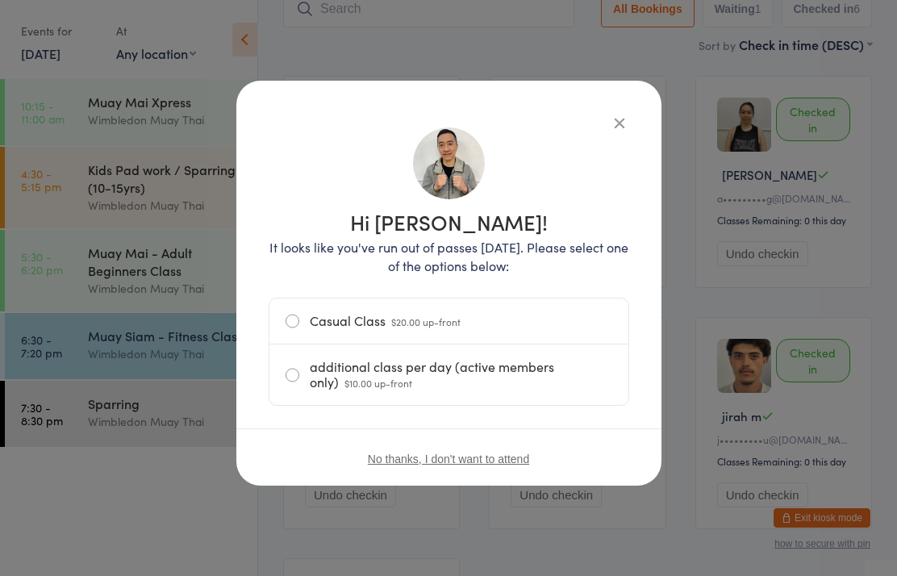
click at [340, 325] on label "Casual Class $20.00 up-front" at bounding box center [449, 321] width 327 height 45
click at [0, 0] on input "Casual Class $20.00 up-front" at bounding box center [0, 0] width 0 height 0
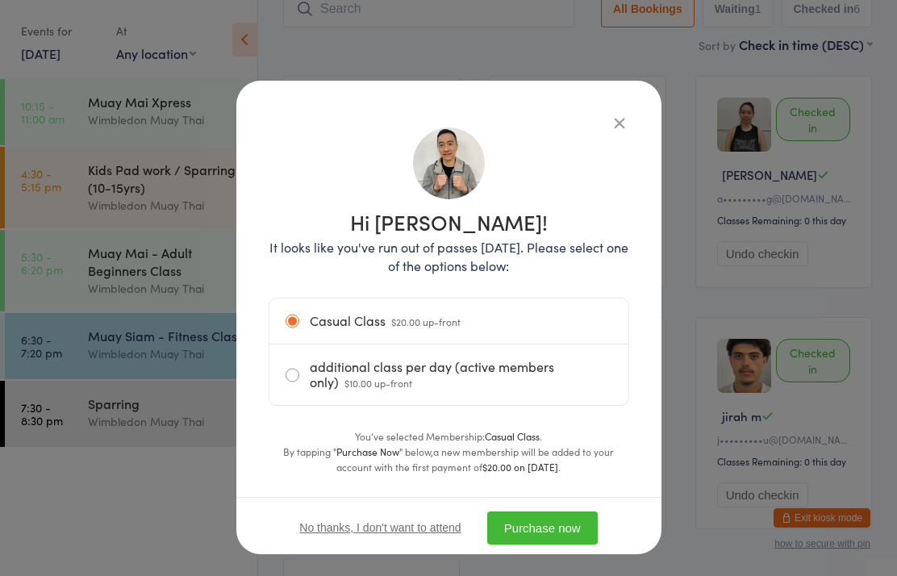
click at [522, 528] on button "Purchase now" at bounding box center [542, 527] width 111 height 33
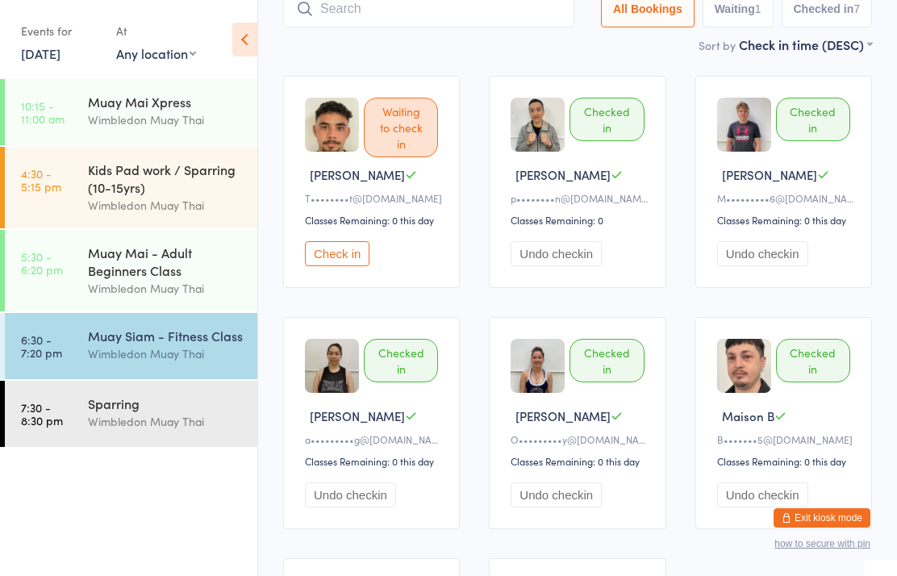
click at [349, 18] on input "search" at bounding box center [428, 8] width 291 height 37
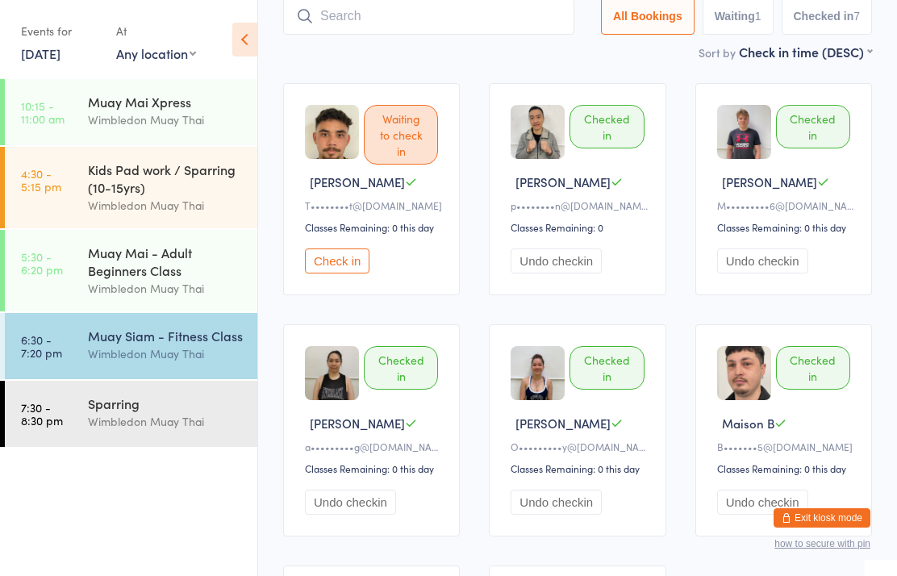
scroll to position [108, 0]
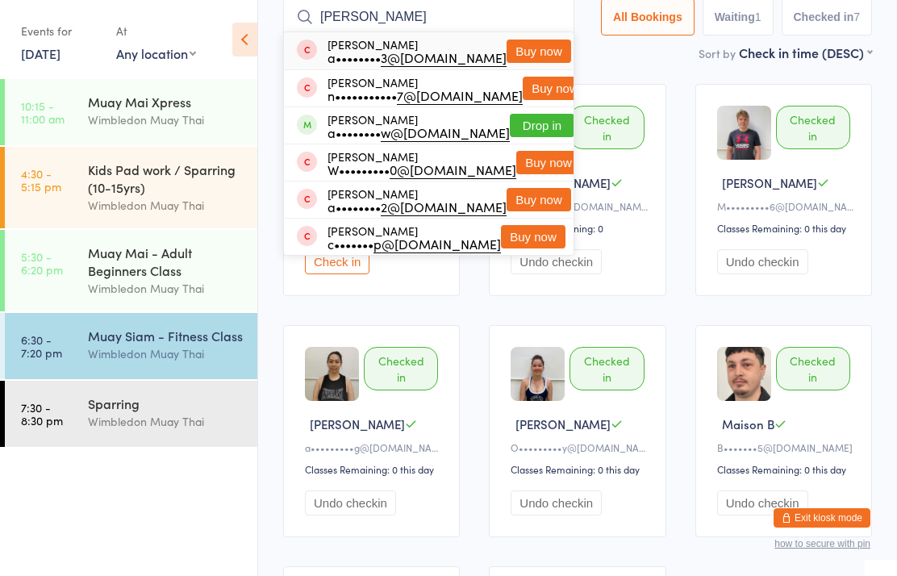
type input "[PERSON_NAME]"
click at [525, 129] on button "Drop in" at bounding box center [542, 125] width 65 height 23
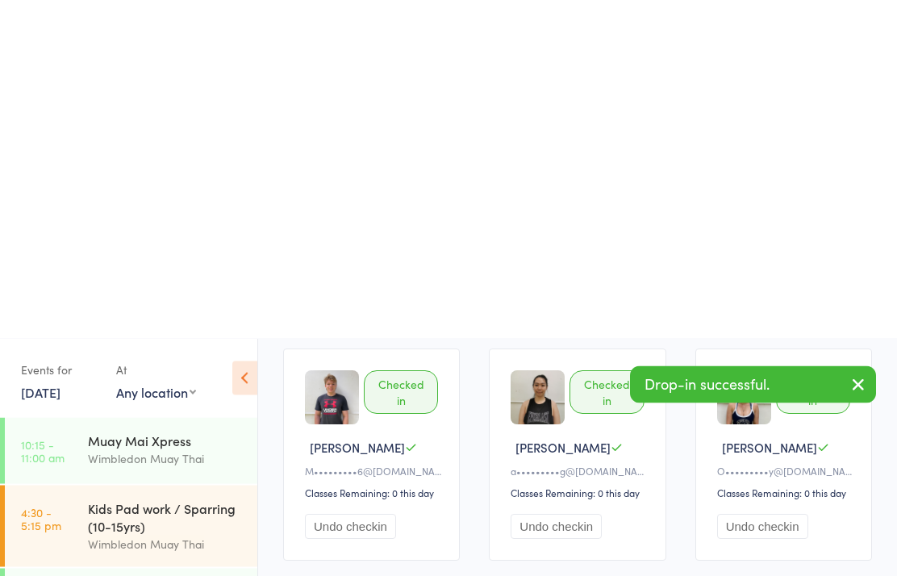
scroll to position [453, 0]
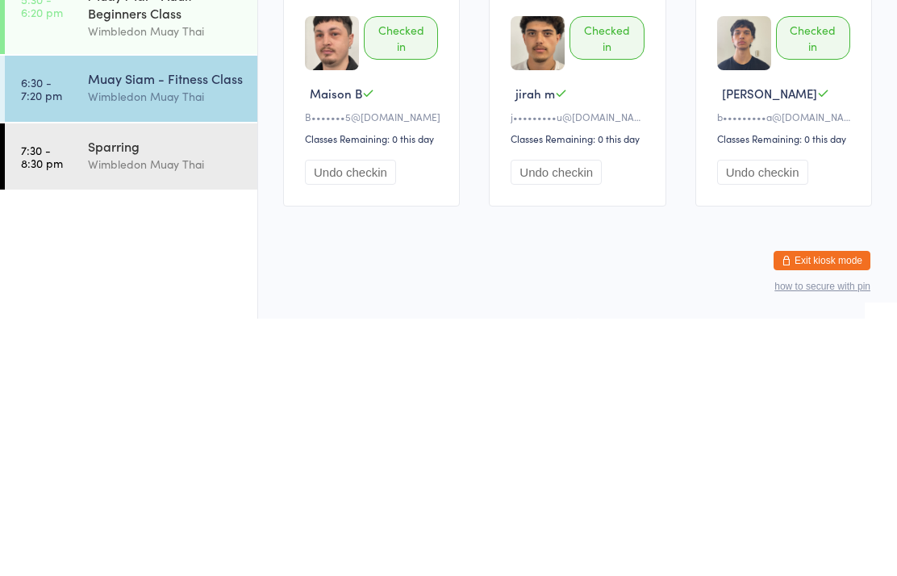
click at [135, 412] on div "Wimbledon Muay Thai" at bounding box center [166, 421] width 156 height 19
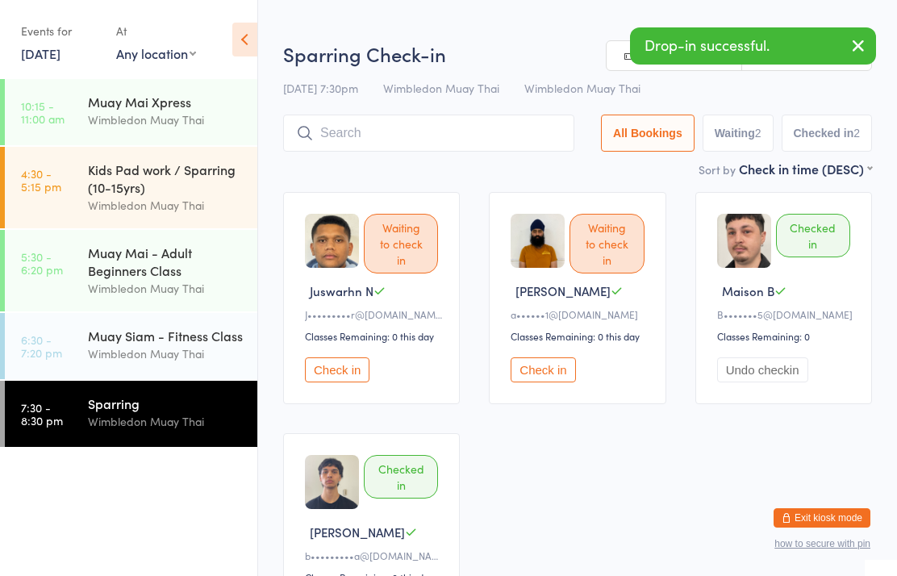
click at [359, 131] on input "search" at bounding box center [428, 133] width 291 height 37
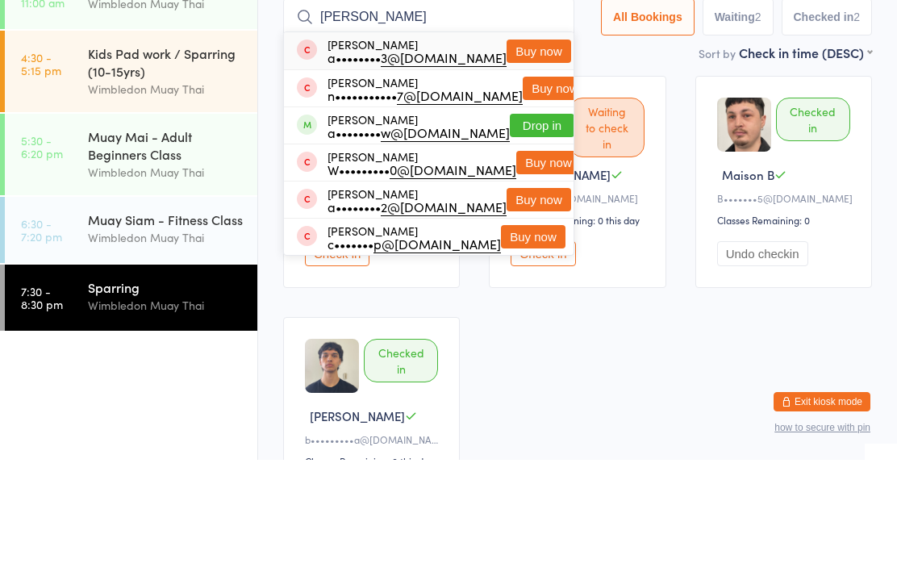
type input "[PERSON_NAME]"
click at [518, 230] on button "Drop in" at bounding box center [542, 241] width 65 height 23
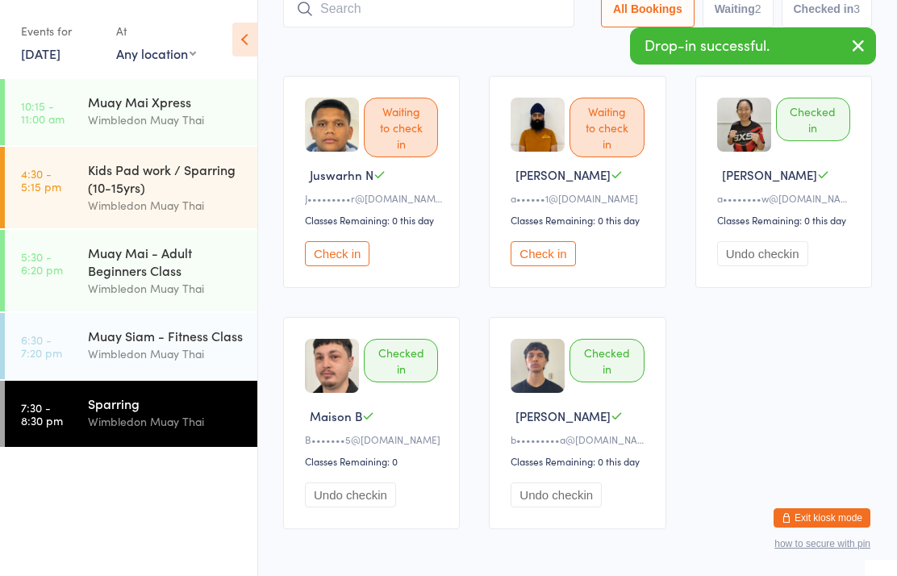
click at [172, 358] on div "Wimbledon Muay Thai" at bounding box center [166, 353] width 156 height 19
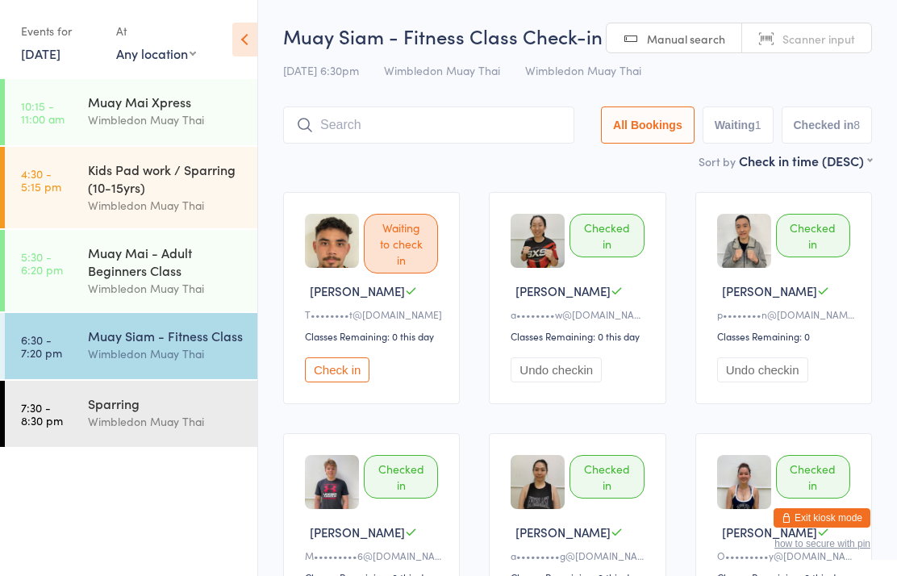
scroll to position [2, 0]
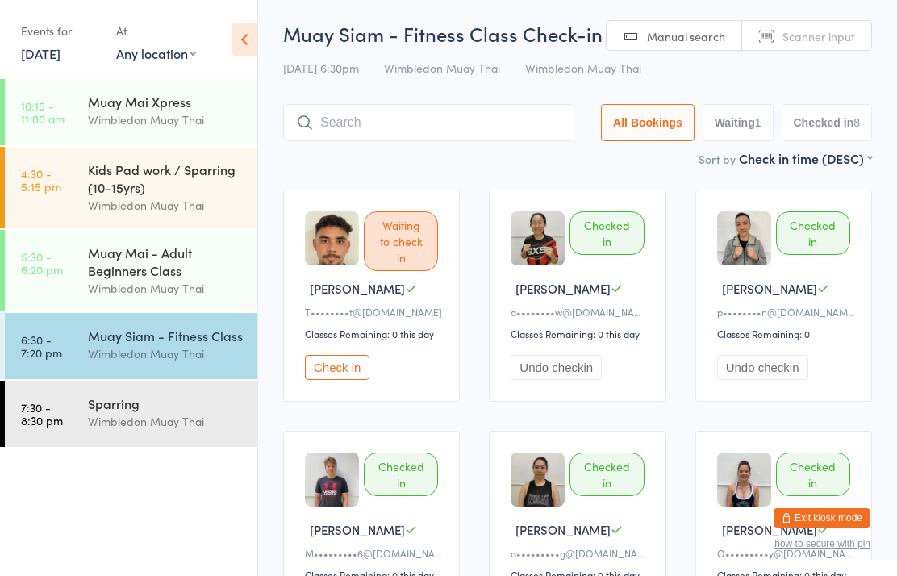
click at [313, 380] on button "Check in" at bounding box center [337, 367] width 65 height 25
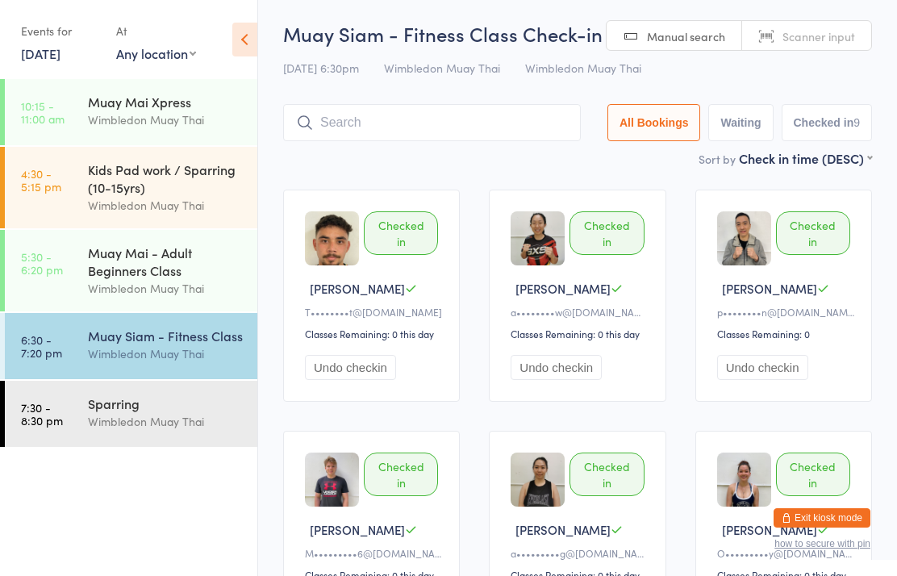
click at [513, 136] on input "search" at bounding box center [432, 122] width 298 height 37
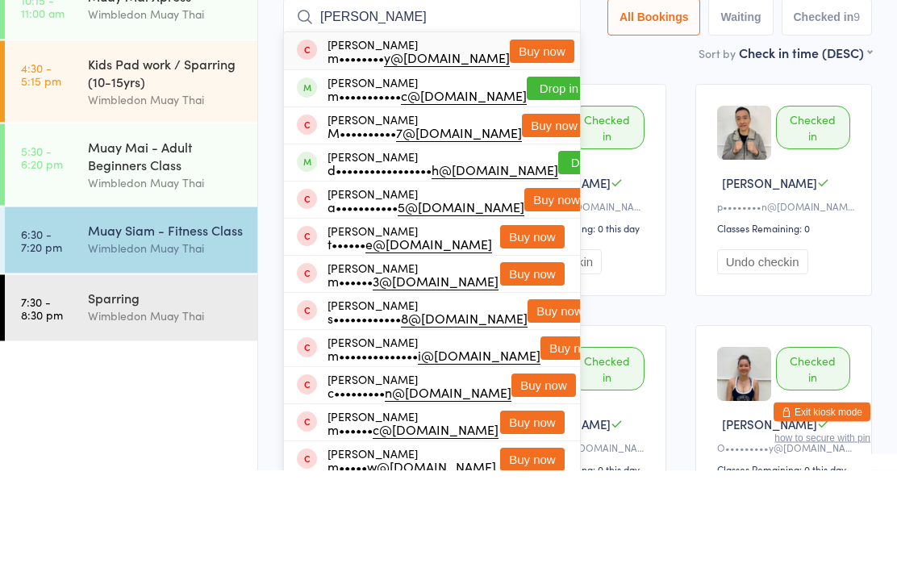
type input "[PERSON_NAME]"
click at [546, 183] on button "Drop in" at bounding box center [559, 194] width 65 height 23
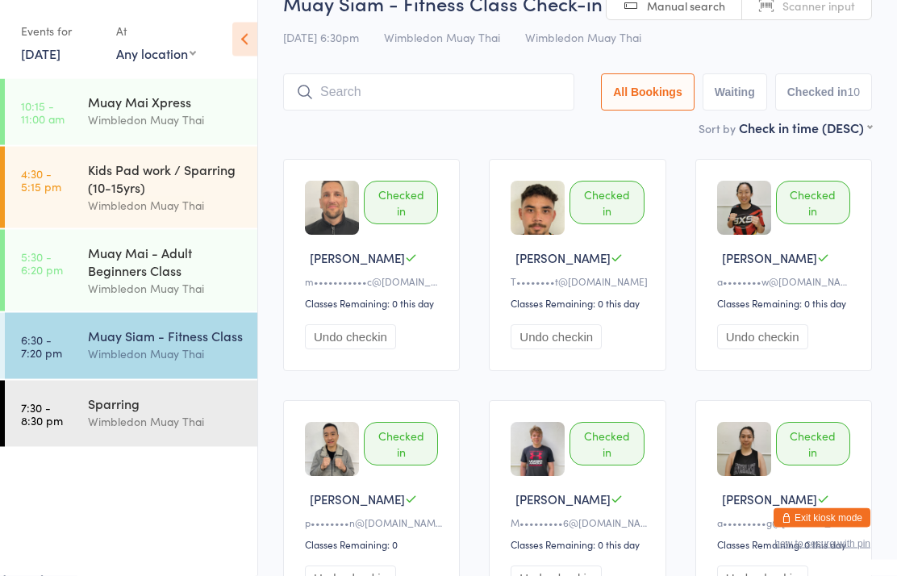
scroll to position [27, 0]
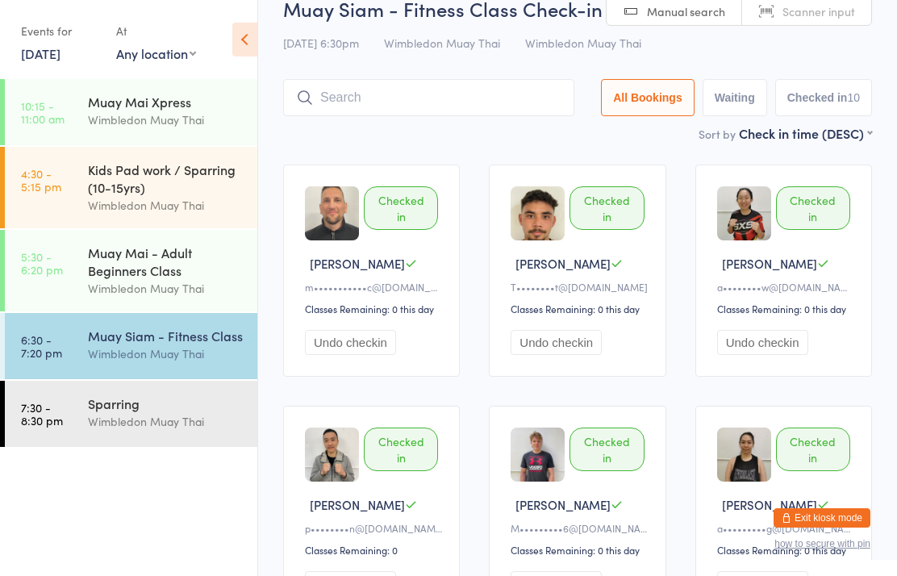
click at [367, 97] on input "search" at bounding box center [428, 97] width 291 height 37
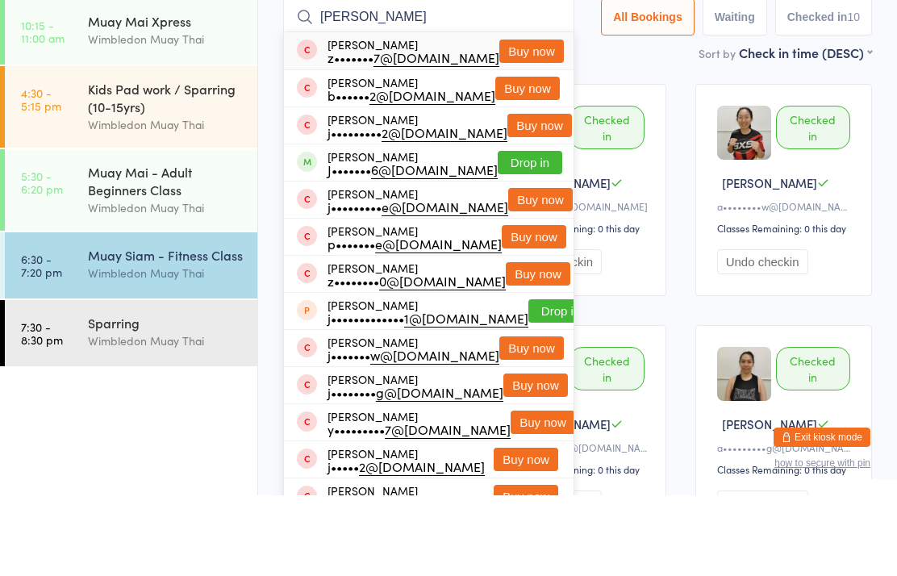
type input "[PERSON_NAME]"
click at [523, 232] on button "Drop in" at bounding box center [530, 243] width 65 height 23
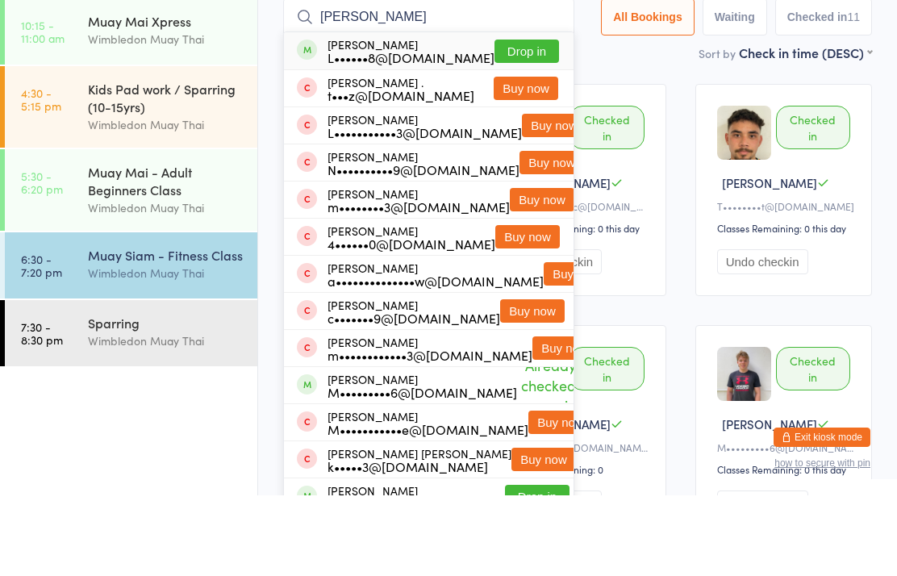
type input "[PERSON_NAME]"
click at [529, 120] on button "Drop in" at bounding box center [527, 131] width 65 height 23
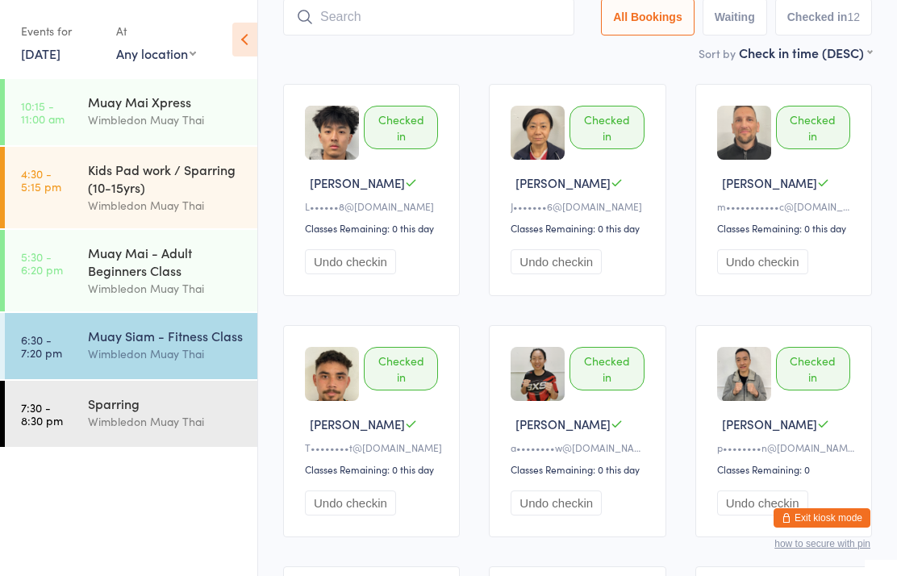
click at [445, 35] on input "search" at bounding box center [428, 16] width 291 height 37
type input "[PERSON_NAME]"
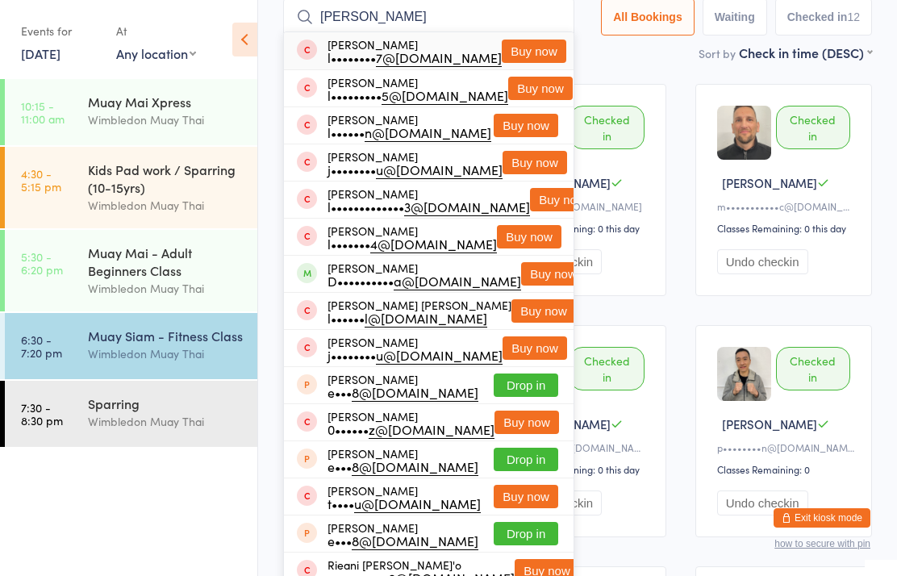
click at [535, 85] on button "Buy now" at bounding box center [540, 88] width 65 height 23
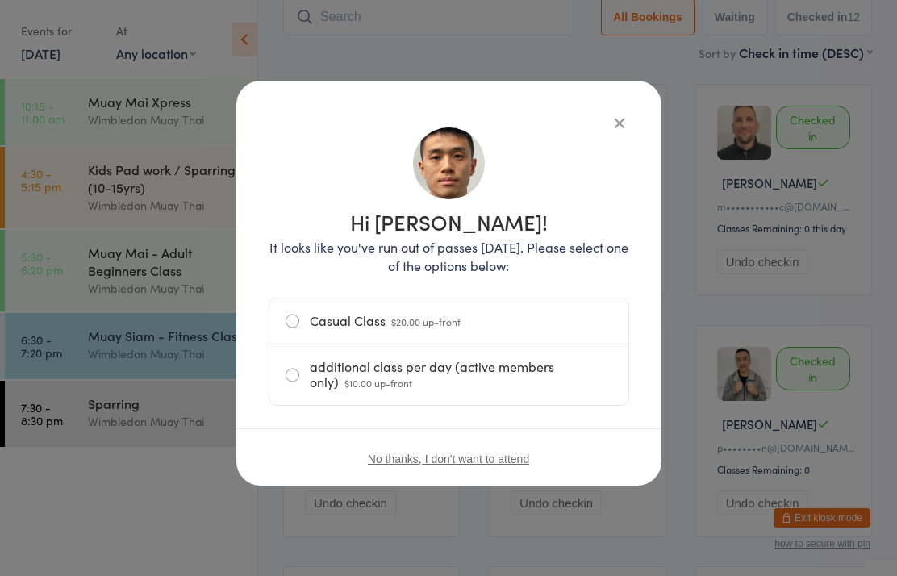
click at [349, 323] on label "Casual Class $20.00 up-front" at bounding box center [449, 321] width 327 height 45
click at [0, 0] on input "Casual Class $20.00 up-front" at bounding box center [0, 0] width 0 height 0
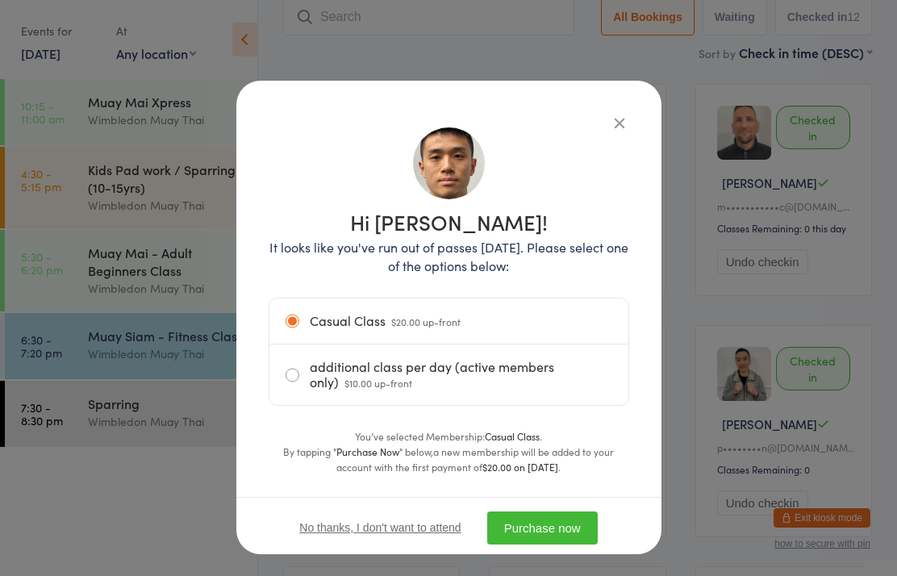
click at [564, 543] on button "Purchase now" at bounding box center [542, 527] width 111 height 33
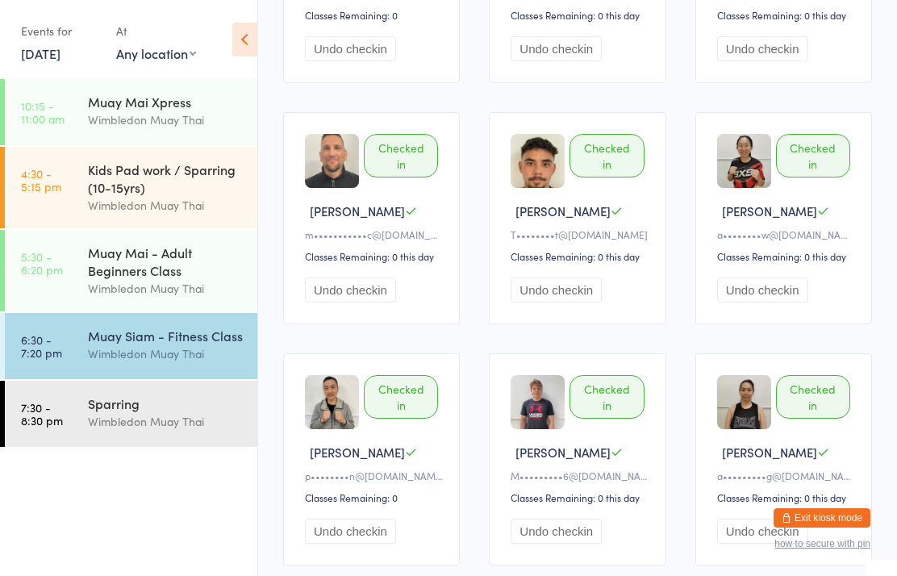
scroll to position [306, 0]
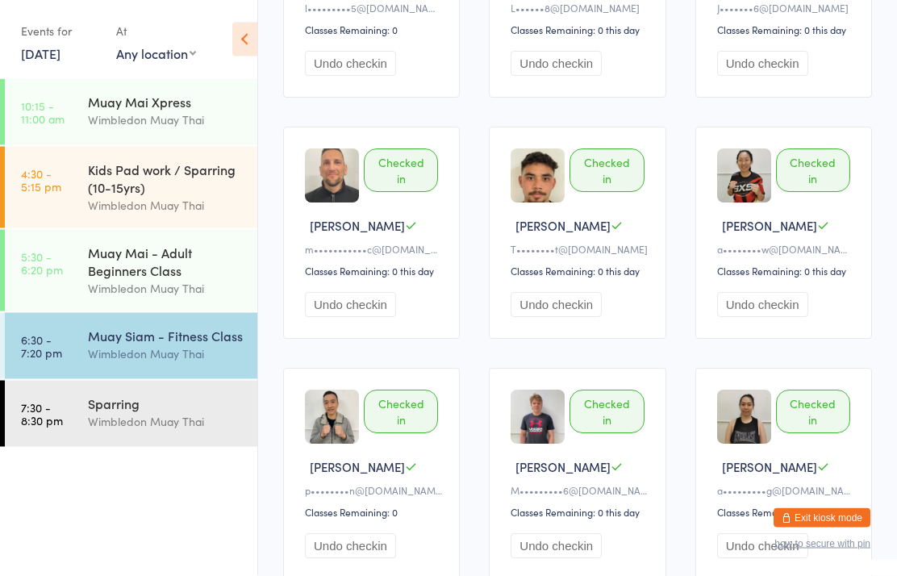
click at [45, 335] on link "6:30 - 7:20 pm Muay Siam - Fitness Class Wimbledon Muay Thai" at bounding box center [131, 346] width 253 height 66
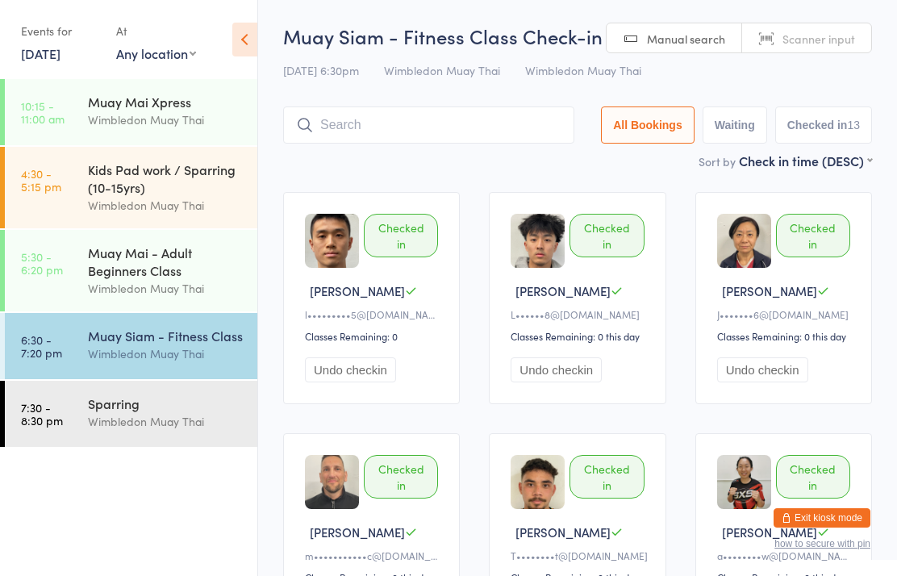
click at [194, 363] on div "Wimbledon Muay Thai" at bounding box center [166, 353] width 156 height 19
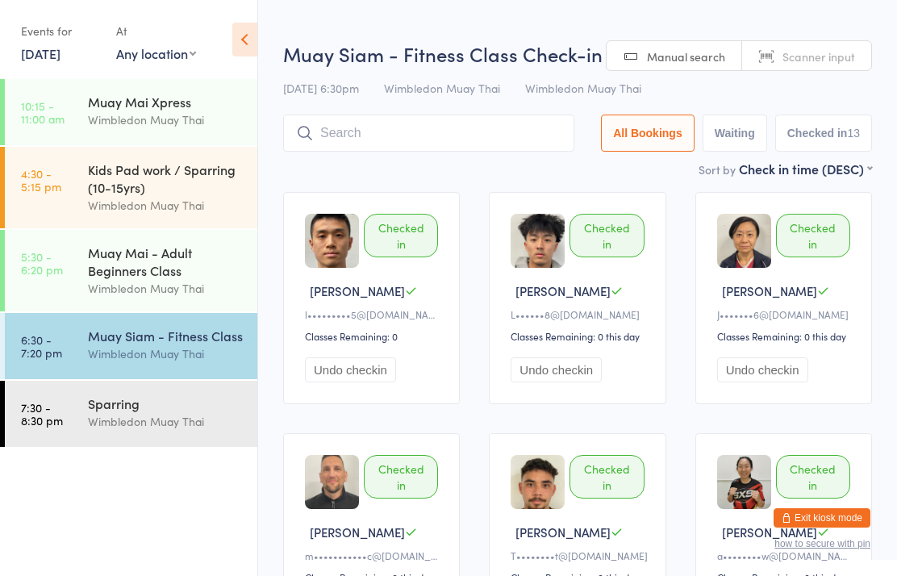
click at [454, 127] on input "search" at bounding box center [428, 133] width 291 height 37
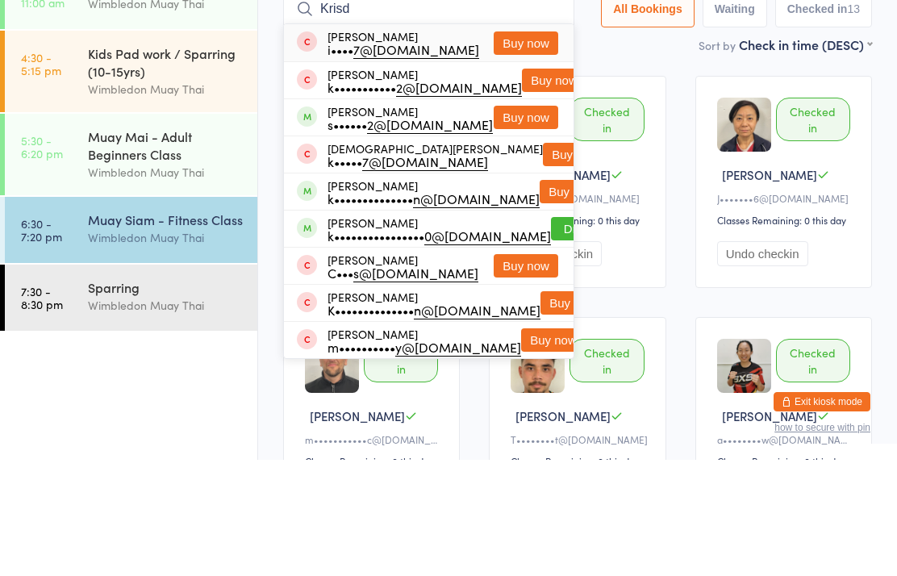
type input "Krisd"
click at [533, 222] on button "Buy now" at bounding box center [526, 233] width 65 height 23
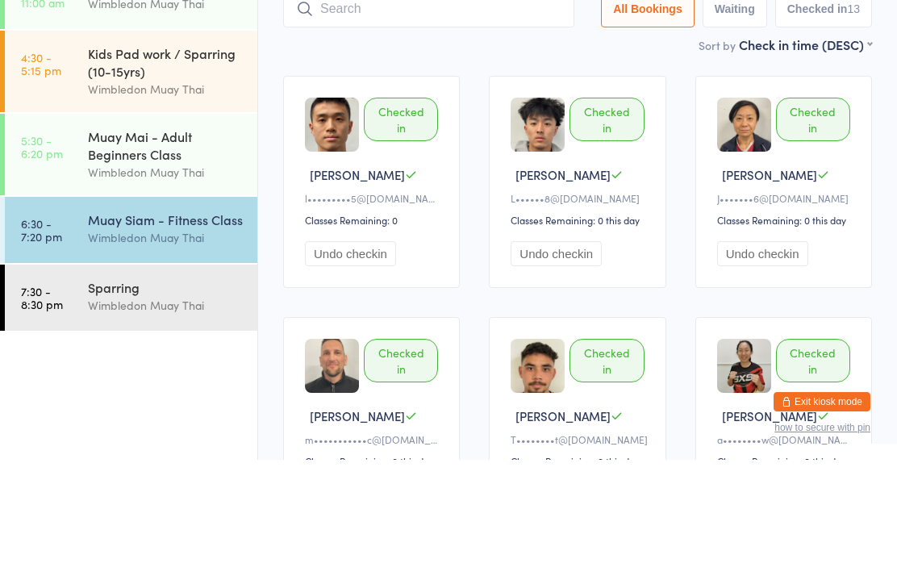
scroll to position [116, 0]
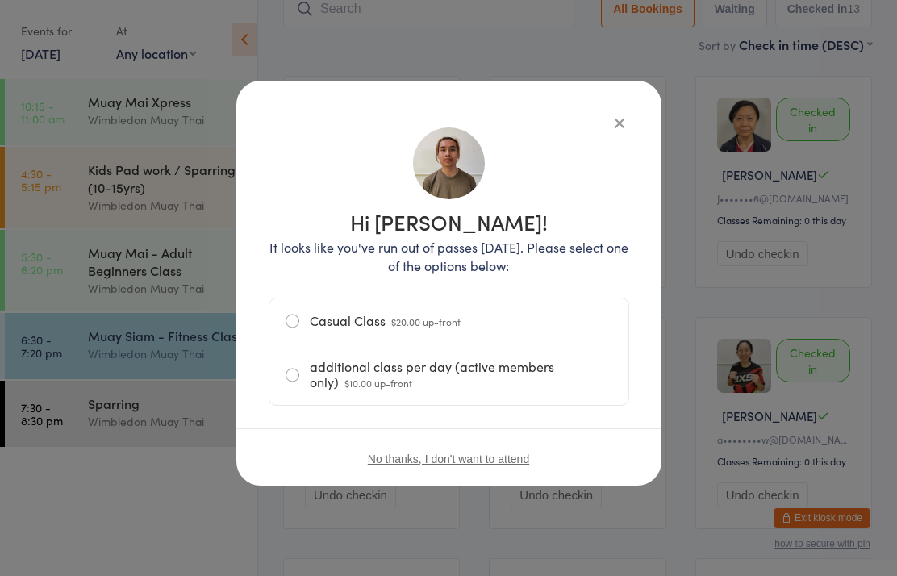
click at [564, 384] on label "additional class per day (active members only) $10.00 up-front" at bounding box center [449, 374] width 327 height 61
click at [0, 0] on input "additional class per day (active members only) $10.00 up-front" at bounding box center [0, 0] width 0 height 0
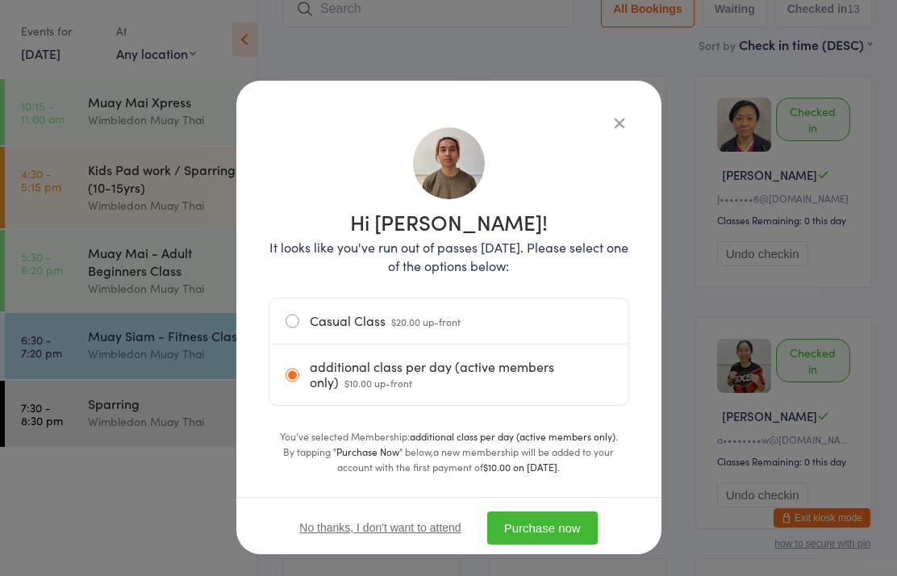
click at [570, 524] on button "Purchase now" at bounding box center [542, 527] width 111 height 33
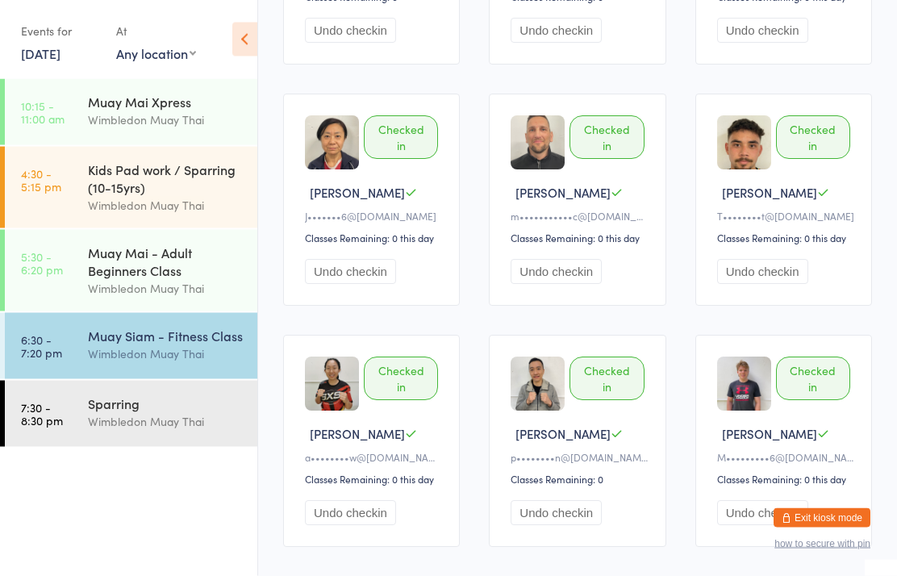
scroll to position [0, 0]
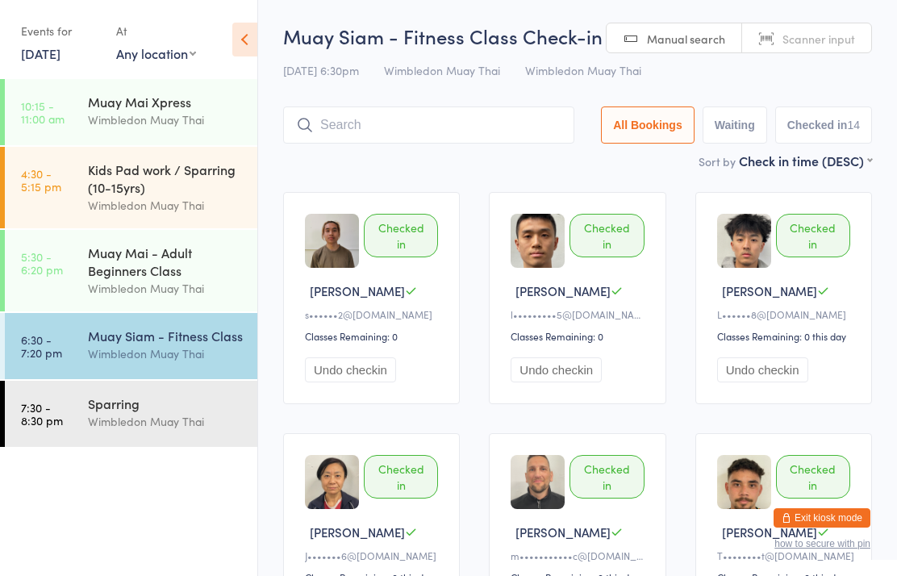
click at [199, 430] on div "Wimbledon Muay Thai" at bounding box center [166, 421] width 156 height 19
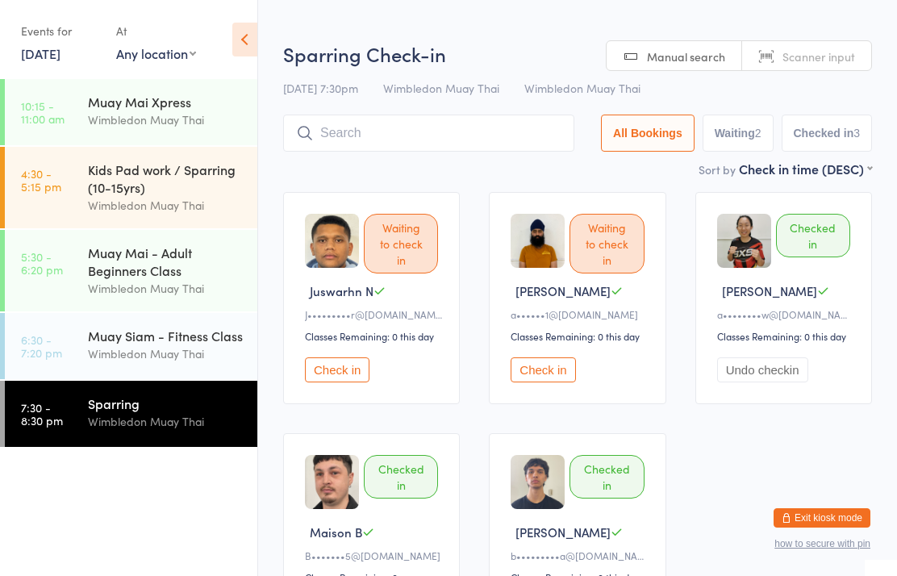
click at [448, 144] on input "search" at bounding box center [428, 133] width 291 height 37
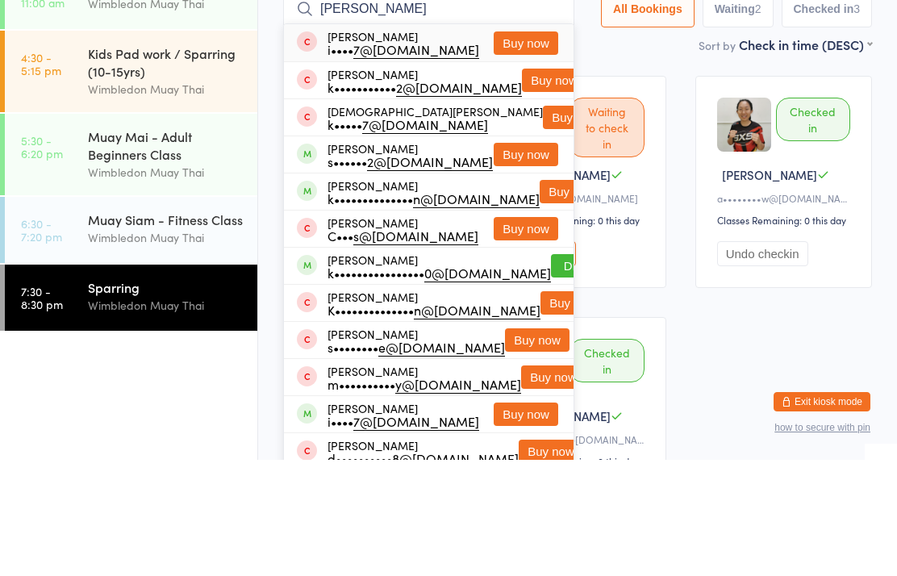
type input "[PERSON_NAME]"
click at [530, 259] on button "Buy now" at bounding box center [526, 270] width 65 height 23
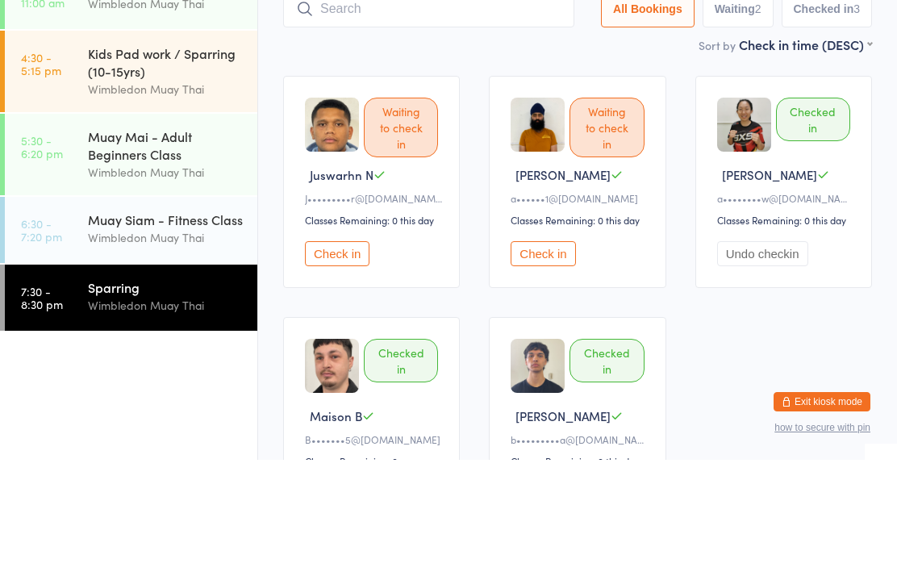
scroll to position [116, 0]
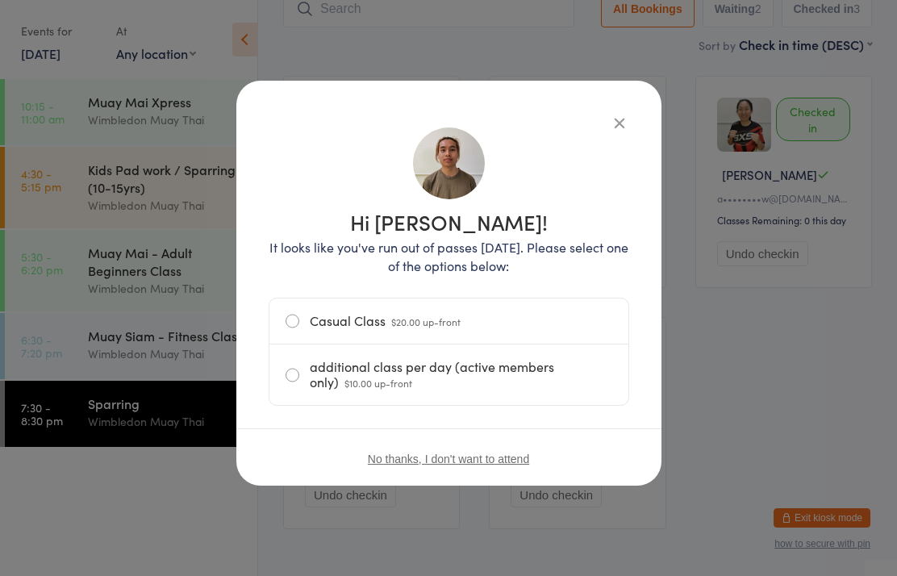
click at [494, 380] on label "additional class per day (active members only) $10.00 up-front" at bounding box center [449, 374] width 327 height 61
click at [0, 0] on input "additional class per day (active members only) $10.00 up-front" at bounding box center [0, 0] width 0 height 0
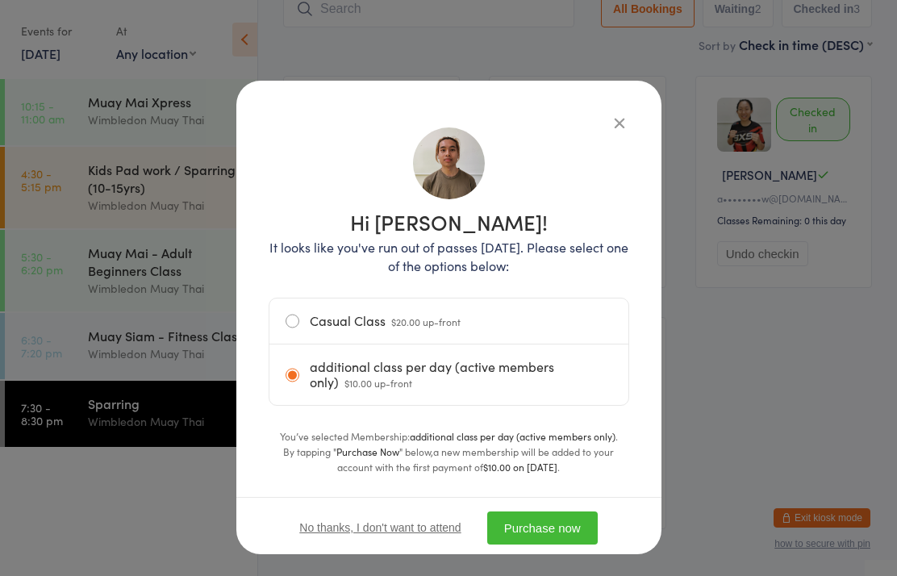
click at [557, 530] on button "Purchase now" at bounding box center [542, 527] width 111 height 33
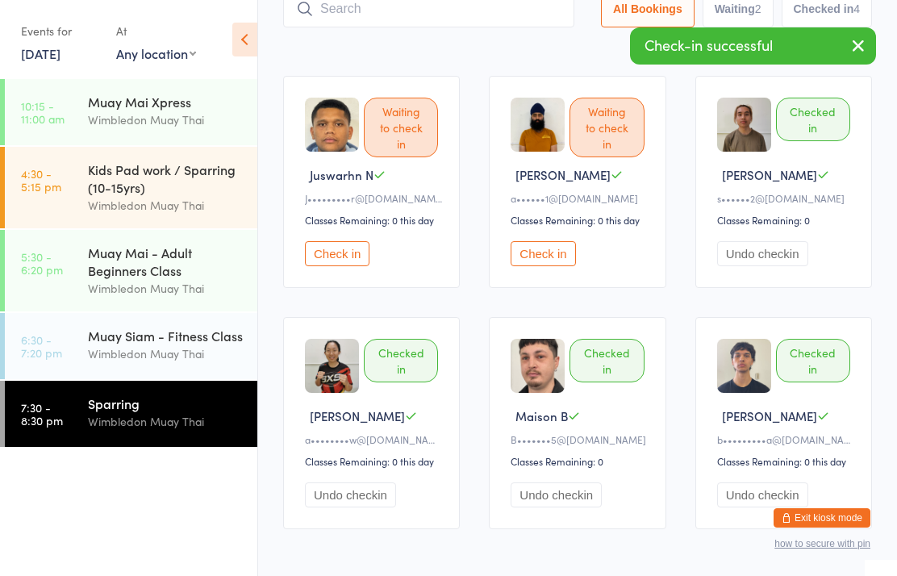
click at [183, 344] on div "Muay Siam - Fitness Class" at bounding box center [166, 336] width 156 height 18
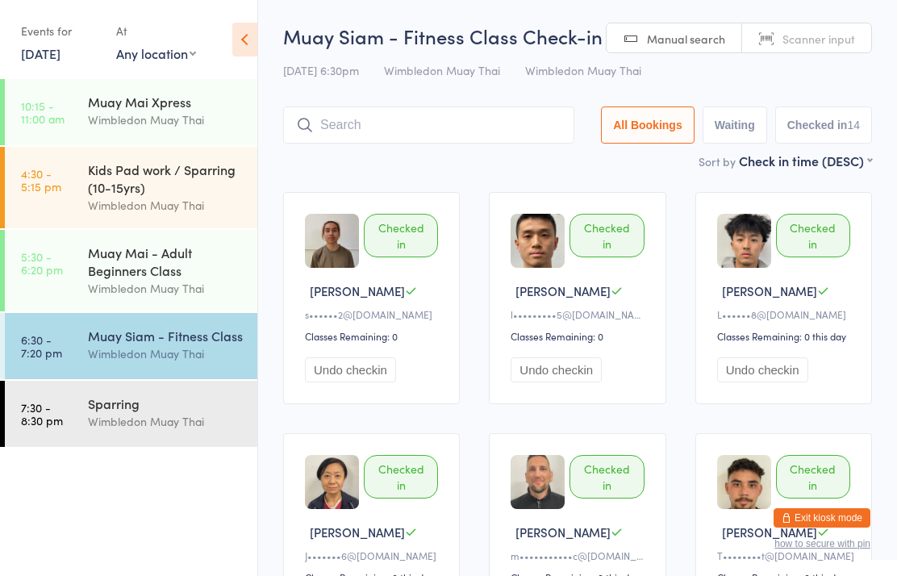
click at [186, 363] on div "Wimbledon Muay Thai" at bounding box center [166, 353] width 156 height 19
click at [421, 136] on input "search" at bounding box center [428, 124] width 291 height 37
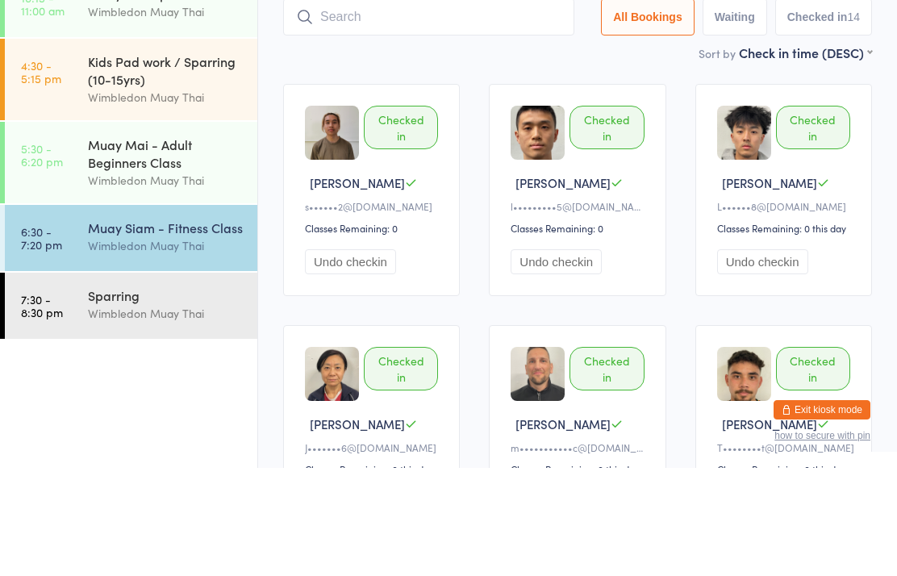
type input "C"
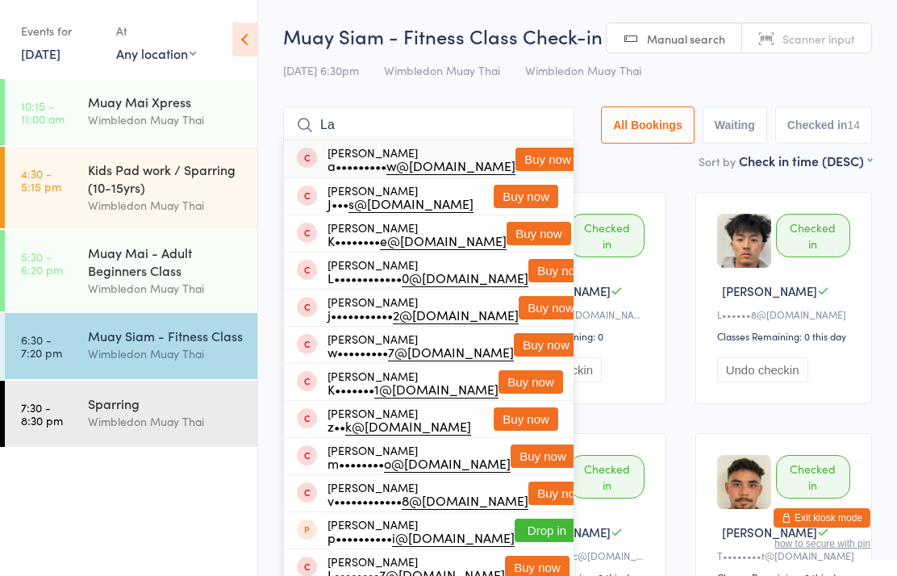
type input "L"
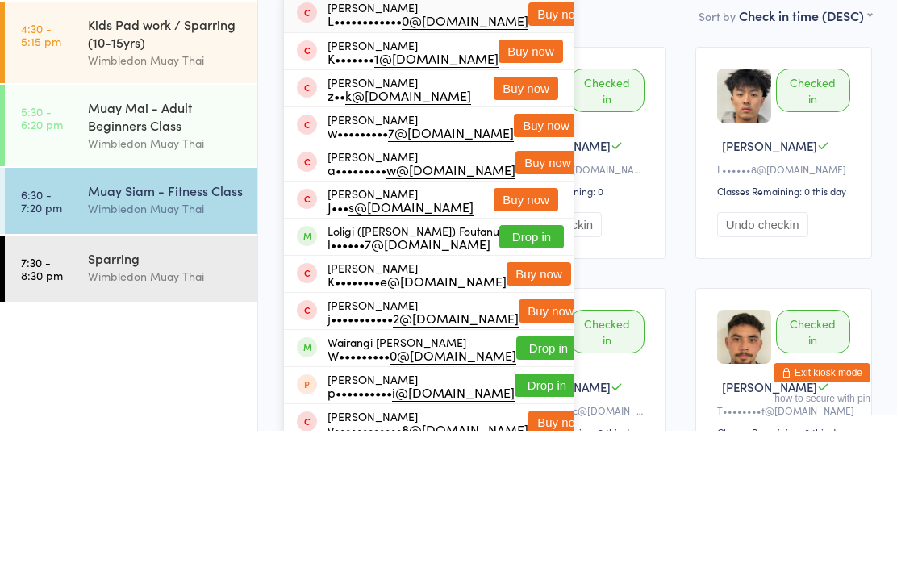
type input "Lawre"
click at [541, 370] on button "Drop in" at bounding box center [531, 381] width 65 height 23
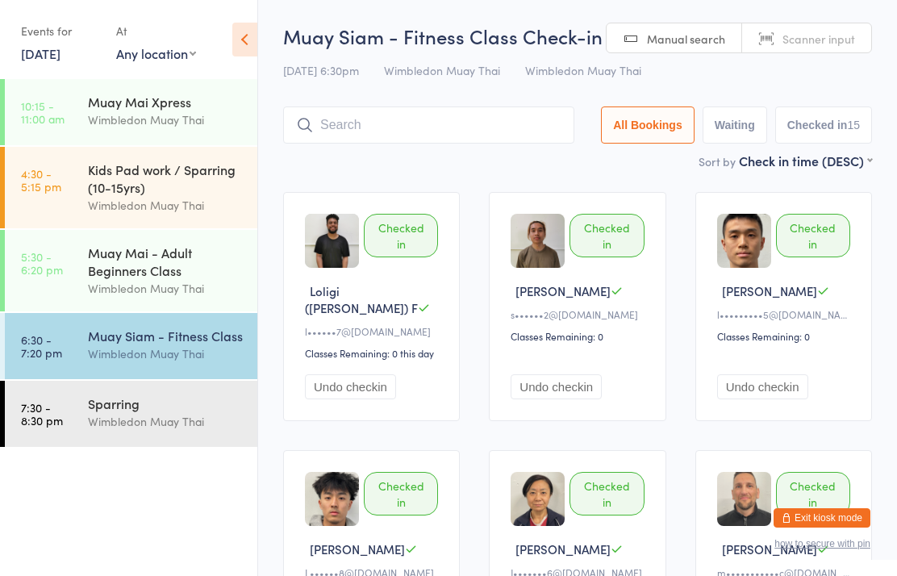
click at [458, 142] on input "search" at bounding box center [428, 124] width 291 height 37
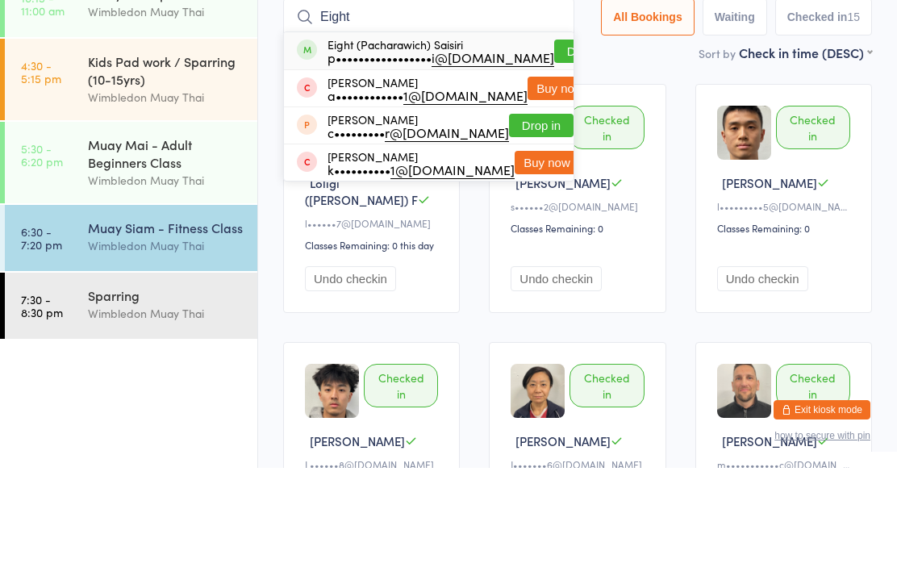
type input "Eight"
click at [554, 148] on button "Drop in" at bounding box center [586, 159] width 65 height 23
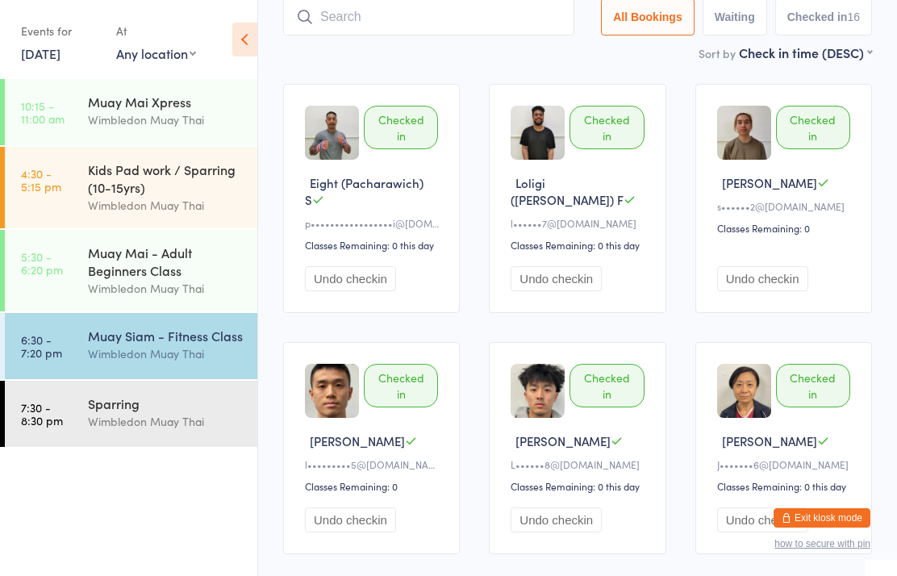
click at [21, 406] on time "7:30 - 8:30 pm" at bounding box center [42, 414] width 42 height 26
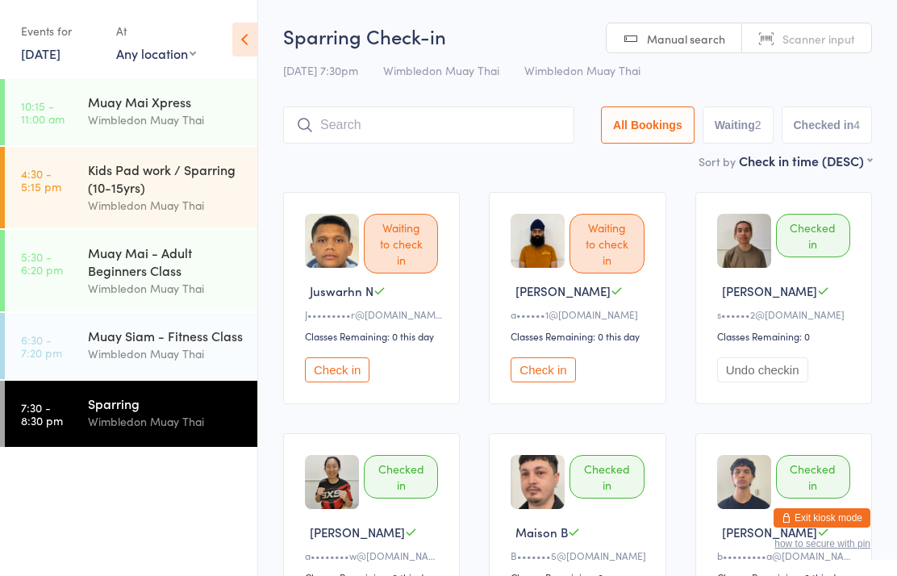
click at [185, 423] on div "Wimbledon Muay Thai" at bounding box center [166, 421] width 156 height 19
click at [164, 412] on div "Sparring" at bounding box center [166, 404] width 156 height 18
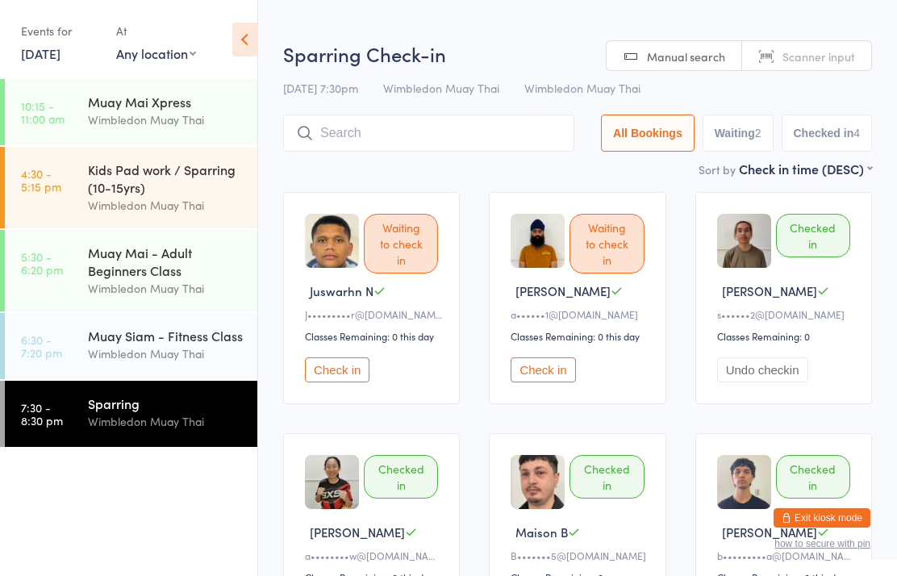
click at [185, 342] on div "Muay Siam - Fitness Class" at bounding box center [166, 336] width 156 height 18
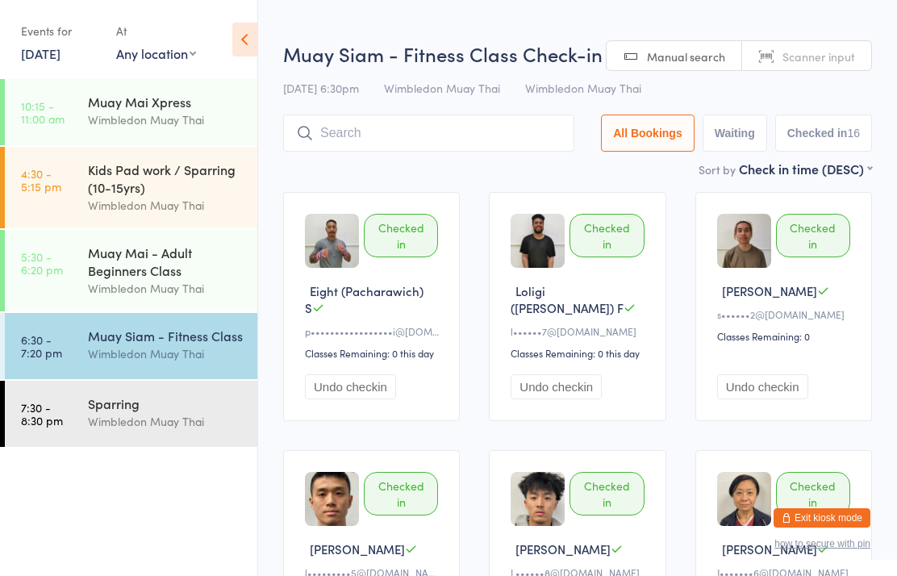
click at [334, 387] on button "Undo checkin" at bounding box center [350, 386] width 91 height 25
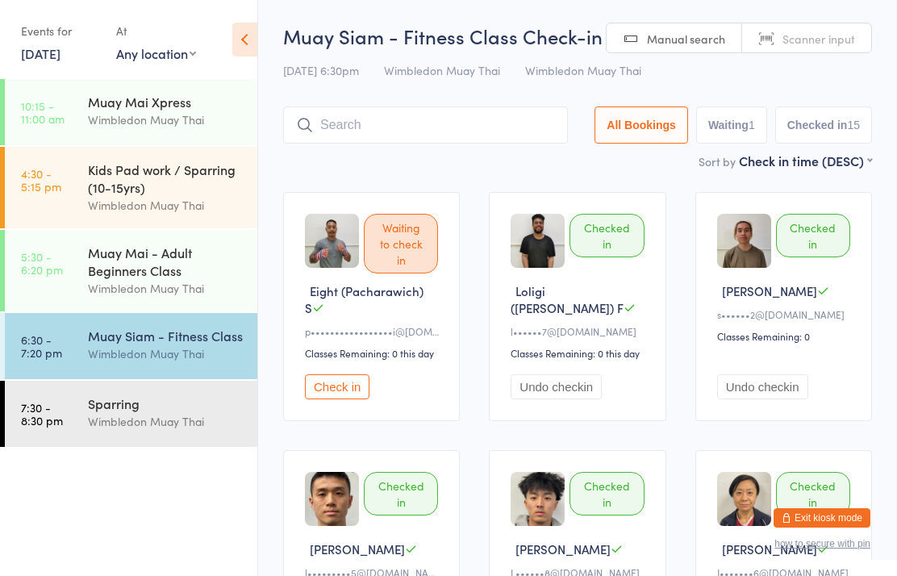
click at [205, 431] on div "Wimbledon Muay Thai" at bounding box center [166, 421] width 156 height 19
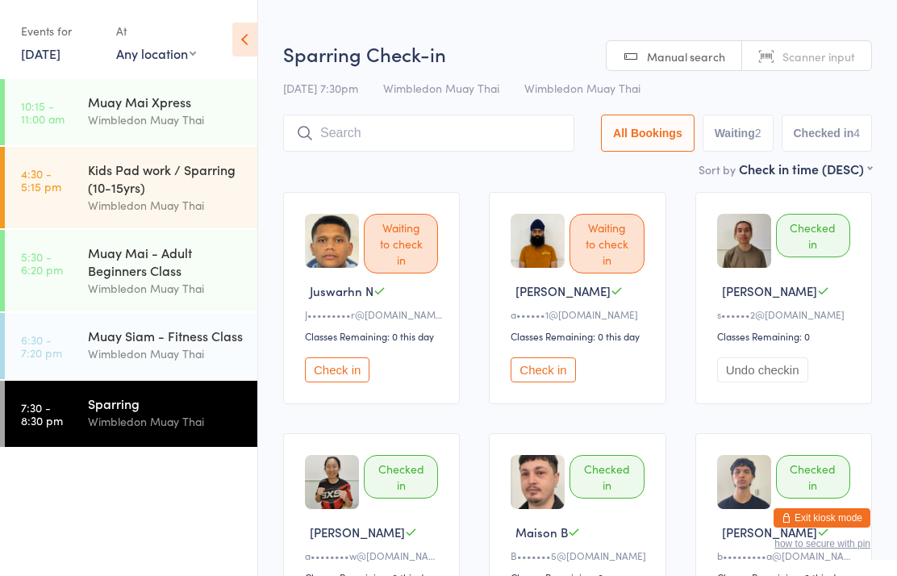
click at [507, 128] on input "search" at bounding box center [428, 133] width 291 height 37
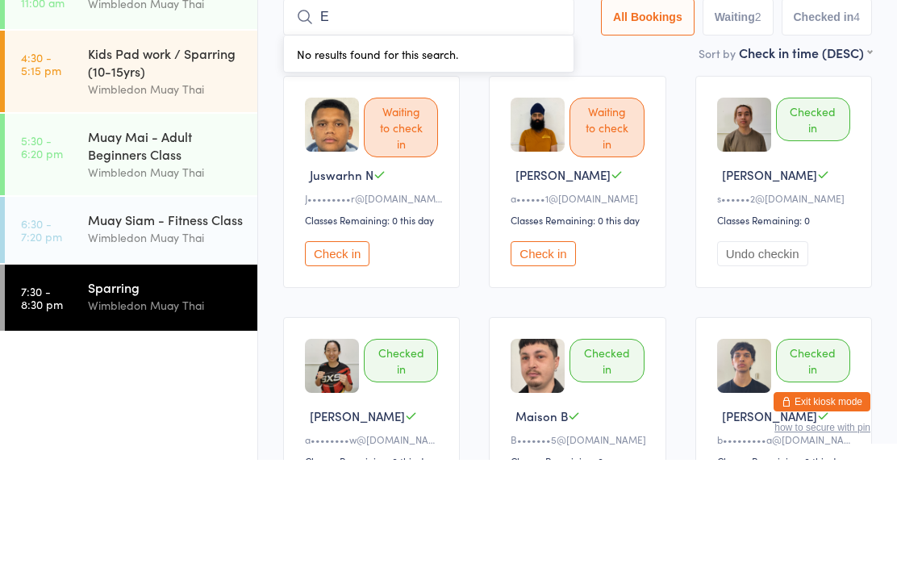
type input "Ei"
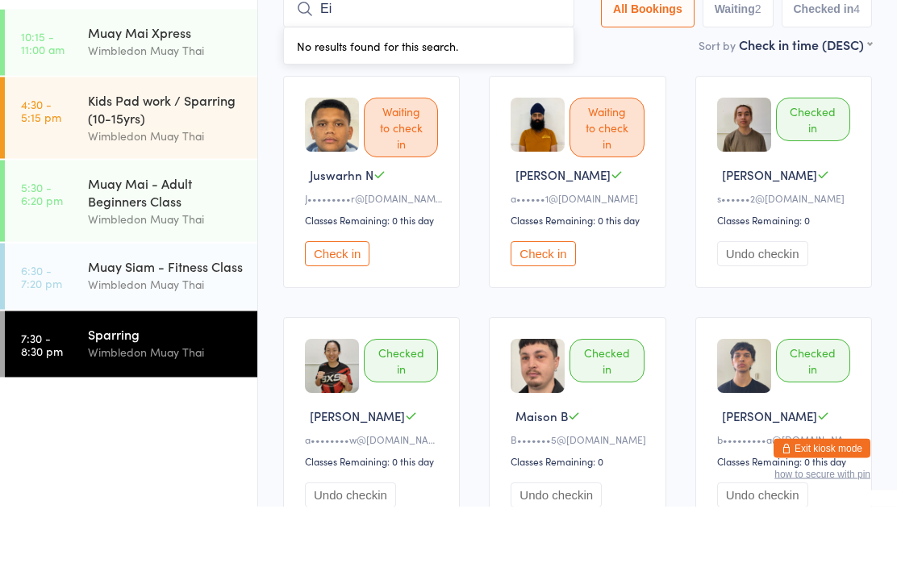
scroll to position [61, 0]
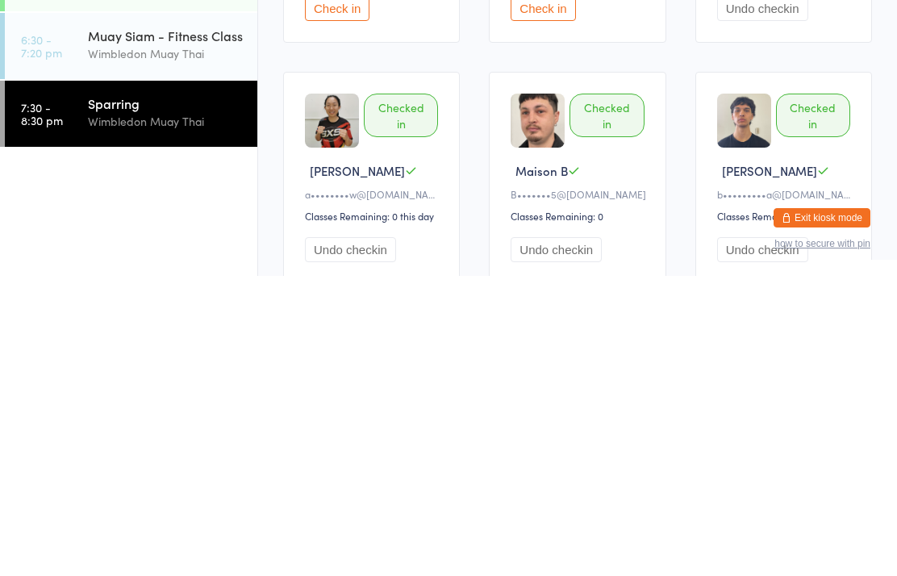
click at [75, 381] on link "7:30 - 8:30 pm Sparring Wimbledon Muay Thai" at bounding box center [131, 414] width 253 height 66
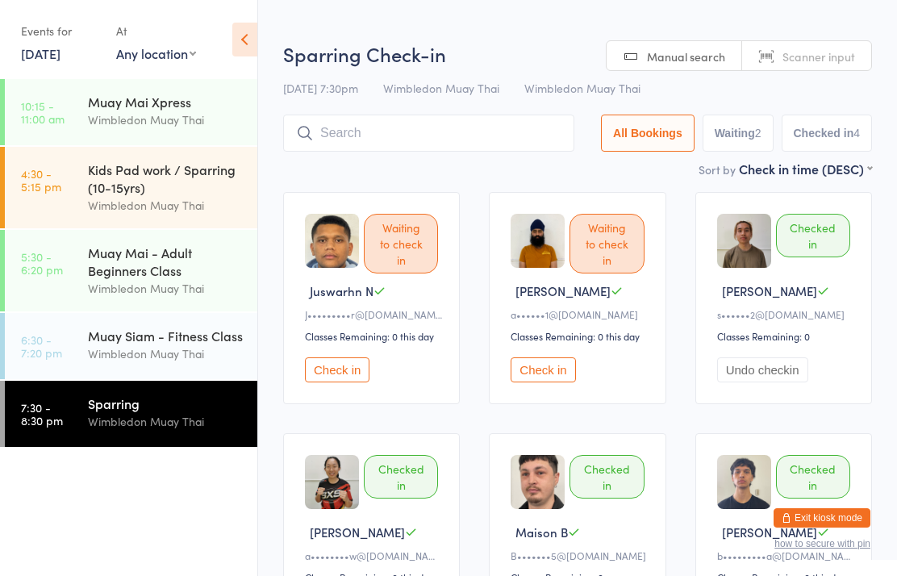
click at [41, 417] on time "7:30 - 8:30 pm" at bounding box center [42, 414] width 42 height 26
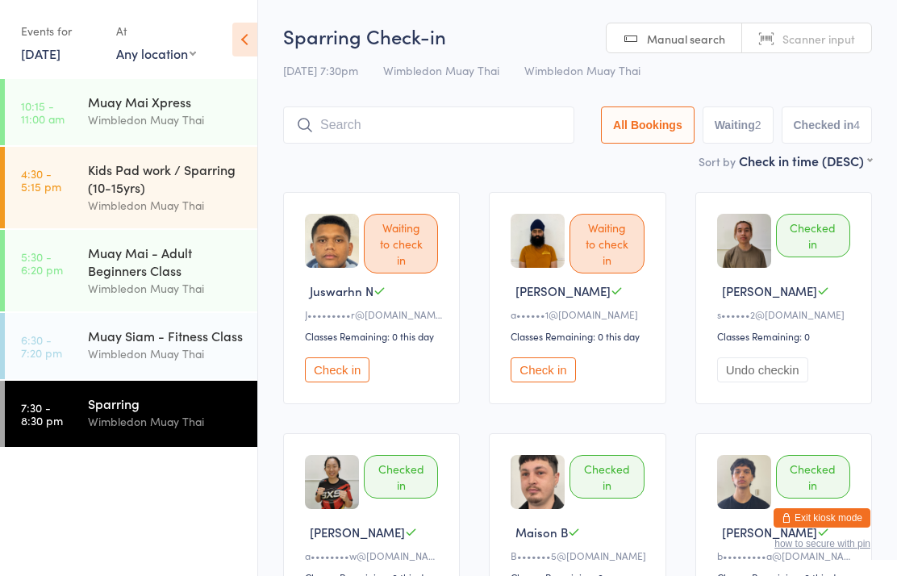
click at [171, 440] on div "Sparring Wimbledon Muay Thai" at bounding box center [172, 413] width 169 height 64
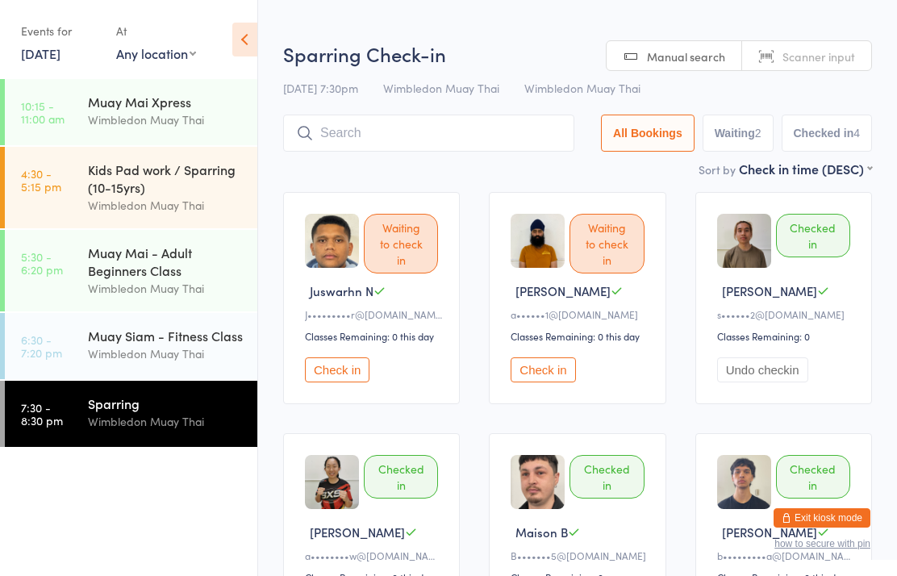
click at [517, 132] on input "search" at bounding box center [428, 133] width 291 height 37
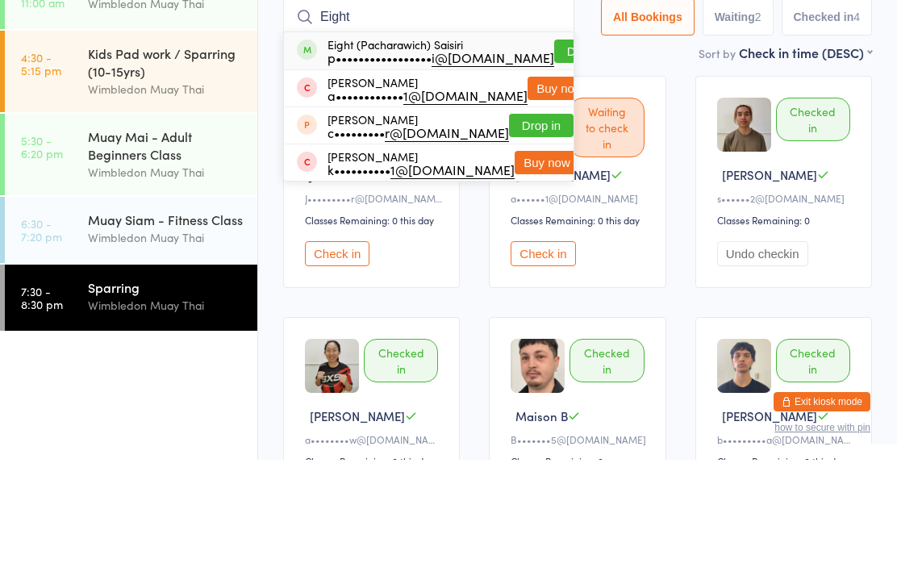
type input "Eight"
click at [554, 156] on button "Drop in" at bounding box center [586, 167] width 65 height 23
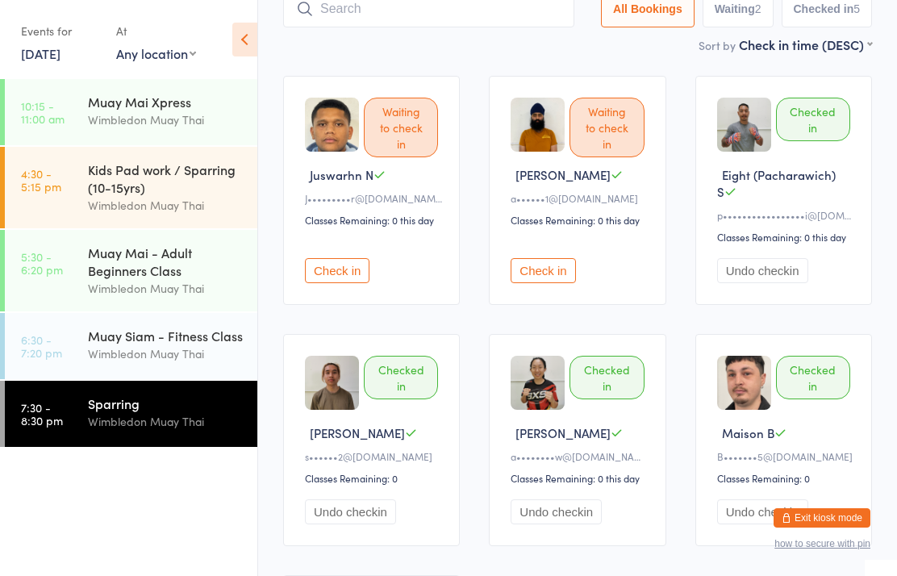
click at [140, 408] on div "Sparring" at bounding box center [166, 404] width 156 height 18
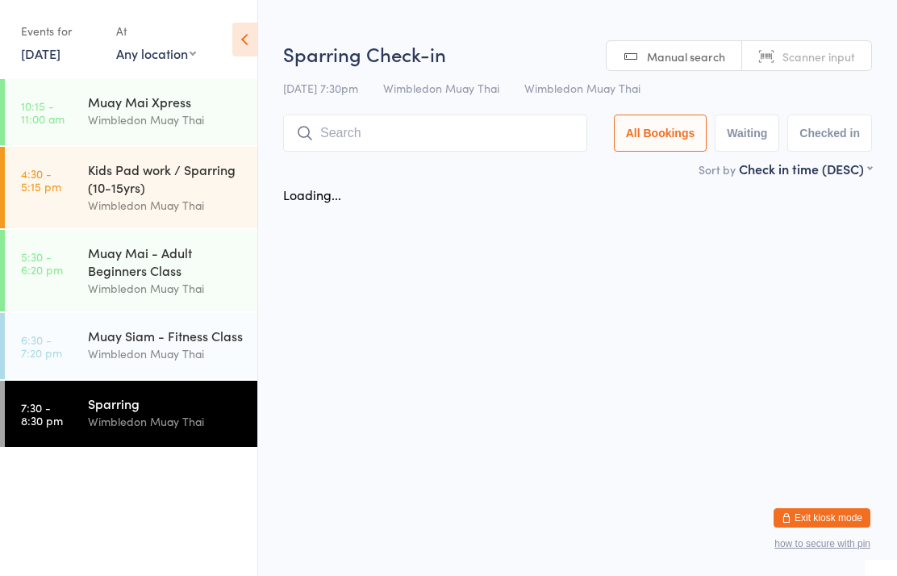
scroll to position [0, 0]
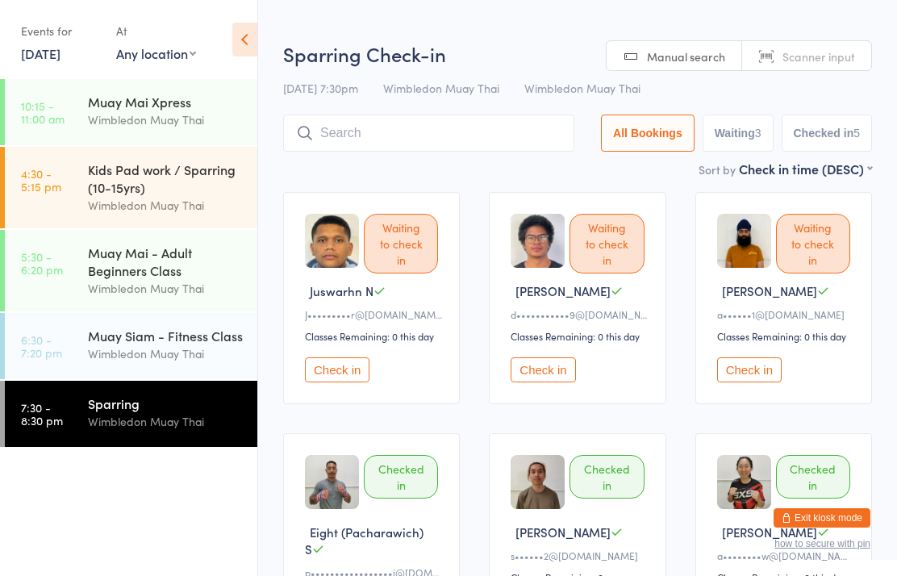
click at [560, 376] on button "Check in" at bounding box center [543, 369] width 65 height 25
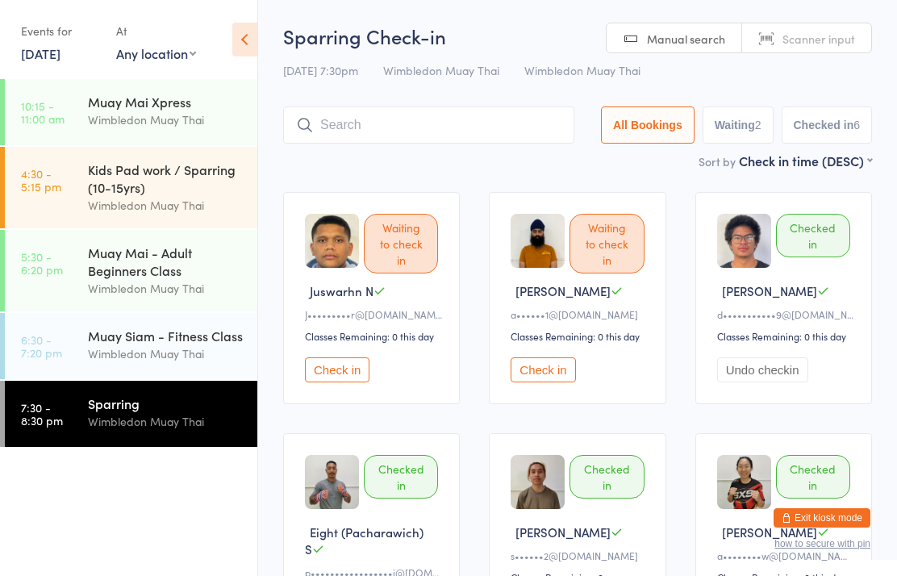
click at [350, 381] on button "Check in" at bounding box center [337, 369] width 65 height 25
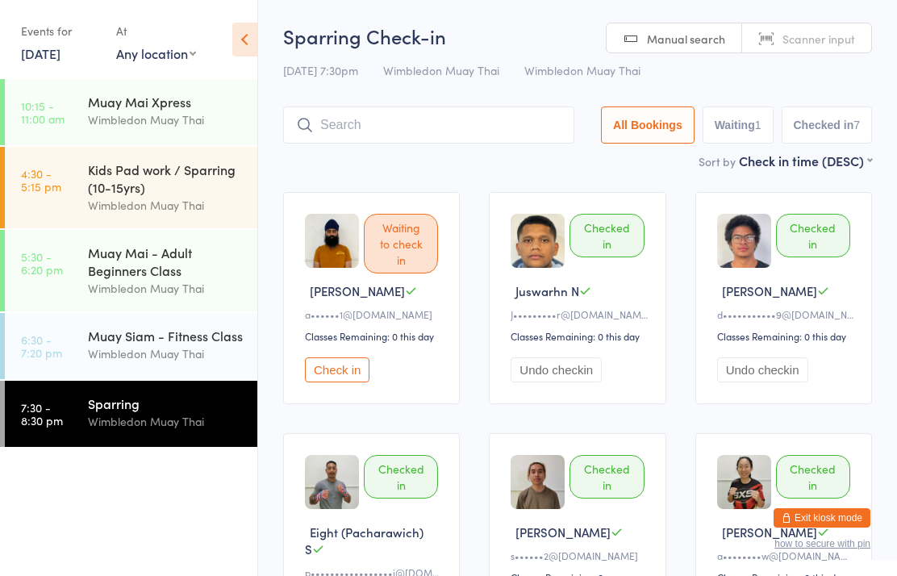
click at [149, 425] on div "Wimbledon Muay Thai" at bounding box center [166, 421] width 156 height 19
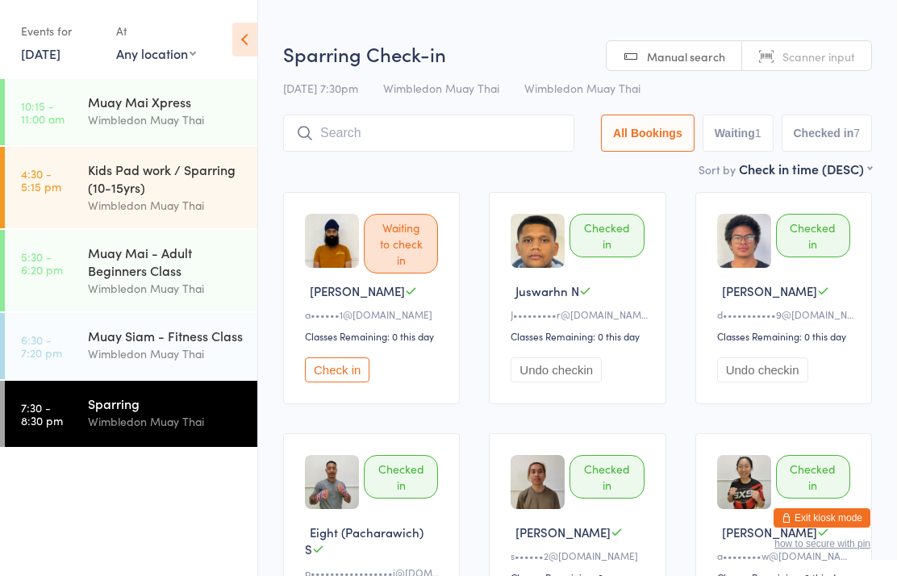
click at [333, 380] on button "Check in" at bounding box center [337, 369] width 65 height 25
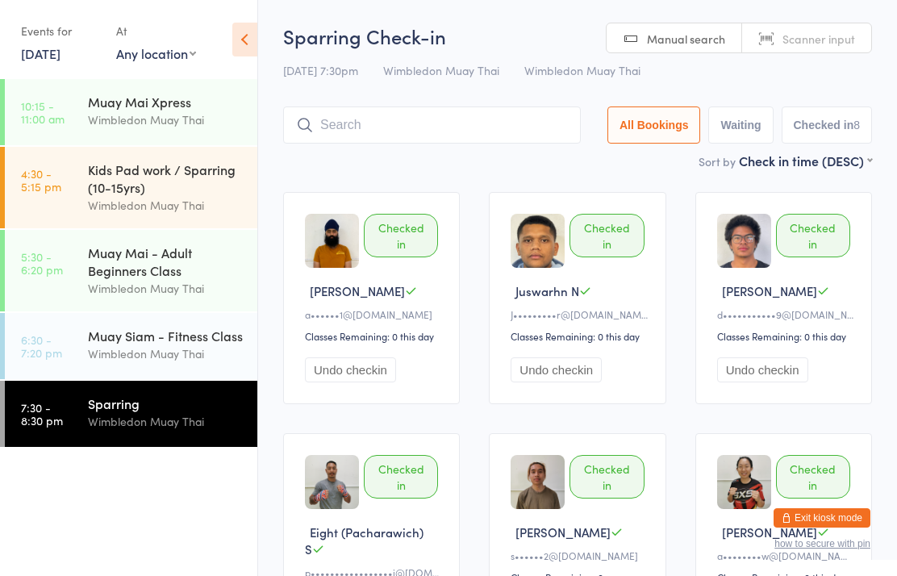
click at [432, 125] on input "search" at bounding box center [432, 124] width 298 height 37
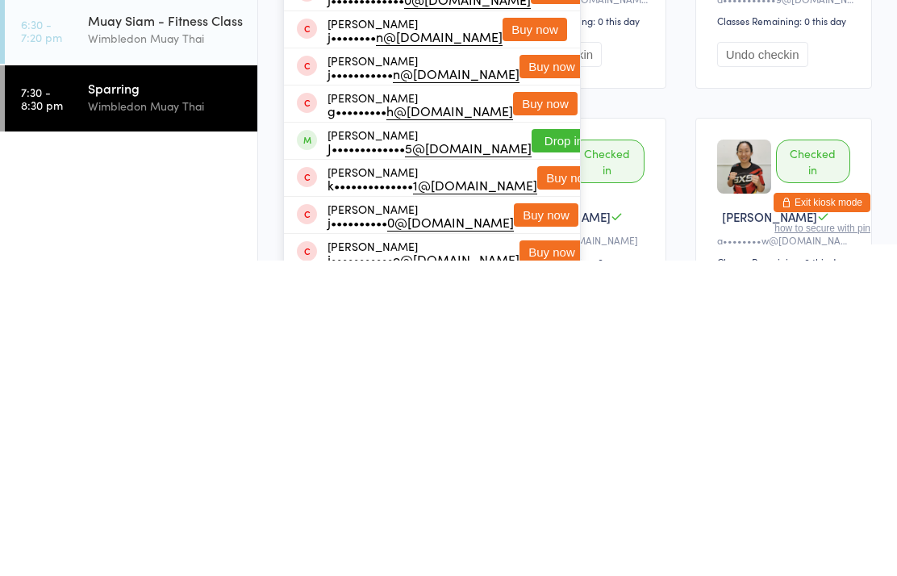
type input "[PERSON_NAME]"
click at [544, 445] on button "Drop in" at bounding box center [564, 456] width 65 height 23
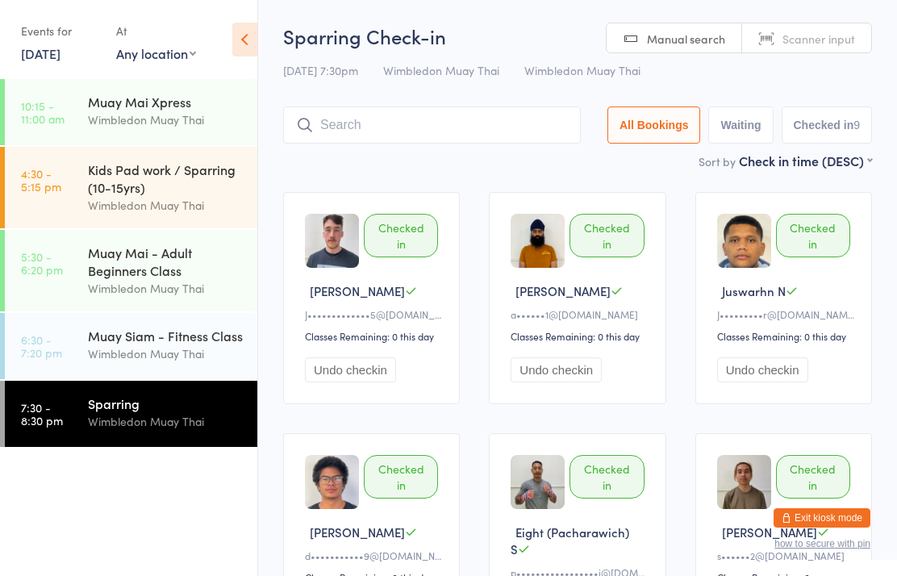
click at [509, 140] on input "search" at bounding box center [432, 124] width 298 height 37
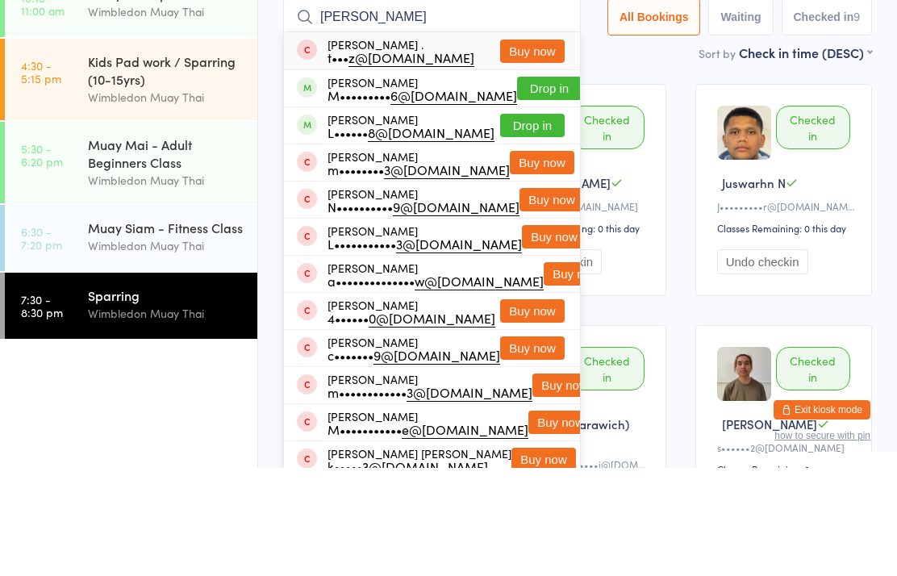
type input "[PERSON_NAME]"
click at [528, 185] on button "Drop in" at bounding box center [549, 196] width 65 height 23
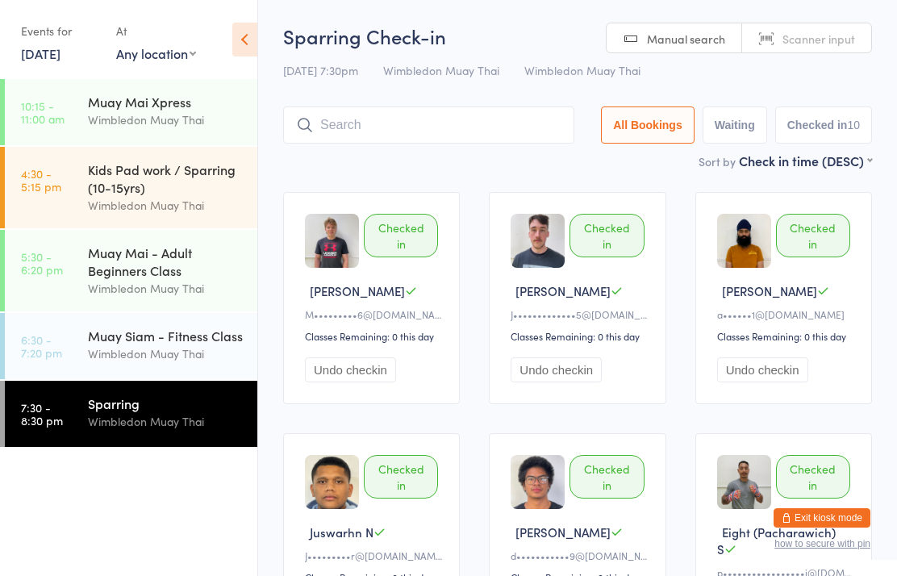
click at [495, 126] on input "search" at bounding box center [428, 124] width 291 height 37
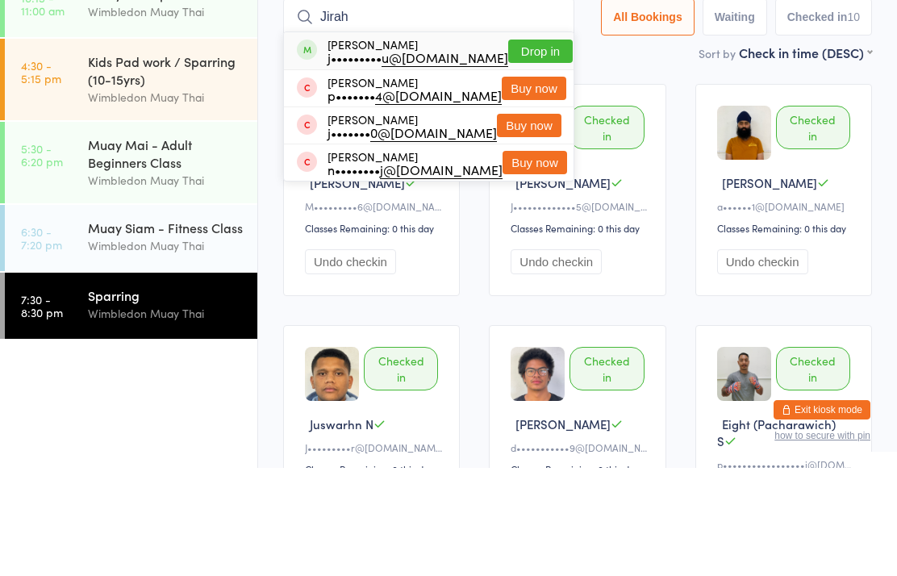
type input "Jirah"
click at [548, 148] on button "Drop in" at bounding box center [540, 159] width 65 height 23
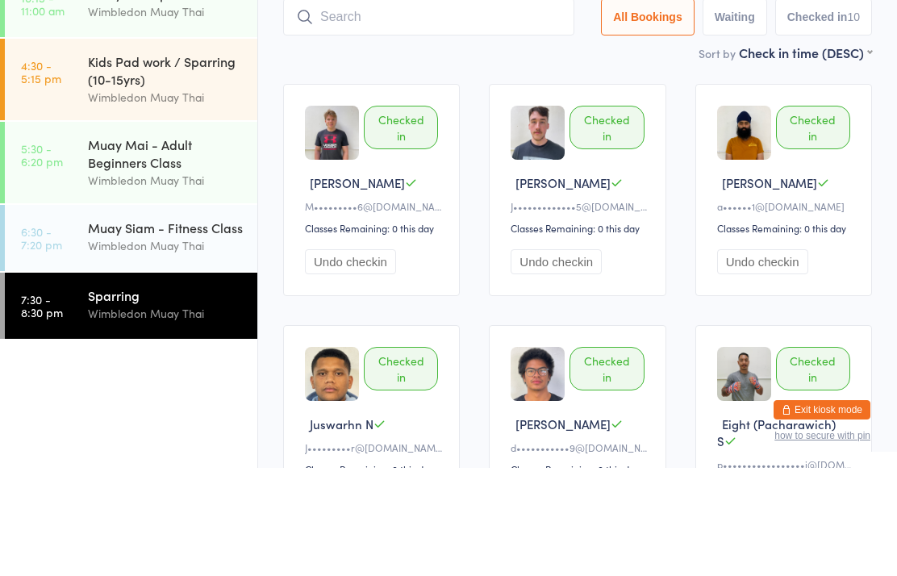
scroll to position [108, 0]
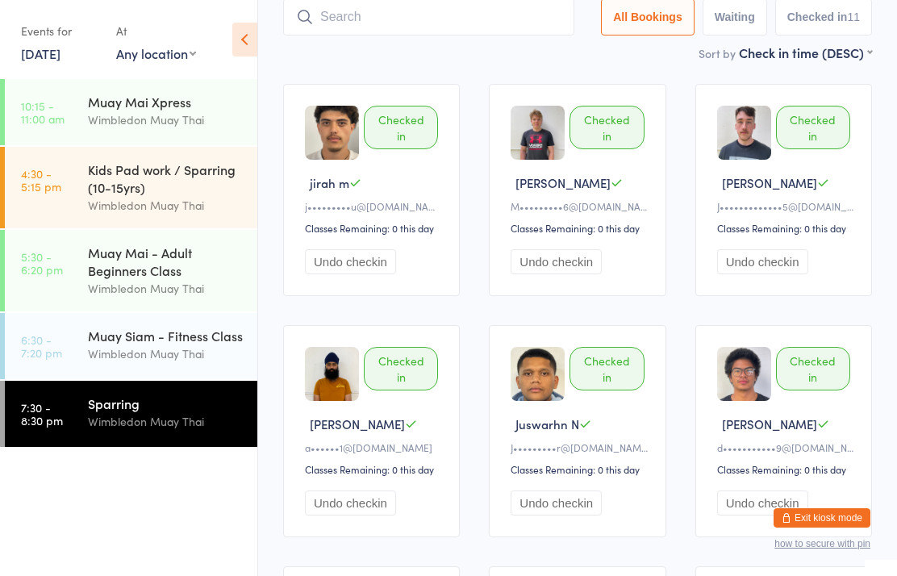
click at [61, 408] on time "7:30 - 8:30 pm" at bounding box center [42, 414] width 42 height 26
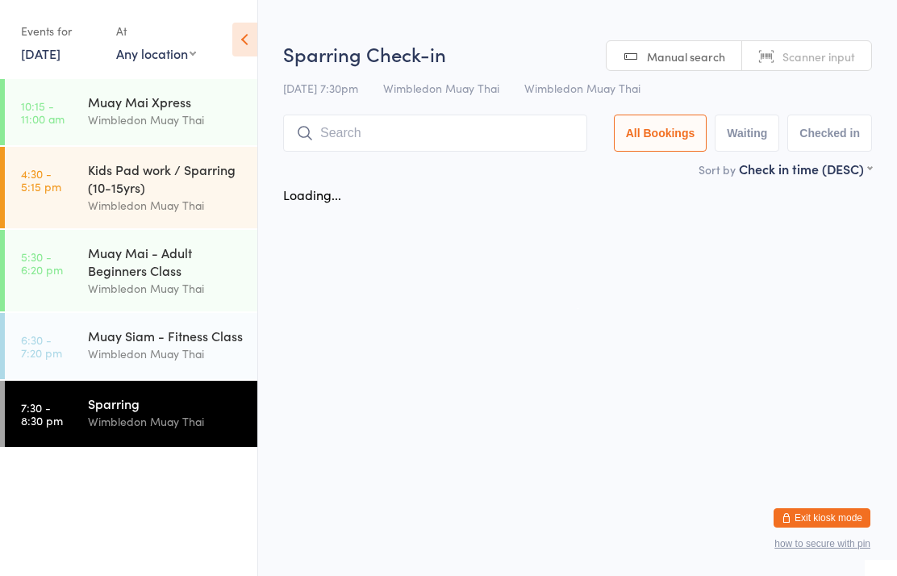
scroll to position [0, 0]
click at [64, 424] on link "7:30 - 8:30 pm Sparring Wimbledon Muay Thai" at bounding box center [131, 414] width 253 height 66
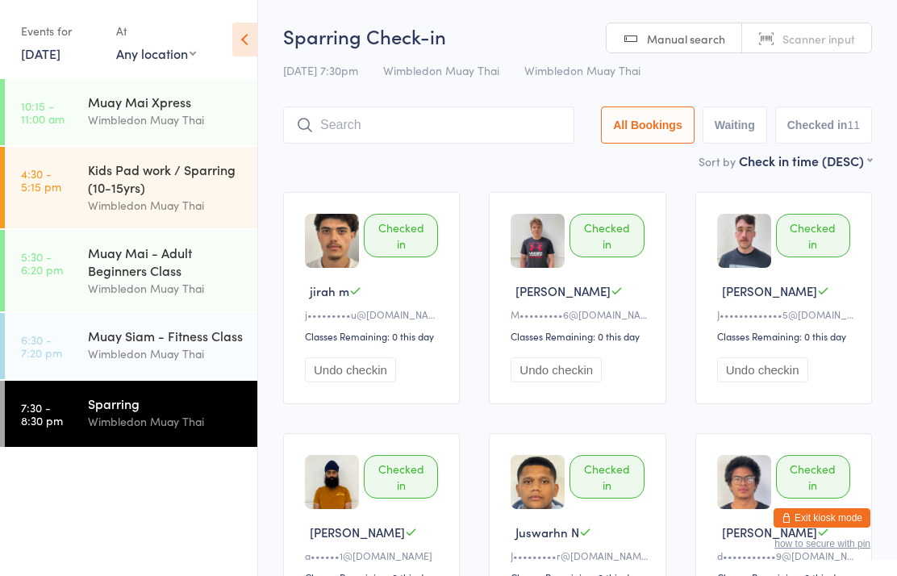
click at [417, 134] on input "search" at bounding box center [428, 124] width 291 height 37
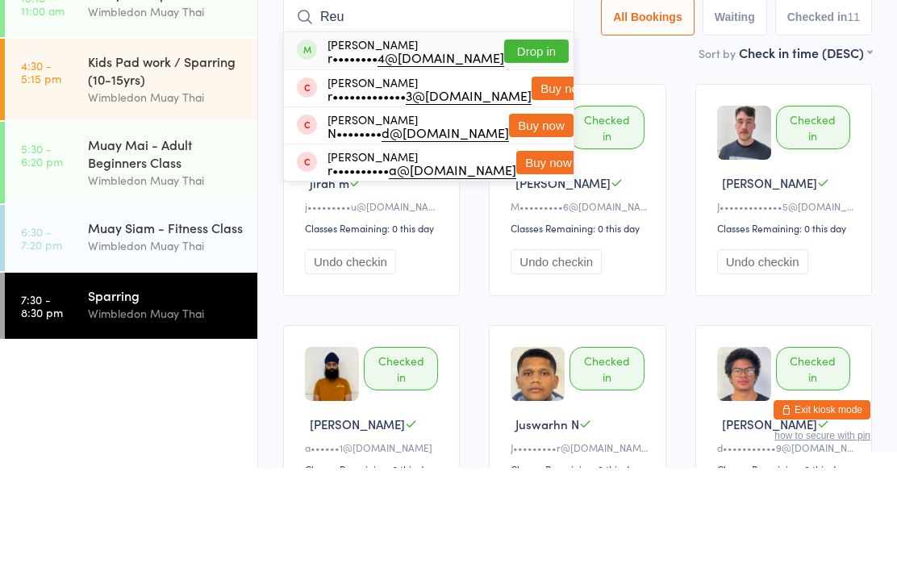
type input "Reu"
click at [526, 148] on button "Drop in" at bounding box center [536, 159] width 65 height 23
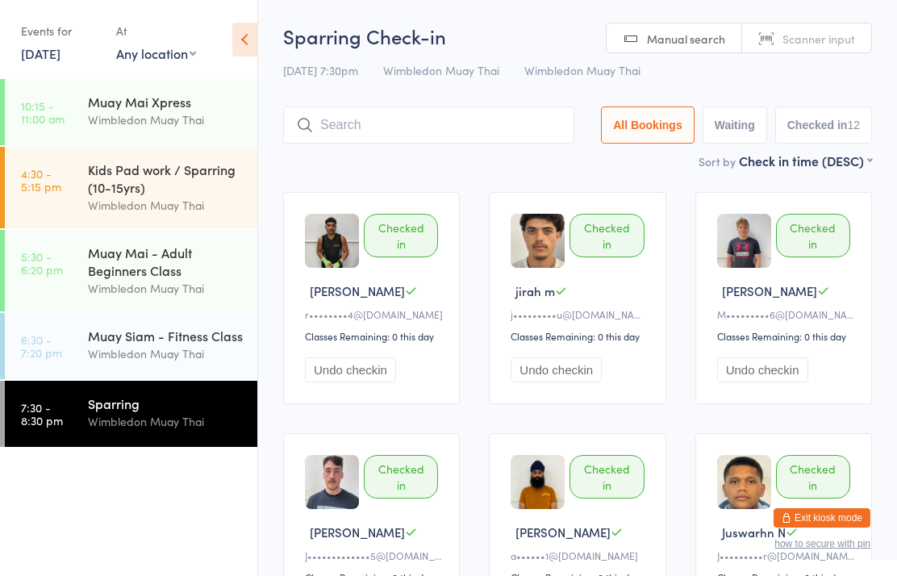
click at [489, 142] on input "search" at bounding box center [428, 124] width 291 height 37
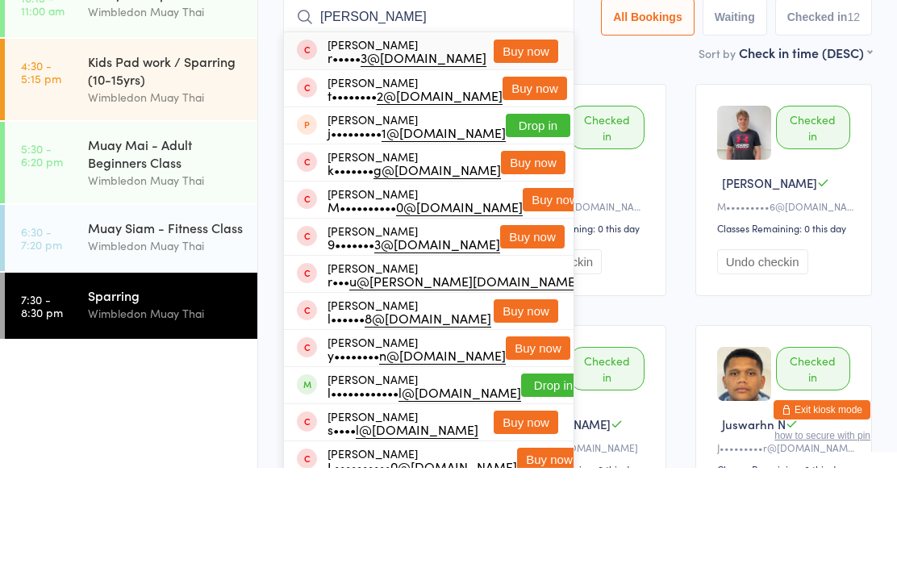
type input "[PERSON_NAME]"
click at [636, 282] on div "jirah m" at bounding box center [580, 290] width 138 height 17
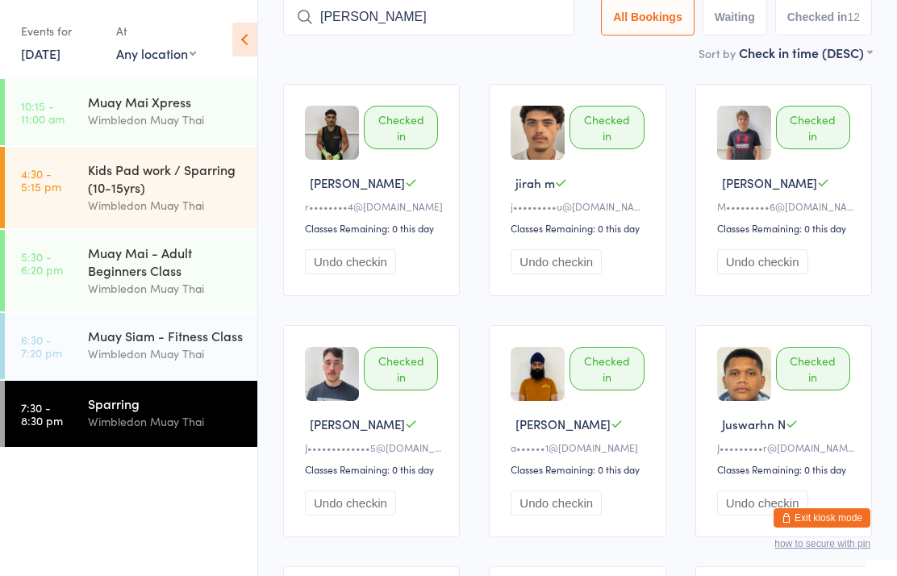
click at [202, 431] on div "Wimbledon Muay Thai" at bounding box center [166, 421] width 156 height 19
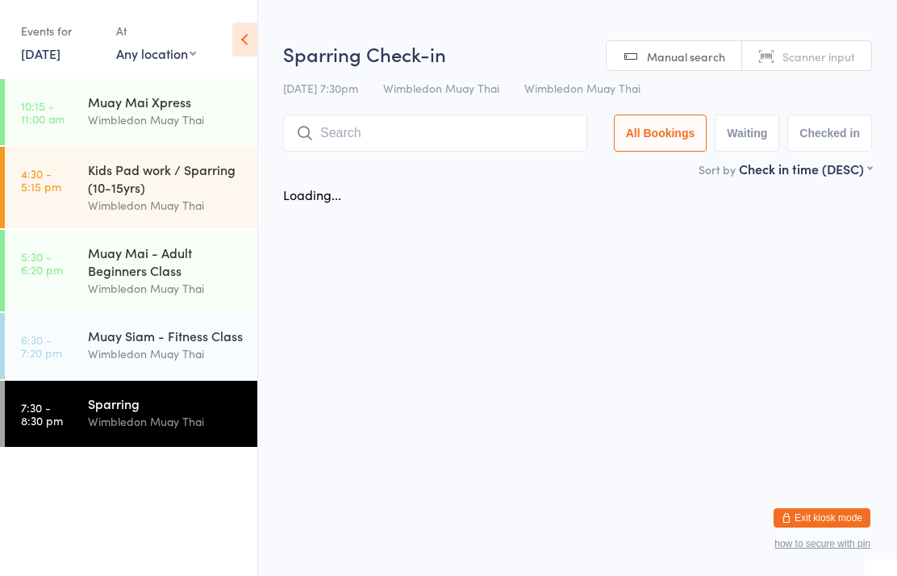
scroll to position [0, 0]
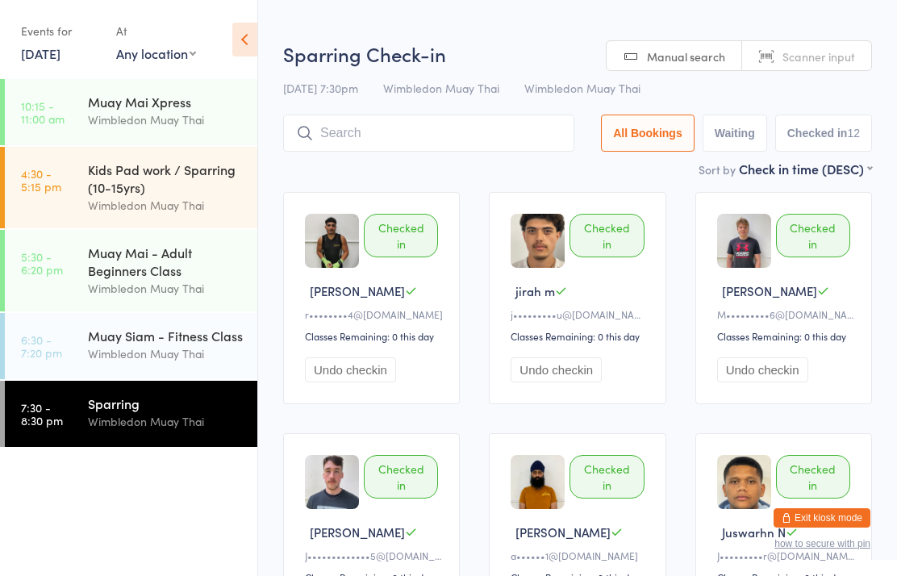
click at [184, 425] on div "Wimbledon Muay Thai" at bounding box center [166, 421] width 156 height 19
